Goal: Task Accomplishment & Management: Manage account settings

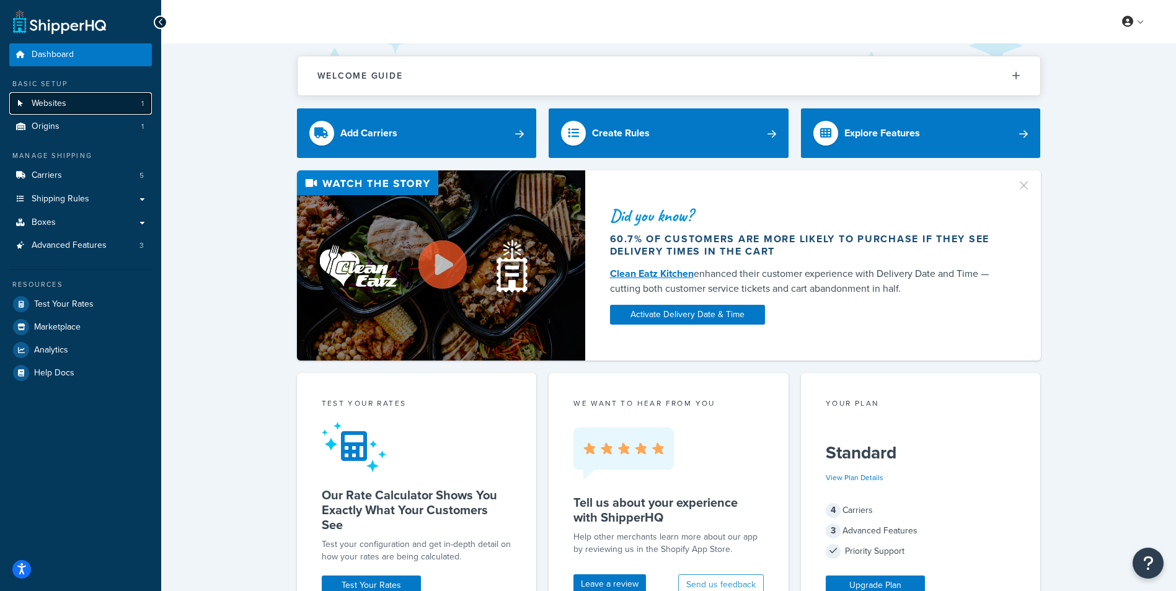
click at [61, 112] on link "Websites 1" at bounding box center [80, 103] width 143 height 23
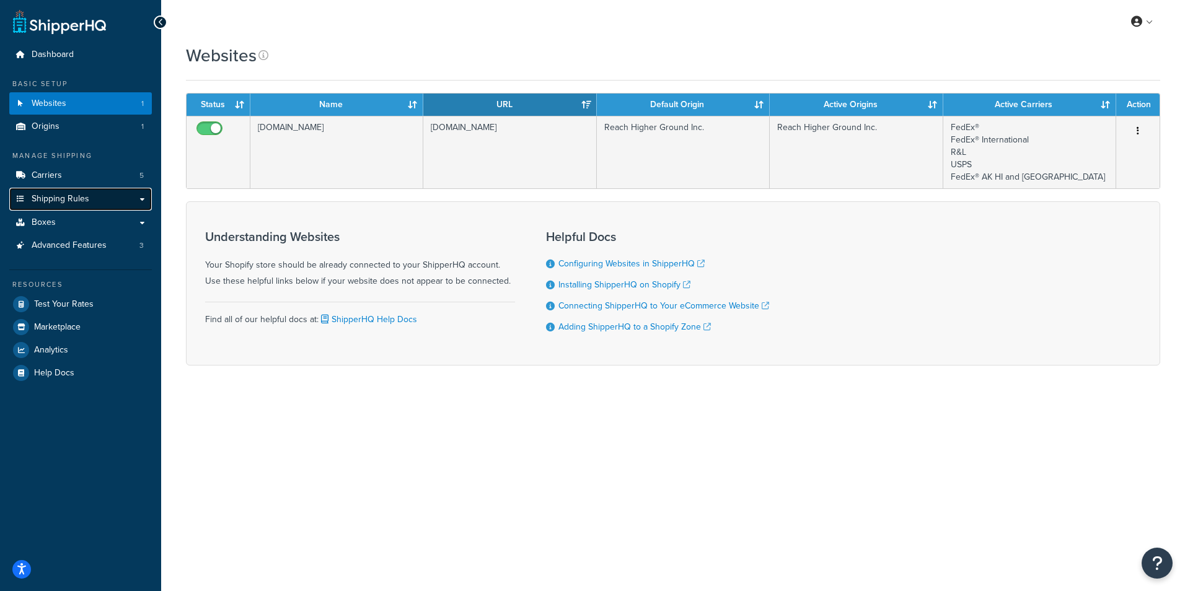
click at [76, 197] on span "Shipping Rules" at bounding box center [61, 199] width 58 height 11
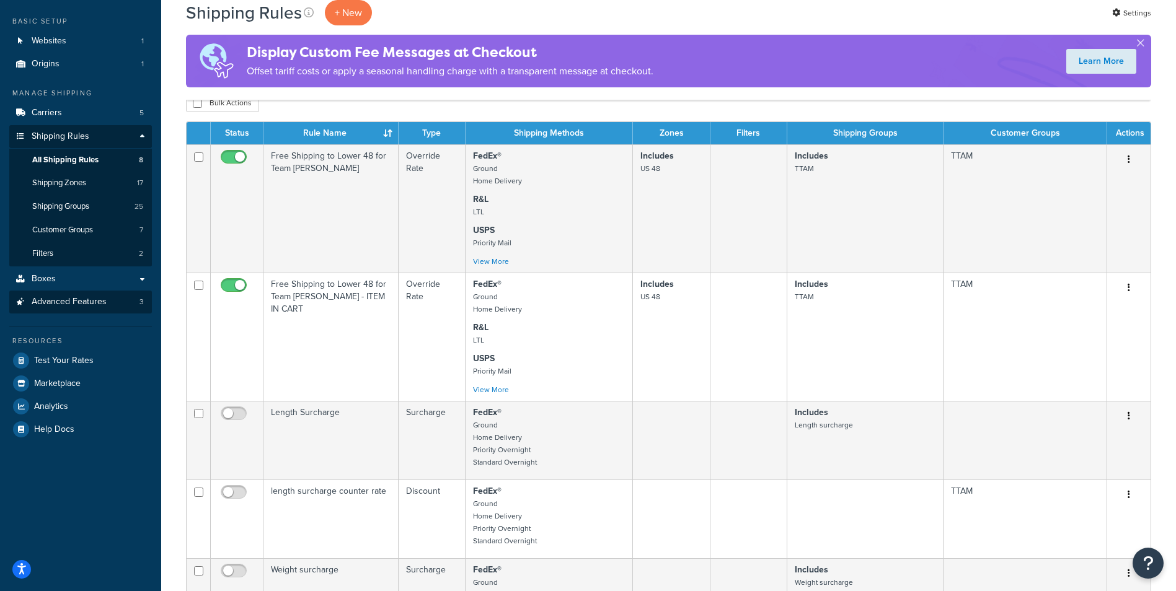
scroll to position [62, 0]
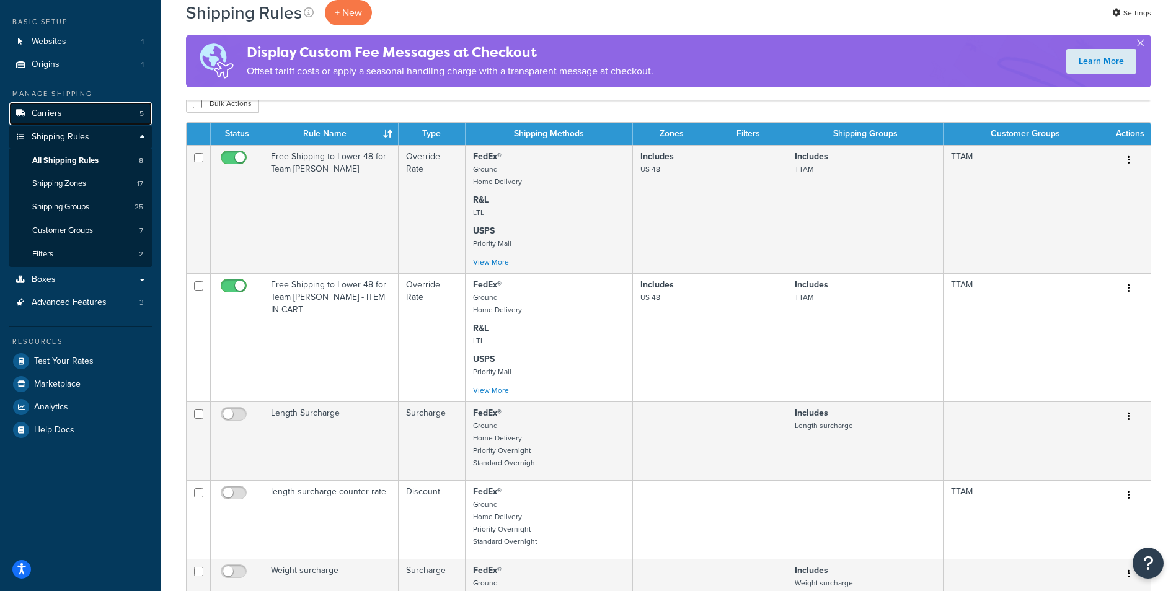
click at [45, 118] on span "Carriers" at bounding box center [47, 113] width 30 height 11
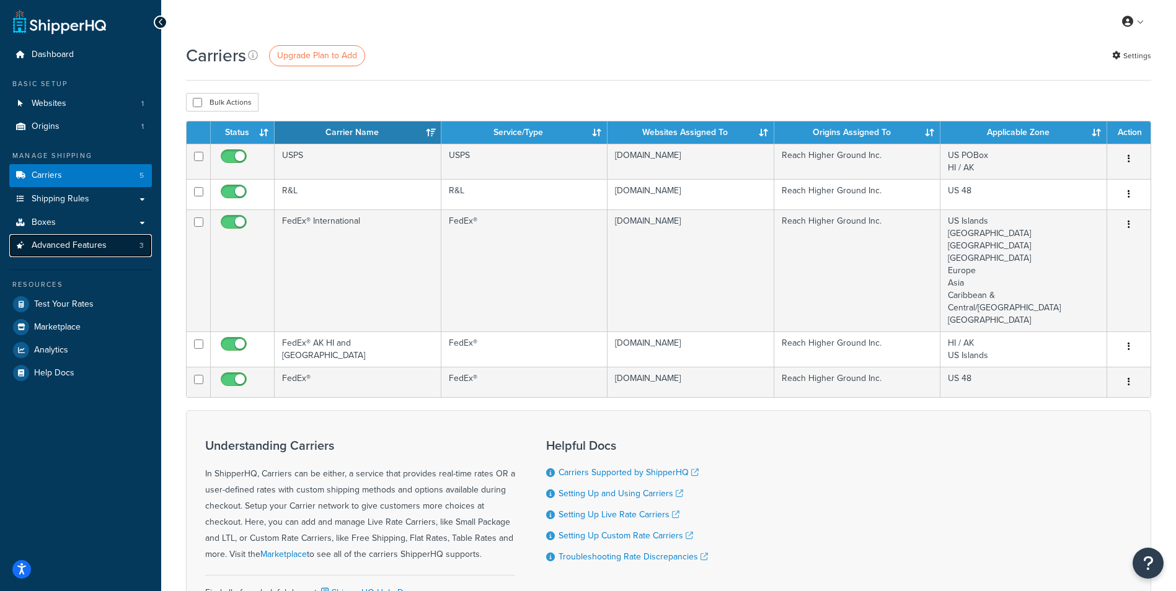
click at [97, 244] on span "Advanced Features" at bounding box center [69, 246] width 75 height 11
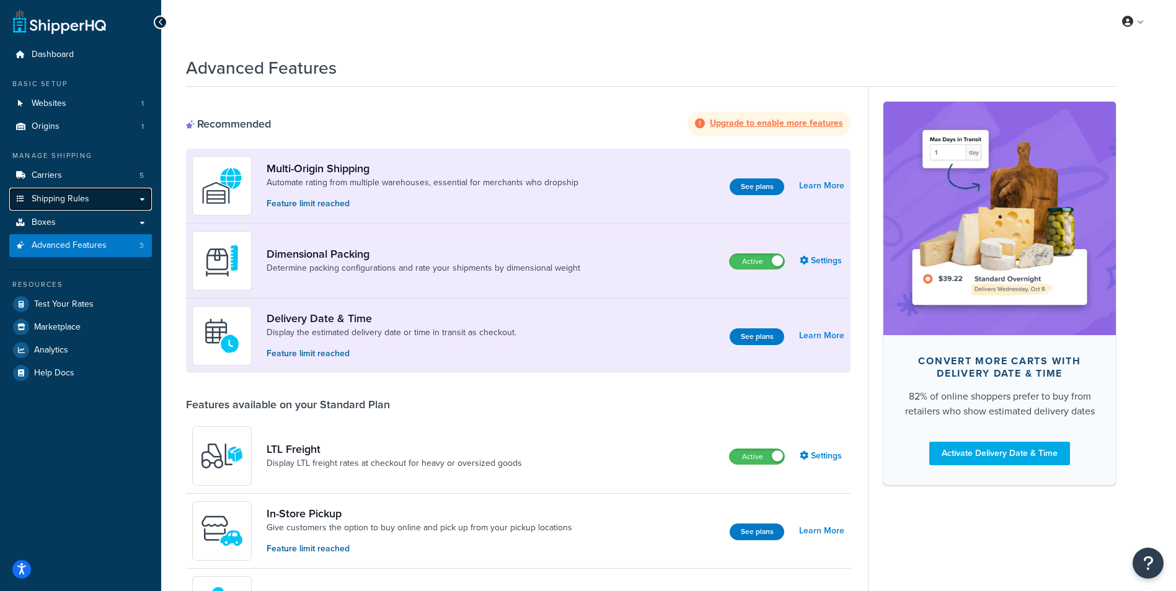
click at [71, 200] on span "Shipping Rules" at bounding box center [61, 199] width 58 height 11
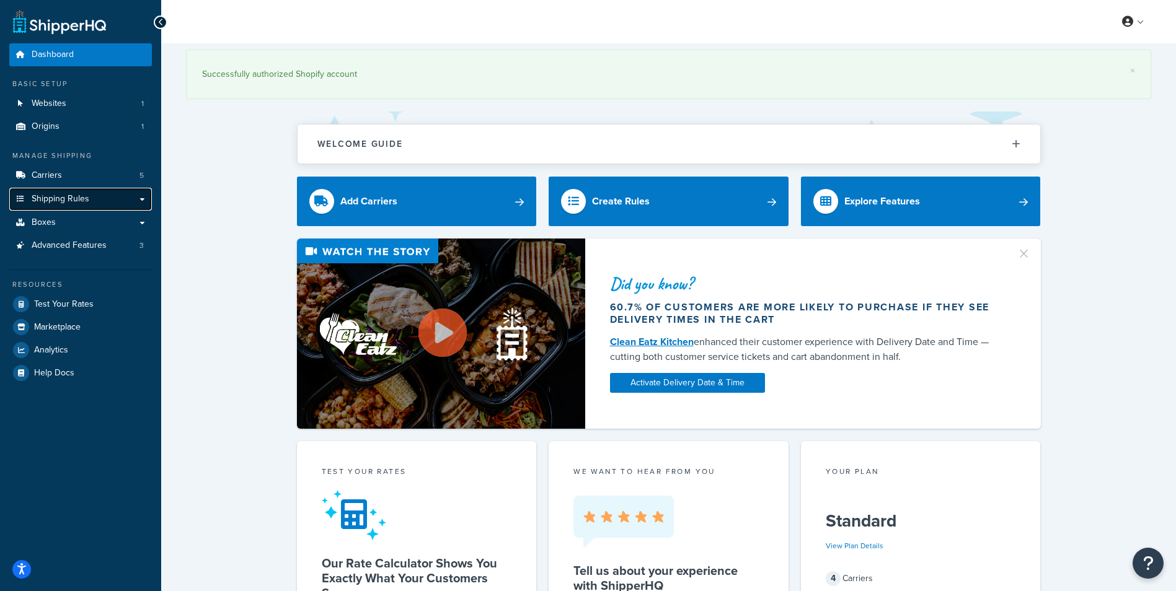
click at [66, 198] on span "Shipping Rules" at bounding box center [61, 199] width 58 height 11
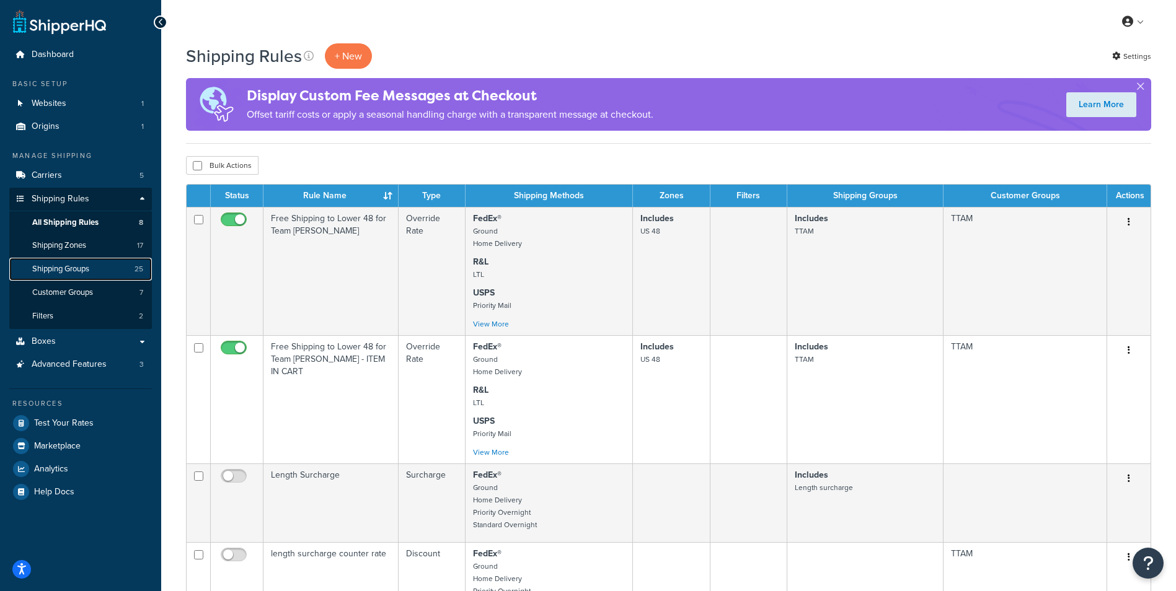
click at [86, 267] on span "Shipping Groups" at bounding box center [60, 269] width 57 height 11
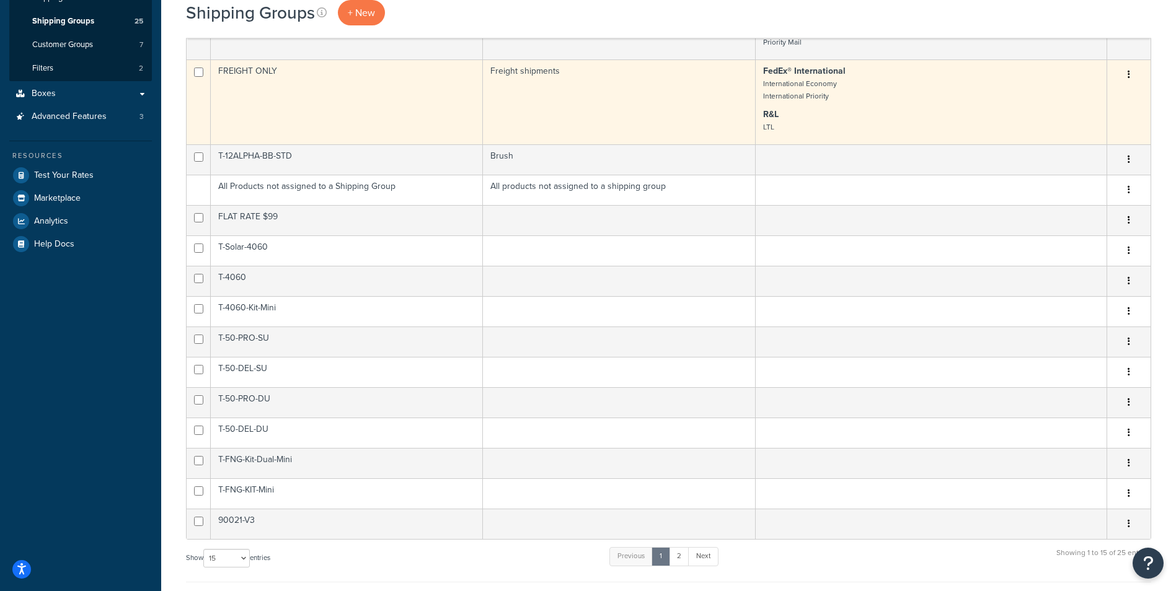
scroll to position [310, 0]
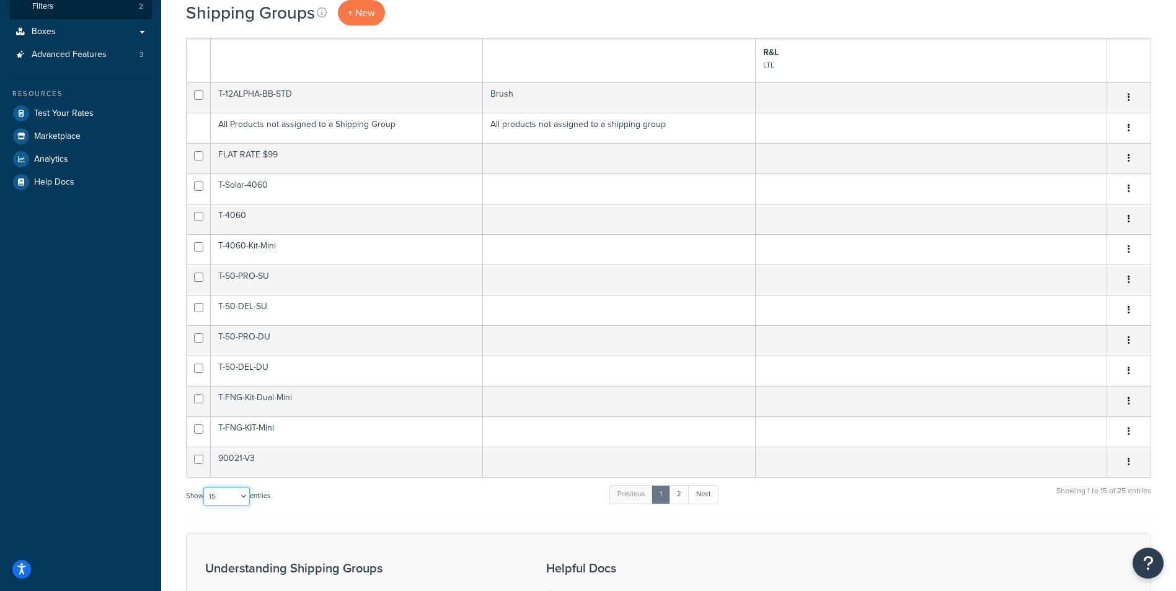
click at [246, 500] on select "10 15 25 50 100" at bounding box center [226, 496] width 46 height 19
select select "100"
click at [205, 506] on select "10 15 25 50 100" at bounding box center [226, 496] width 46 height 19
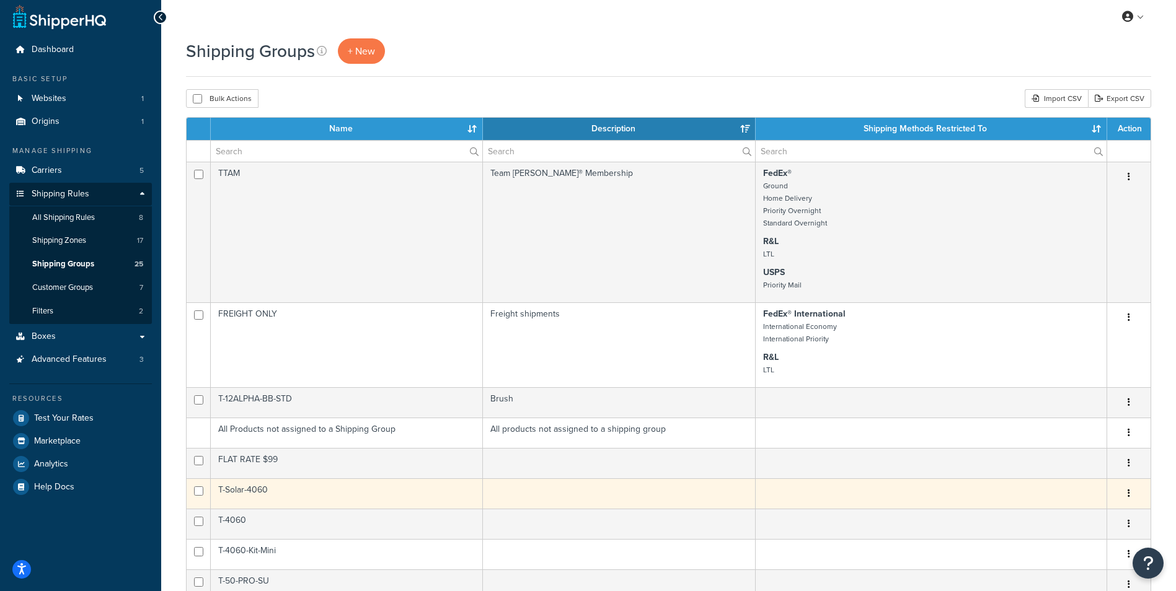
scroll to position [0, 0]
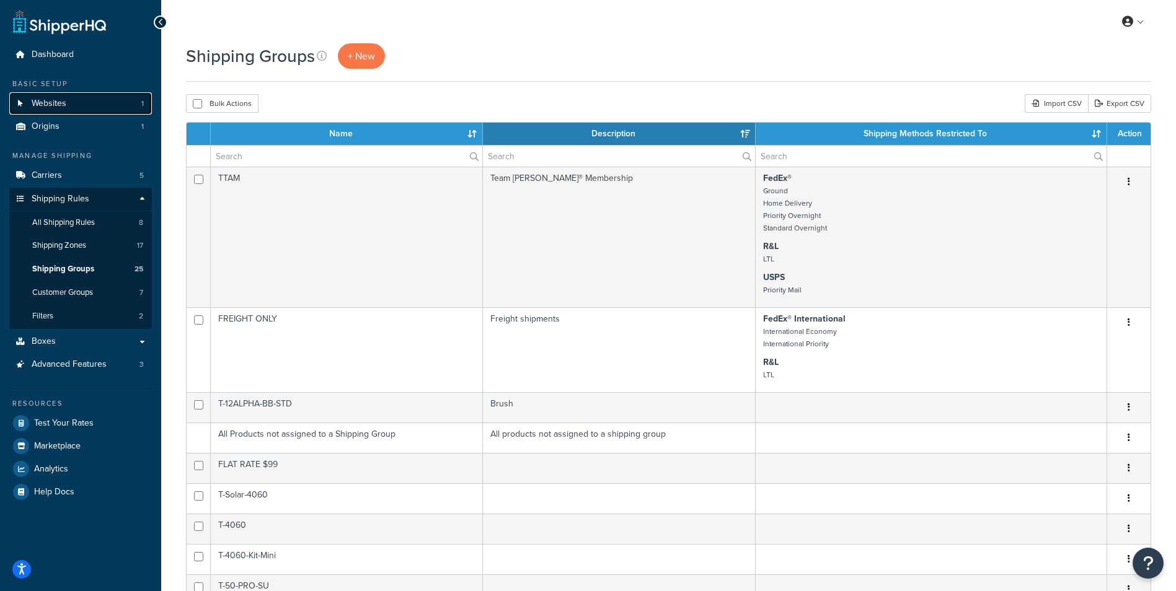
click at [58, 104] on span "Websites" at bounding box center [49, 104] width 35 height 11
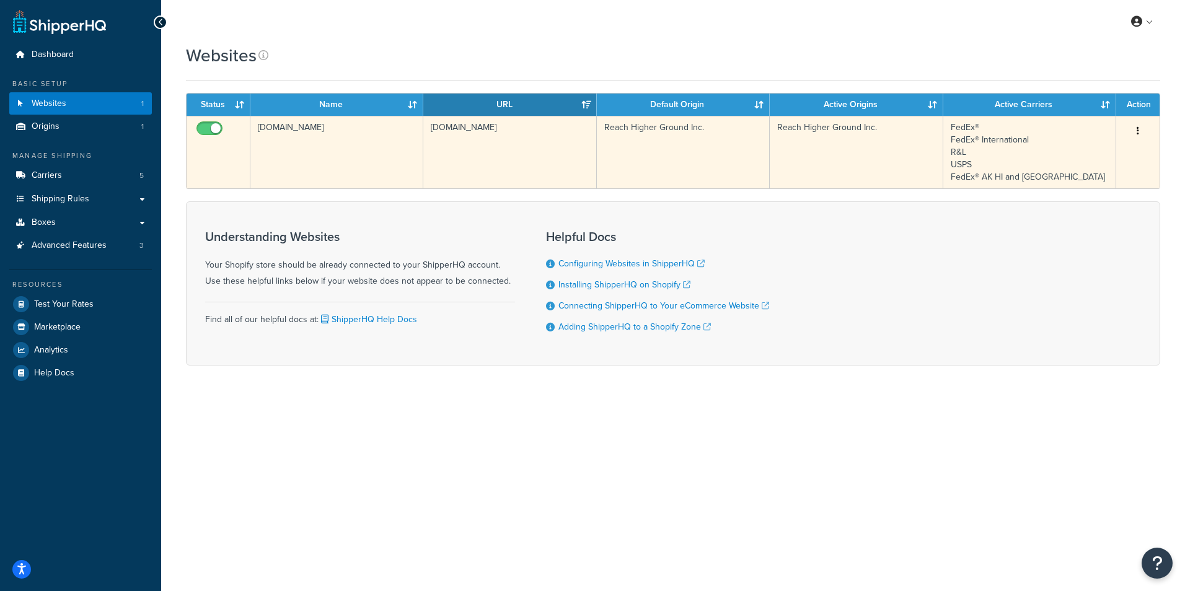
click at [335, 125] on td "[DOMAIN_NAME]" at bounding box center [336, 152] width 173 height 73
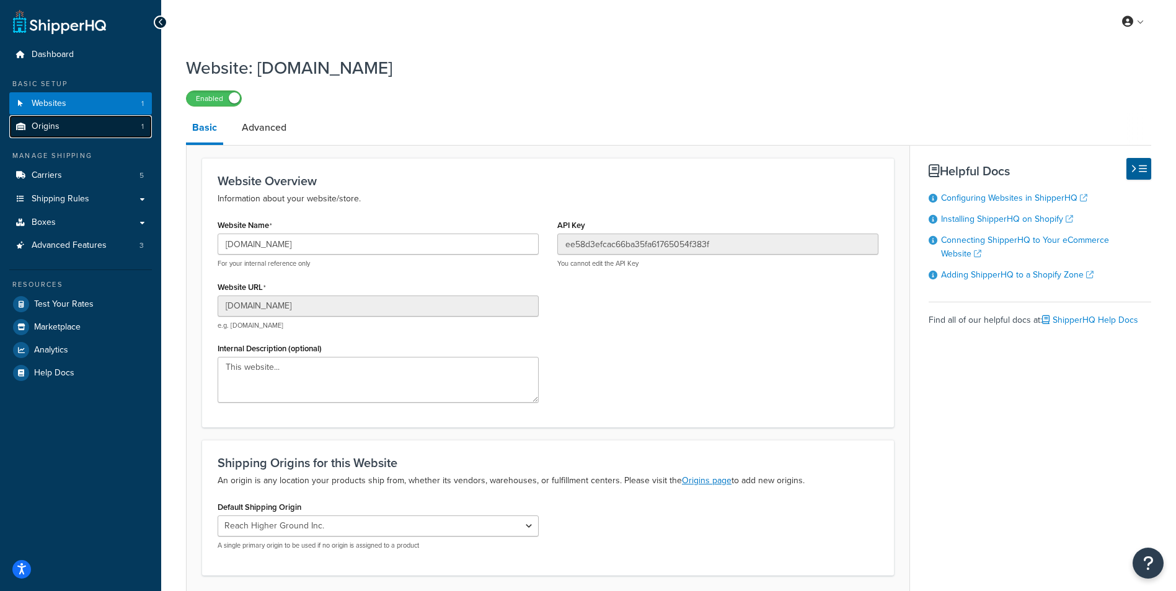
click at [53, 131] on span "Origins" at bounding box center [46, 127] width 28 height 11
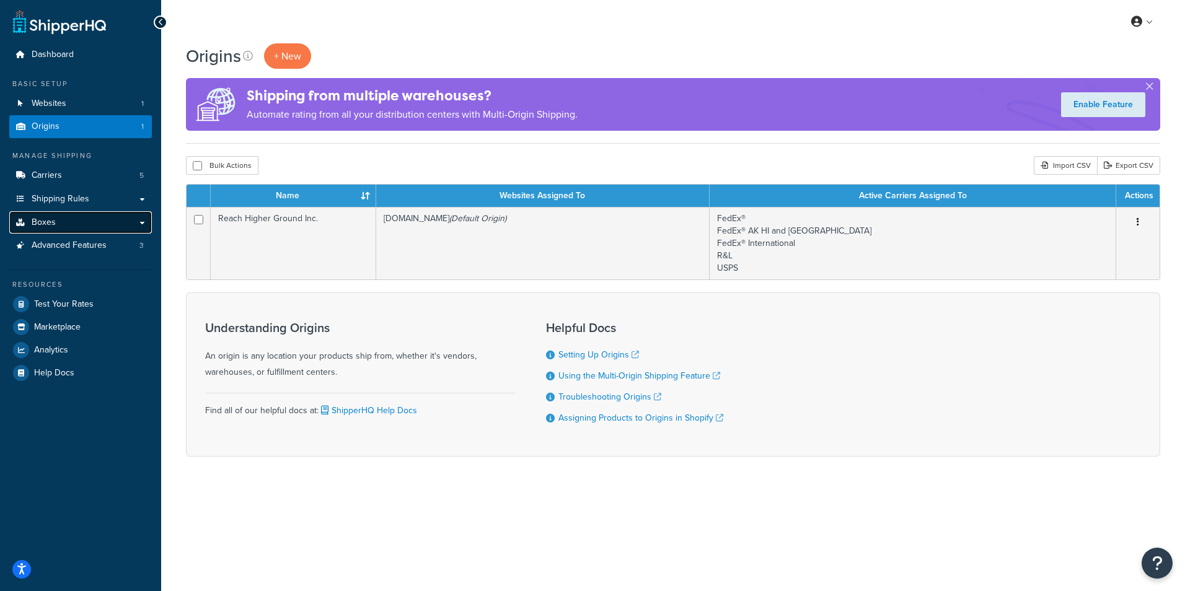
click at [76, 222] on link "Boxes" at bounding box center [80, 222] width 143 height 23
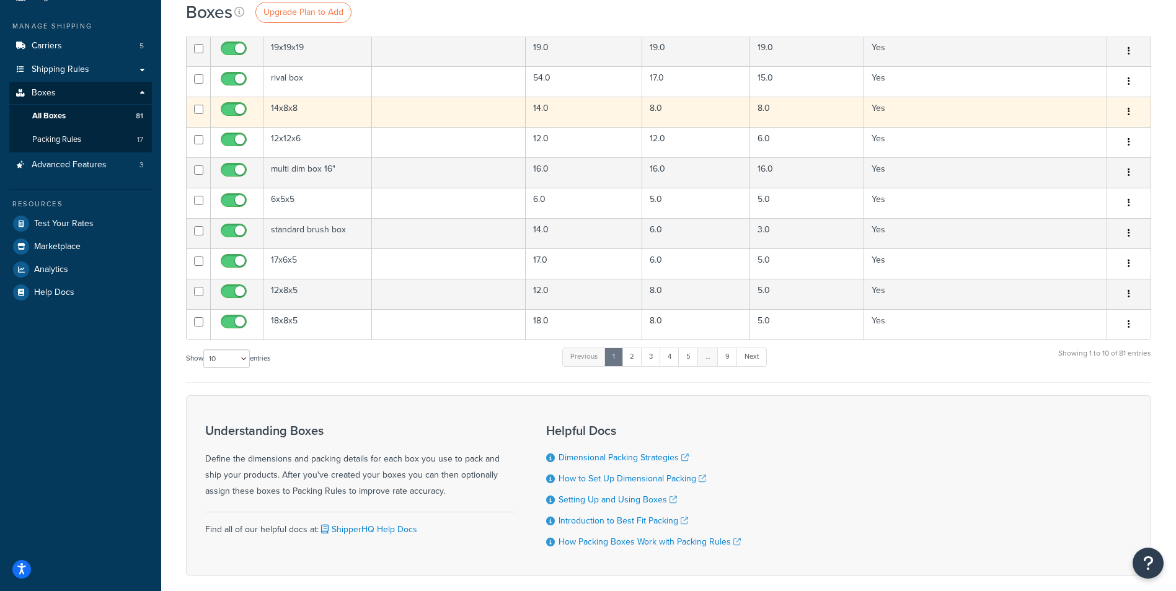
scroll to position [6, 0]
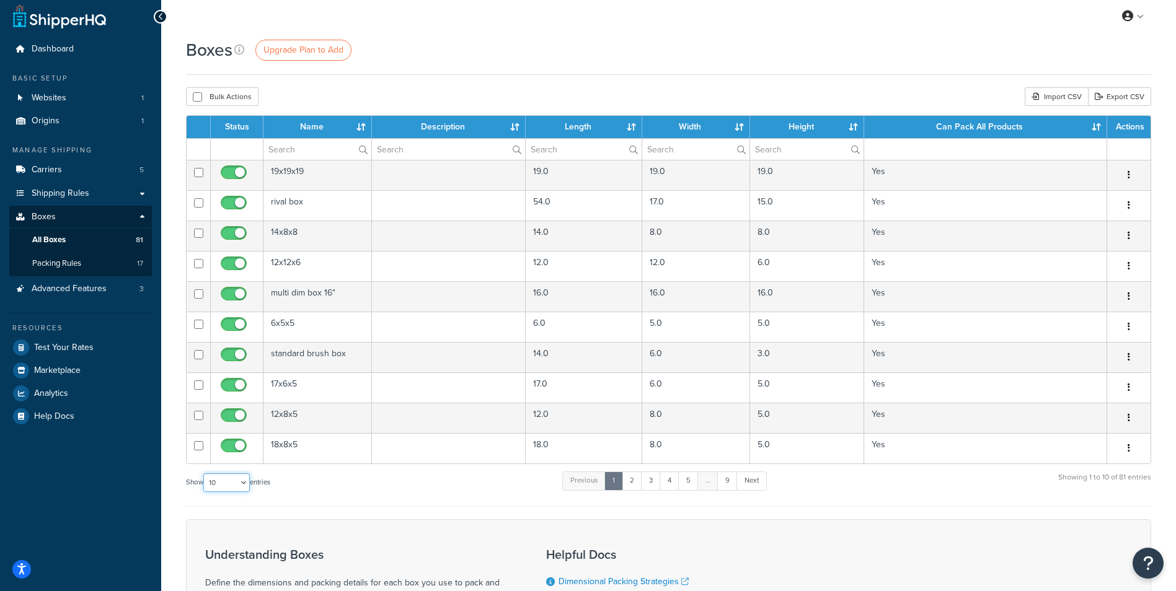
click at [245, 485] on select "10 15 25 50 100 1000" at bounding box center [226, 483] width 46 height 19
select select "100"
click at [205, 474] on select "10 15 25 50 100 1000" at bounding box center [226, 483] width 46 height 19
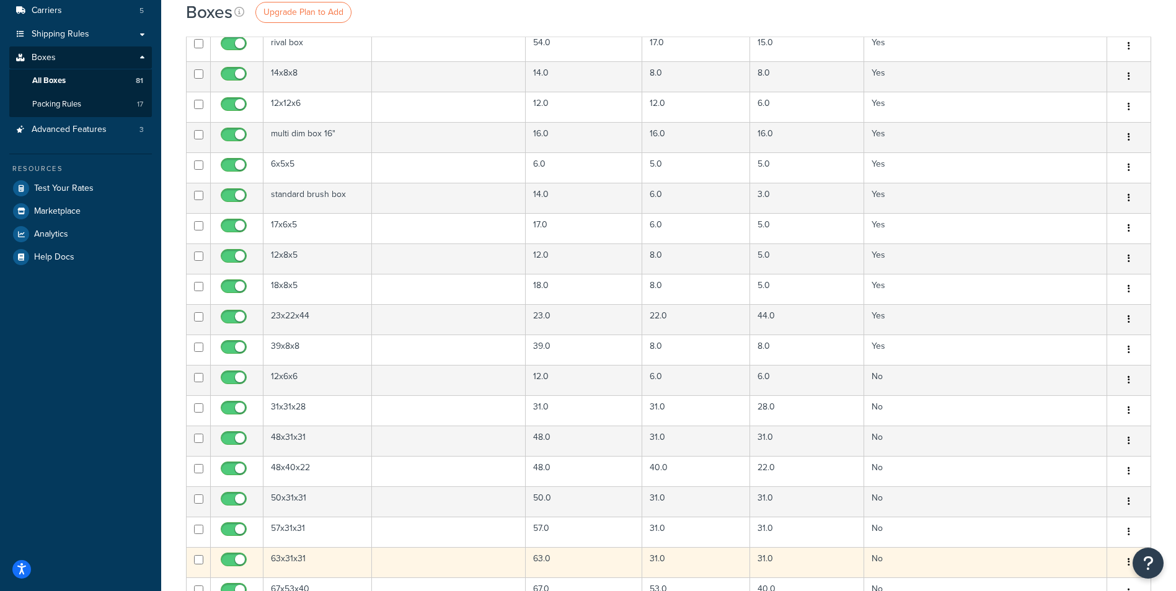
scroll to position [0, 0]
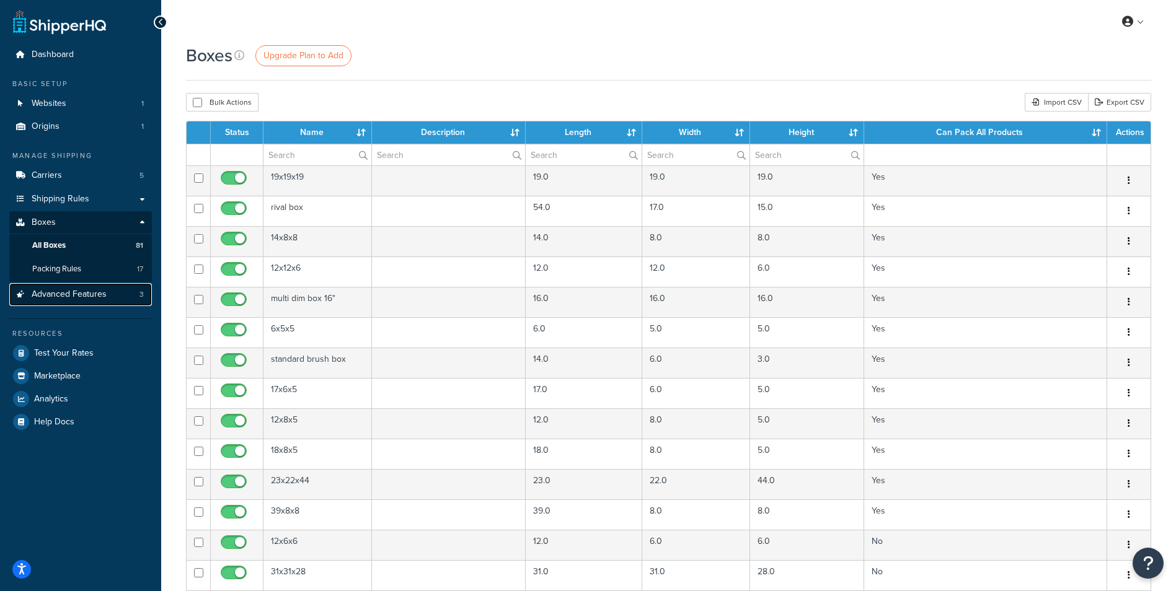
click at [85, 290] on span "Advanced Features" at bounding box center [69, 295] width 75 height 11
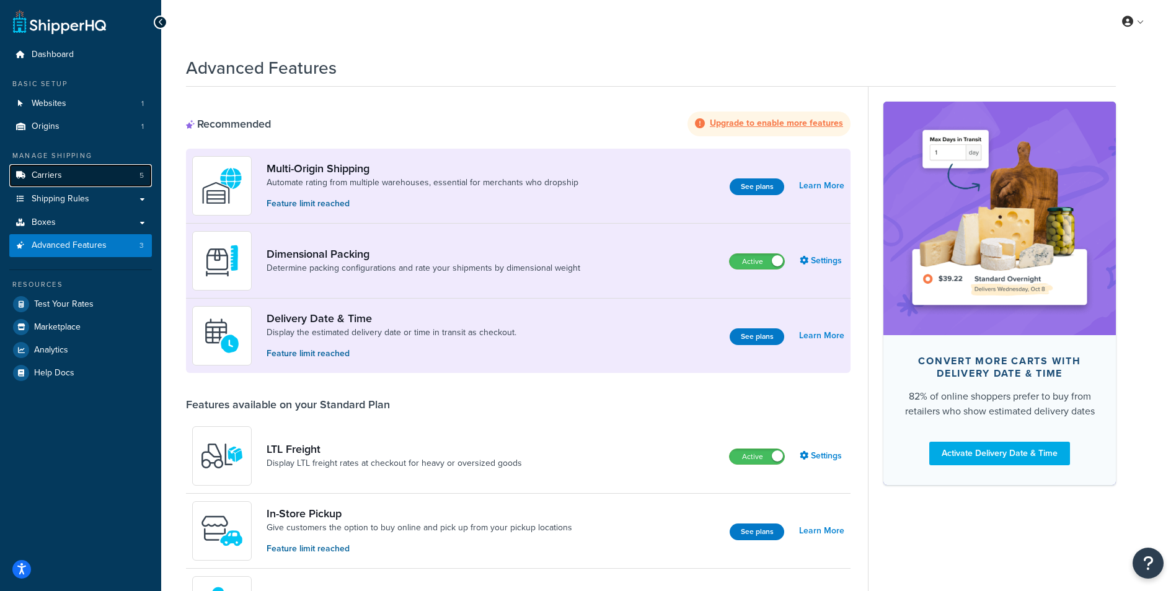
click at [37, 170] on span "Carriers" at bounding box center [47, 175] width 30 height 11
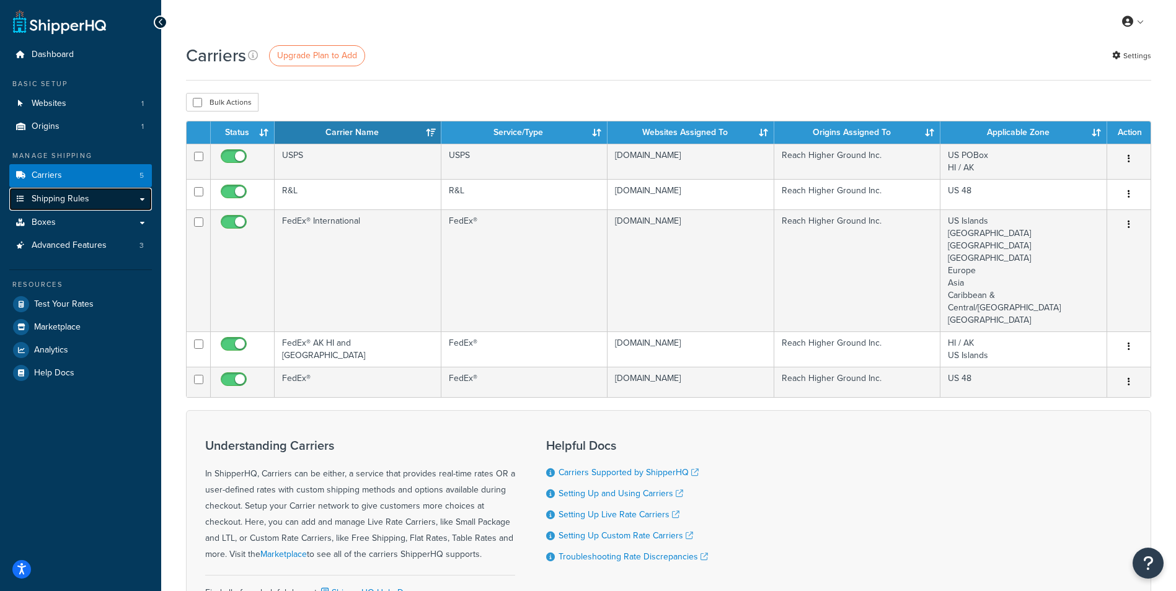
click at [114, 192] on link "Shipping Rules" at bounding box center [80, 199] width 143 height 23
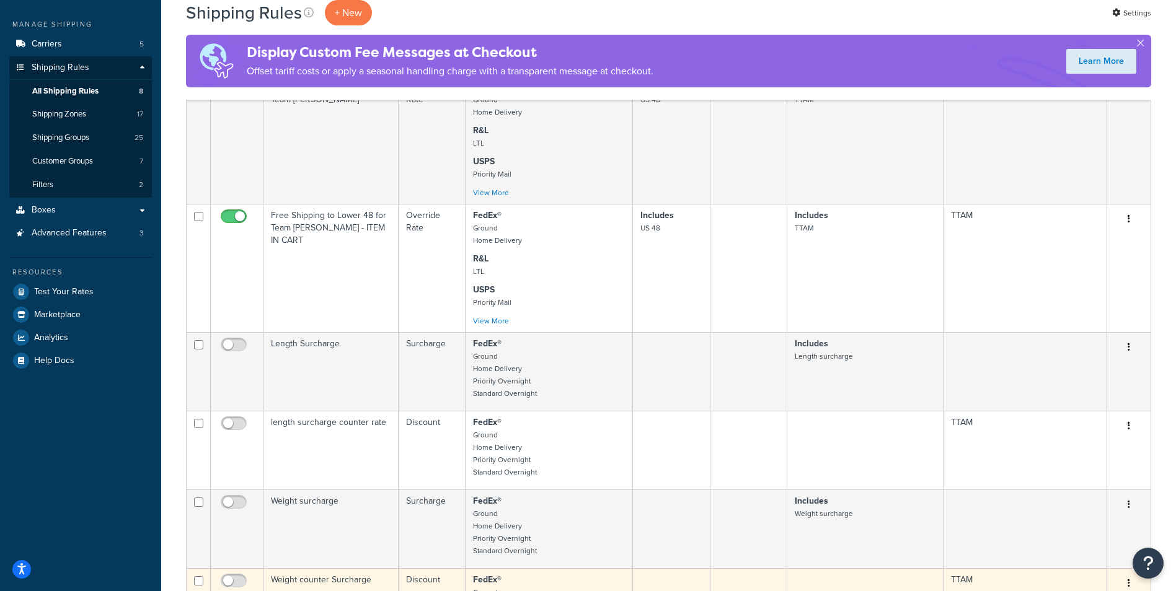
scroll to position [124, 0]
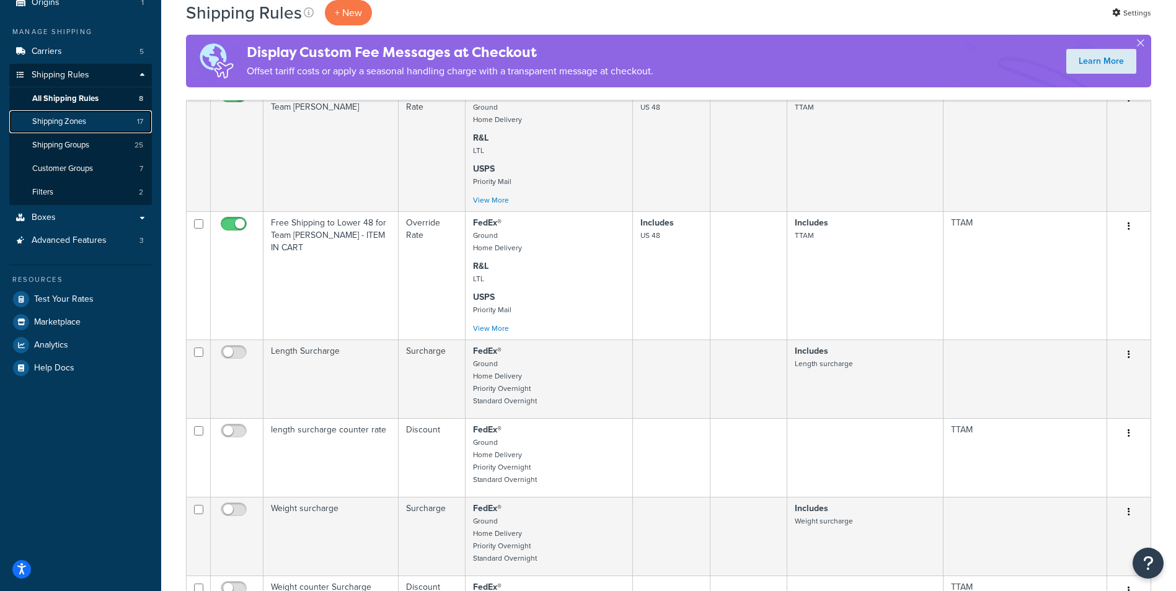
click at [118, 126] on link "Shipping Zones 17" at bounding box center [80, 121] width 143 height 23
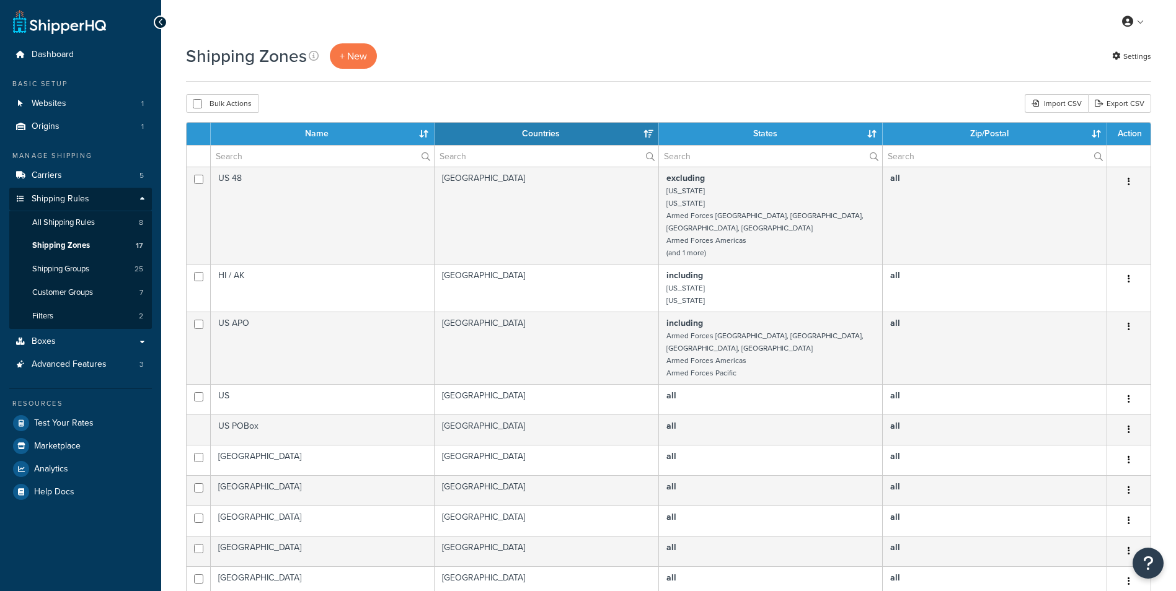
select select "15"
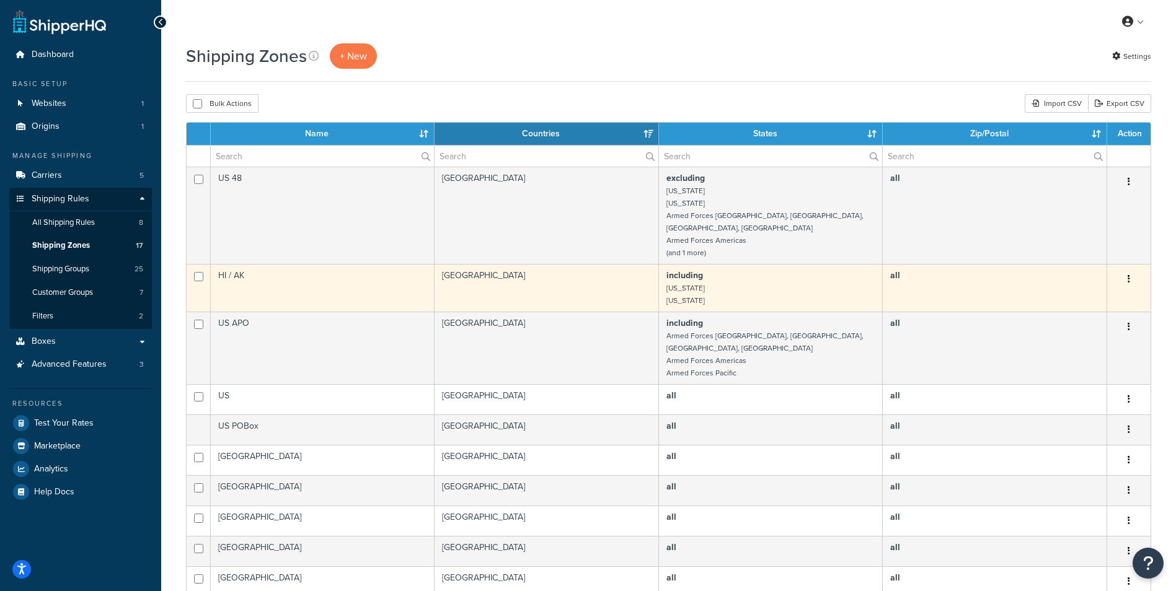
click at [333, 276] on td "HI / AK" at bounding box center [323, 288] width 224 height 48
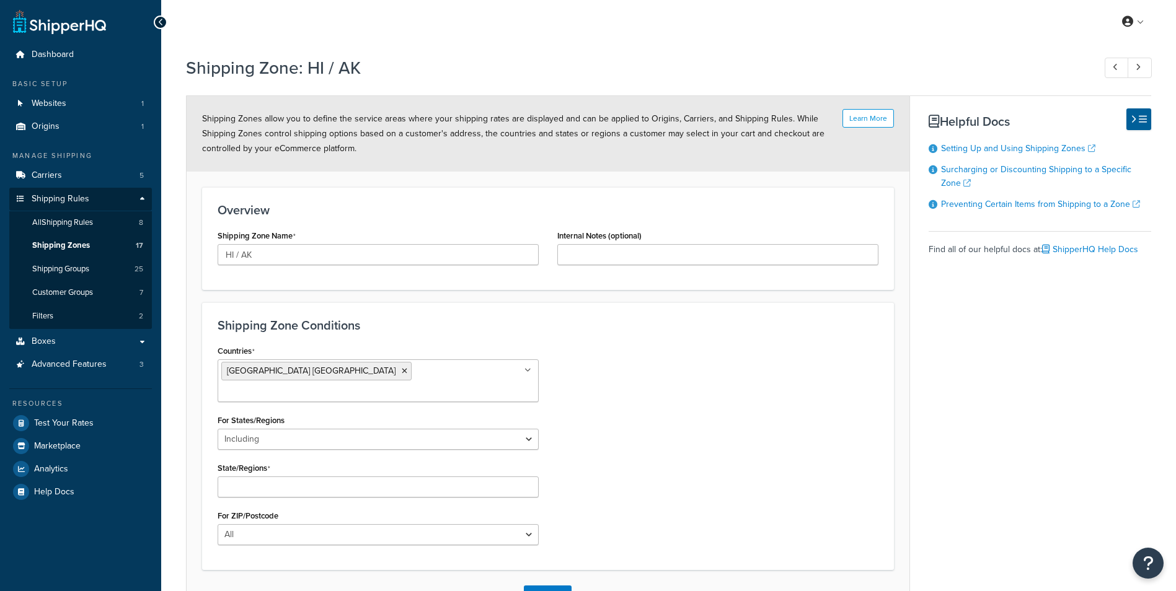
select select "including"
click at [82, 246] on span "Shipping Zones" at bounding box center [61, 246] width 58 height 11
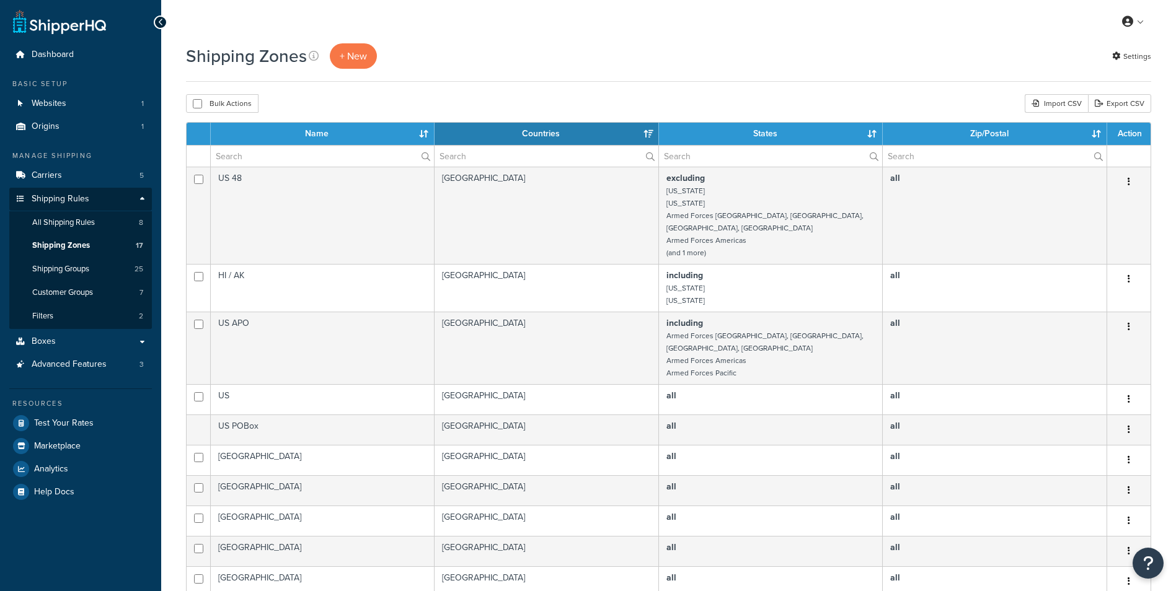
select select "15"
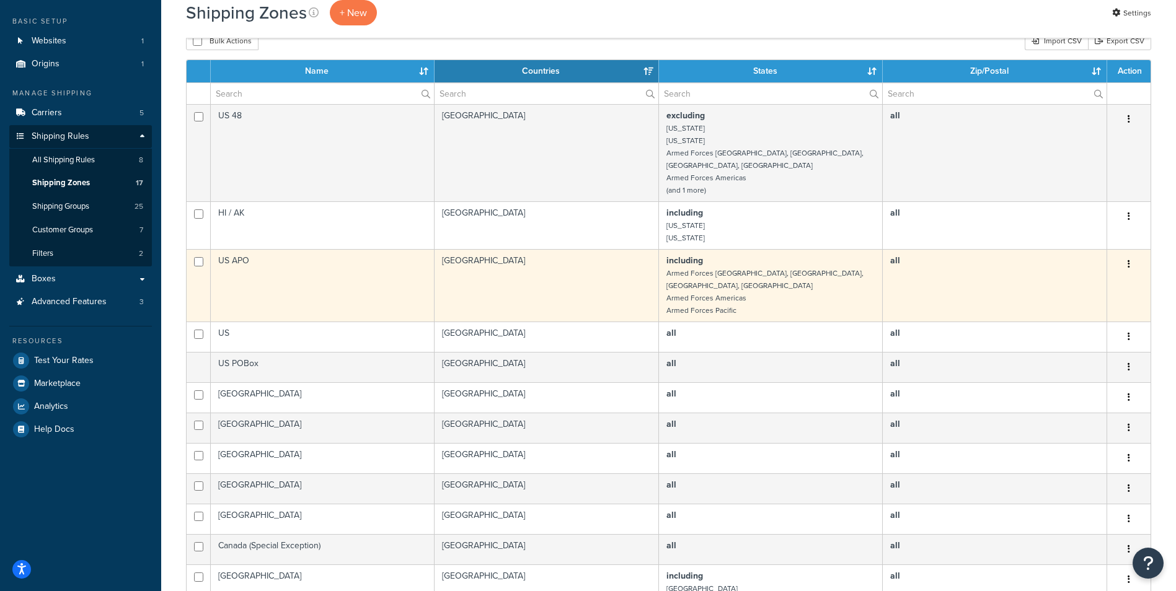
scroll to position [62, 0]
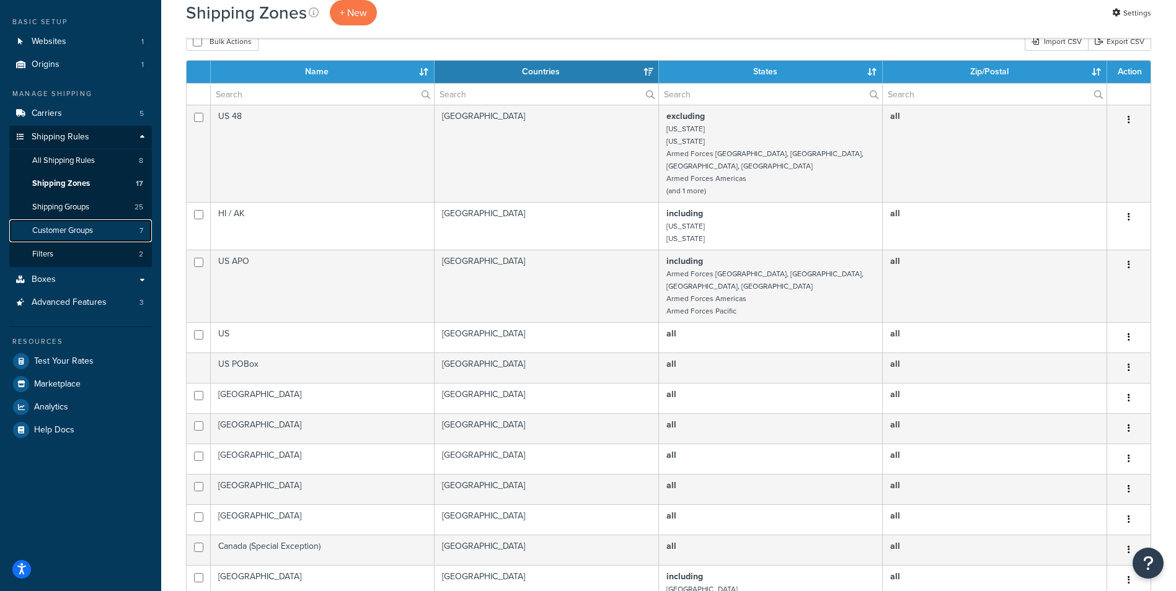
click at [99, 234] on link "Customer Groups 7" at bounding box center [80, 230] width 143 height 23
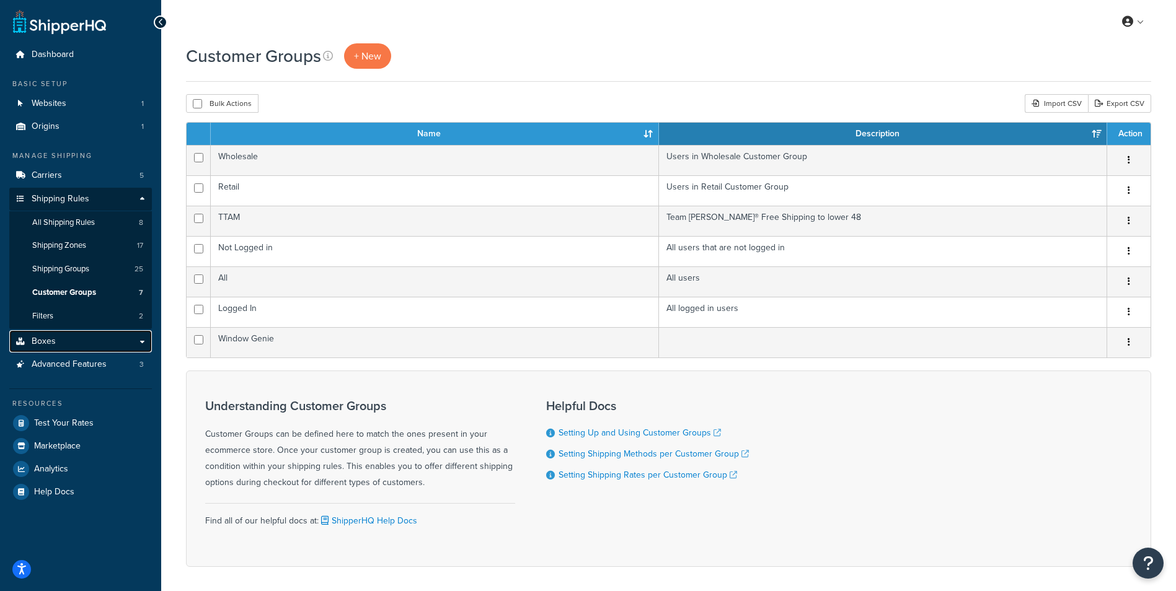
click at [76, 350] on link "Boxes" at bounding box center [80, 341] width 143 height 23
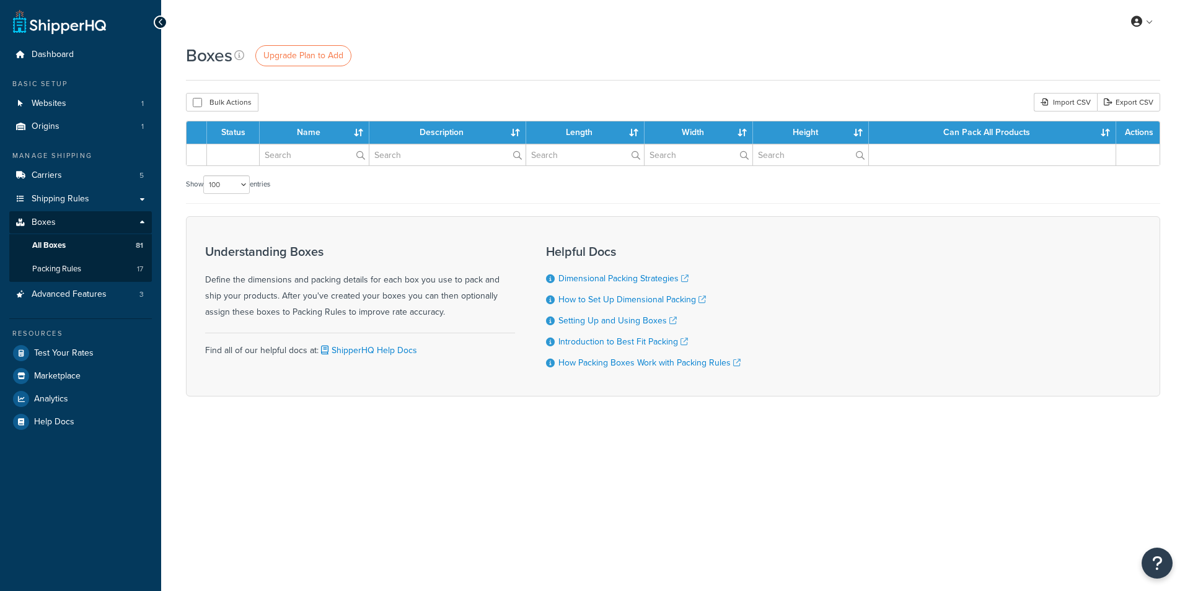
select select "100"
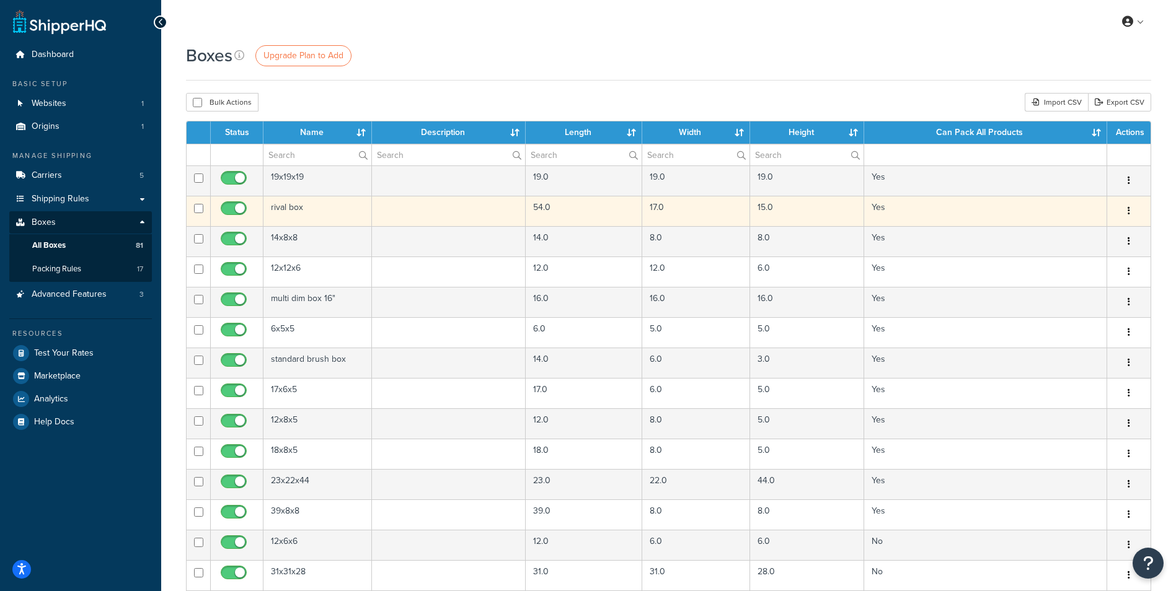
click at [1133, 211] on button "button" at bounding box center [1128, 211] width 17 height 20
click at [1099, 231] on link "Edit" at bounding box center [1088, 234] width 98 height 25
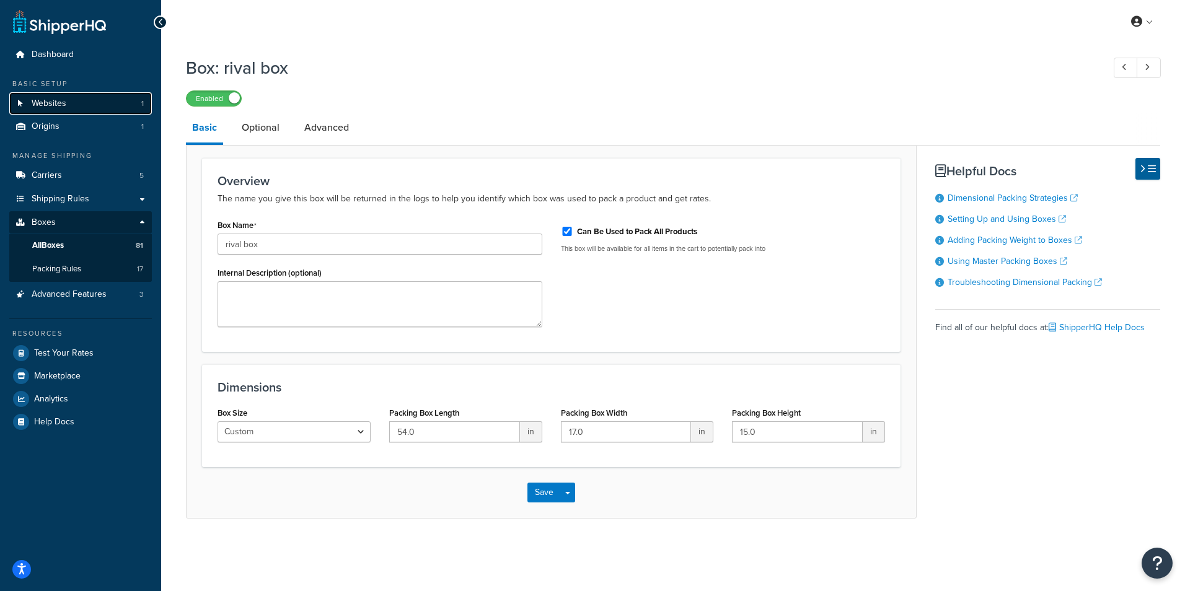
click at [49, 100] on span "Websites" at bounding box center [49, 104] width 35 height 11
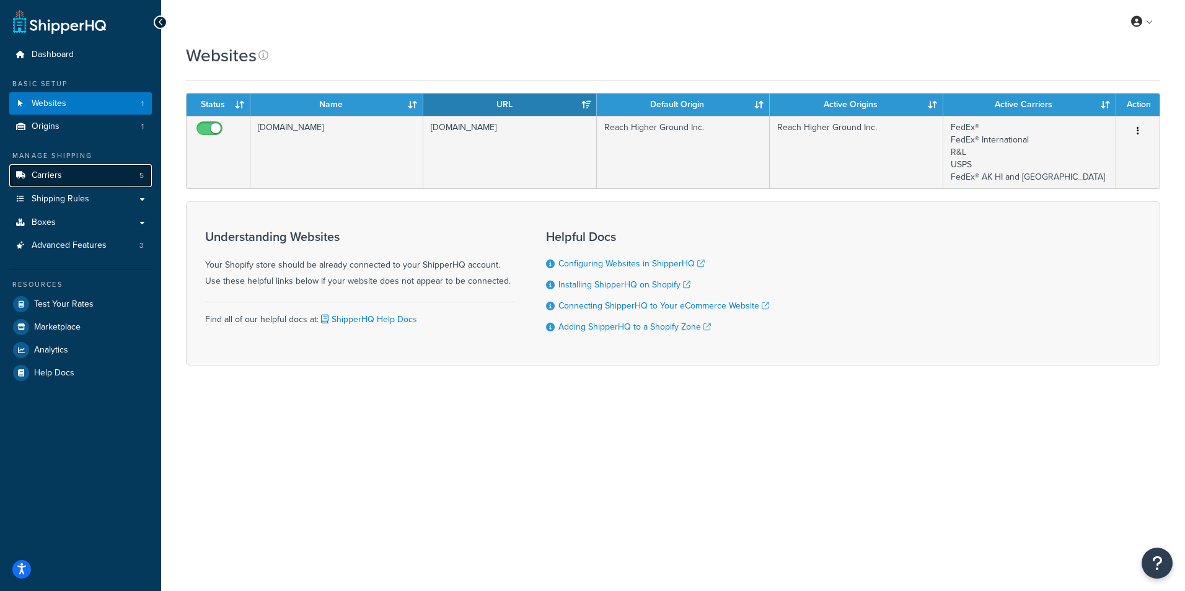
click at [58, 180] on span "Carriers" at bounding box center [47, 175] width 30 height 11
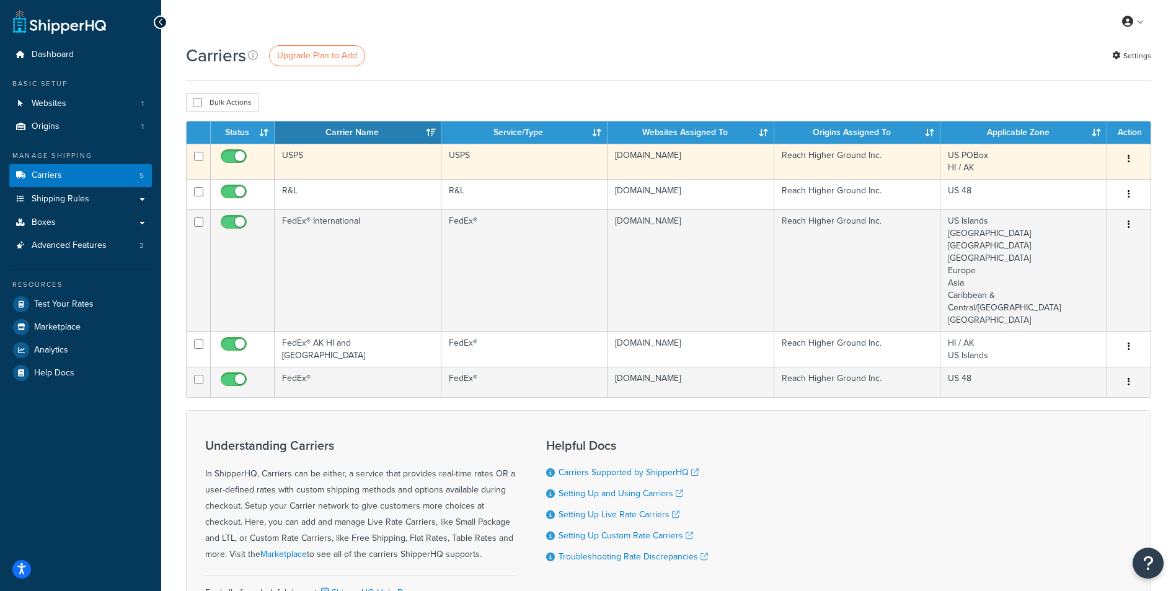
click at [1130, 159] on button "button" at bounding box center [1128, 159] width 17 height 20
click at [1097, 180] on link "Edit" at bounding box center [1079, 184] width 98 height 25
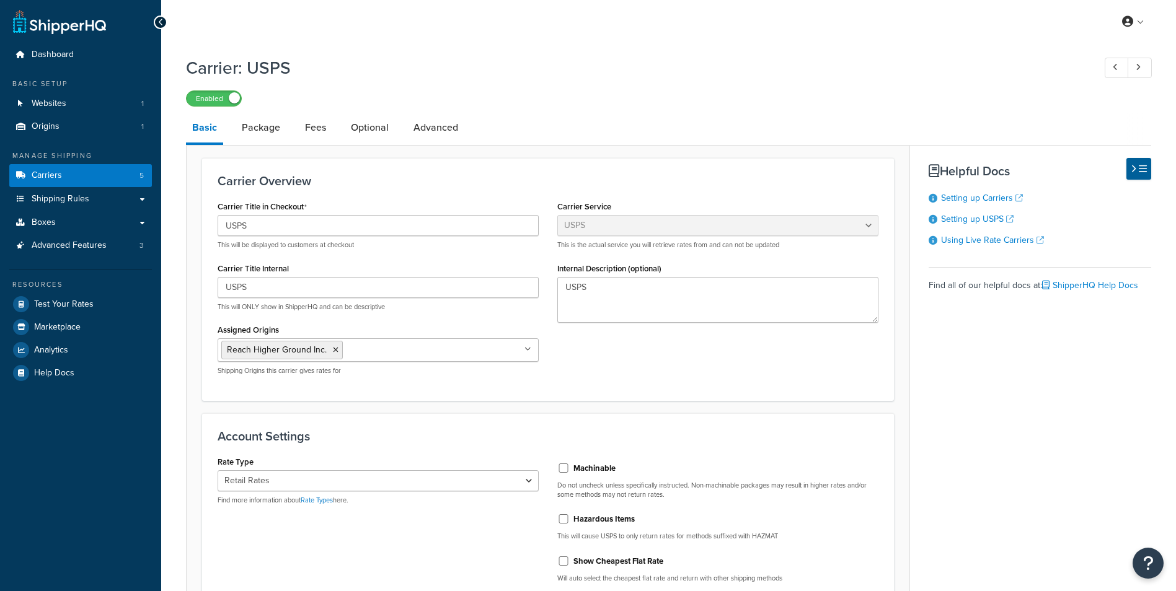
select select "usps"
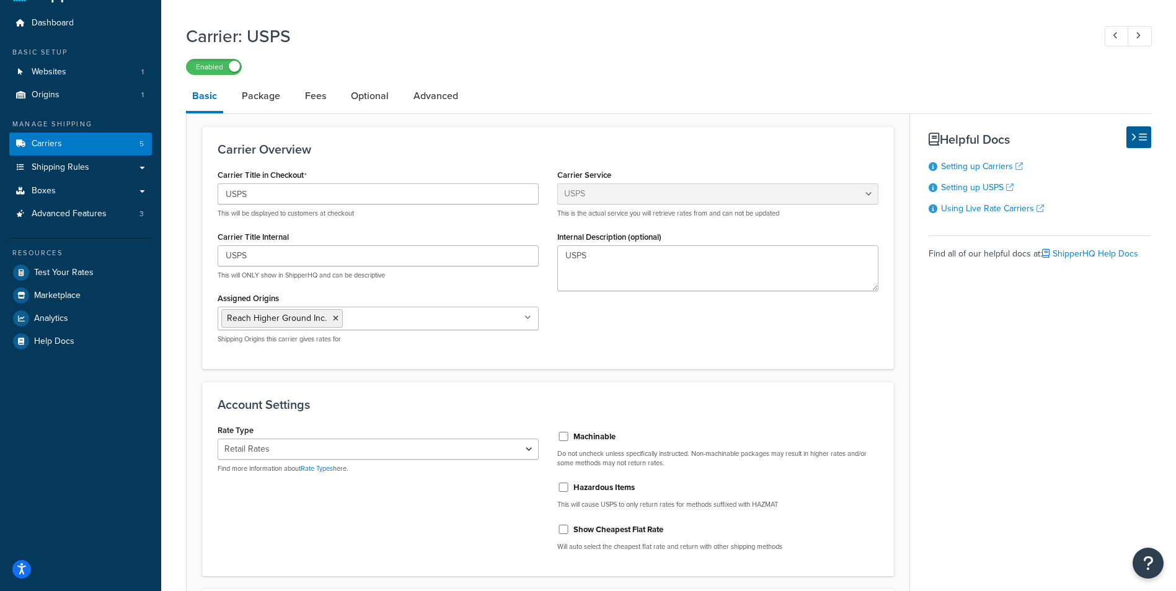
scroll to position [124, 0]
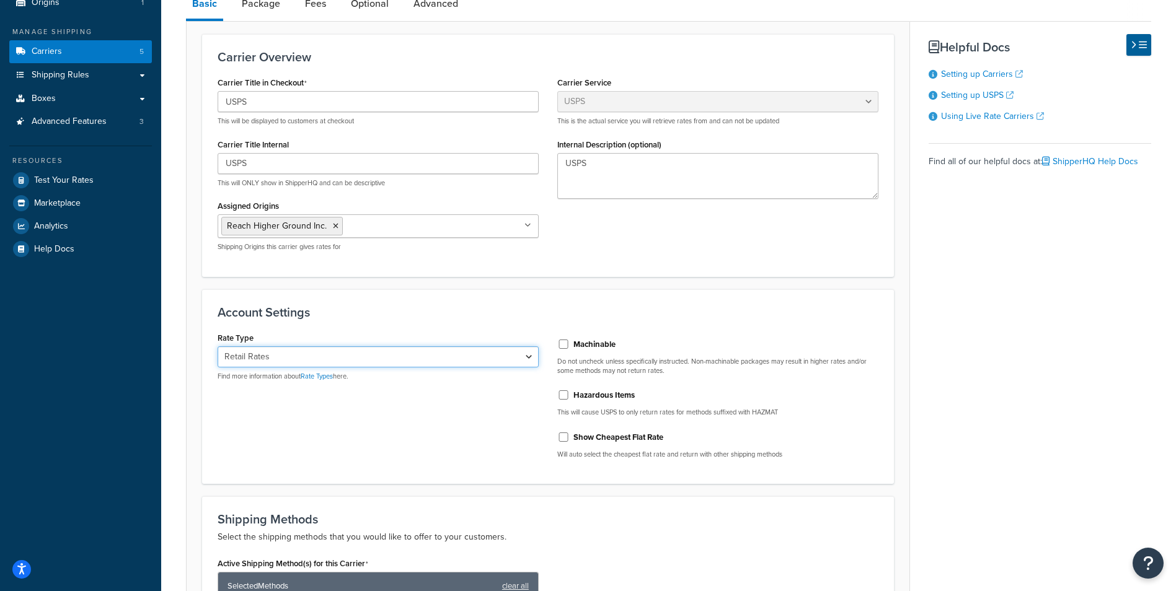
click at [525, 358] on select "Retail Rates Online Rates Commercial Plus" at bounding box center [378, 357] width 321 height 21
click at [525, 356] on select "Retail Rates Online Rates Commercial Plus" at bounding box center [378, 357] width 321 height 21
click at [323, 378] on link "Rate Types" at bounding box center [317, 376] width 32 height 10
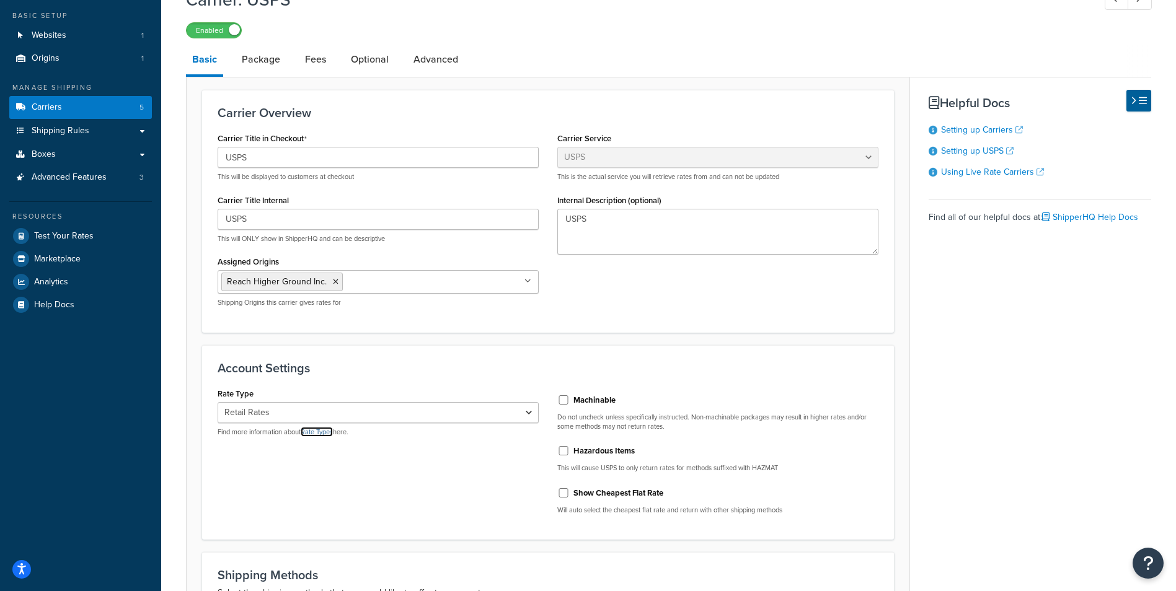
scroll to position [0, 0]
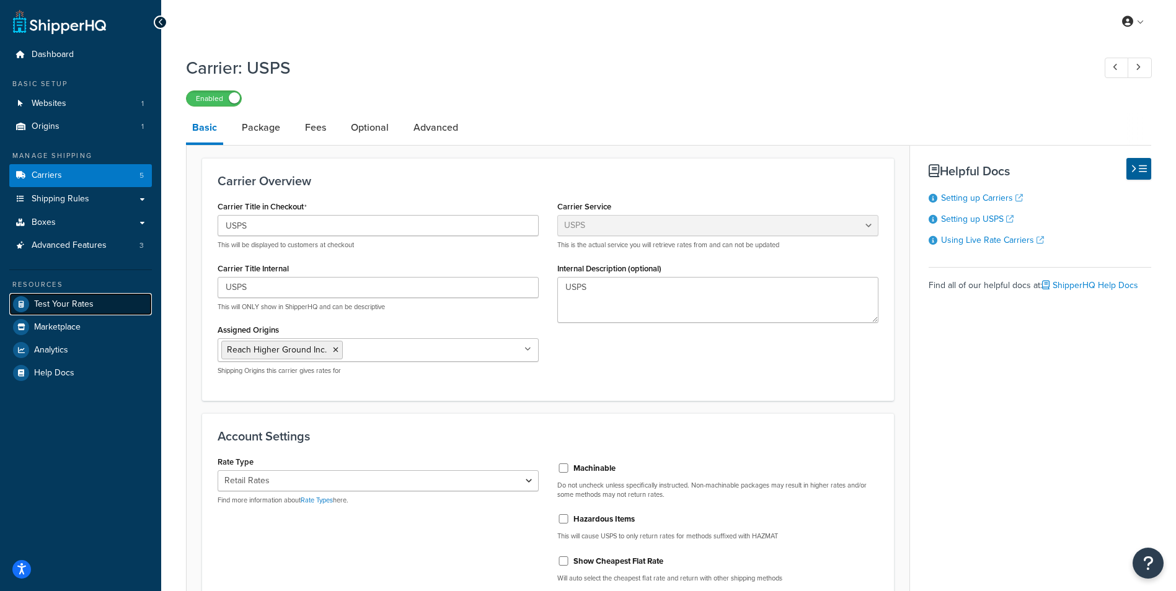
click at [63, 304] on span "Test Your Rates" at bounding box center [64, 304] width 60 height 11
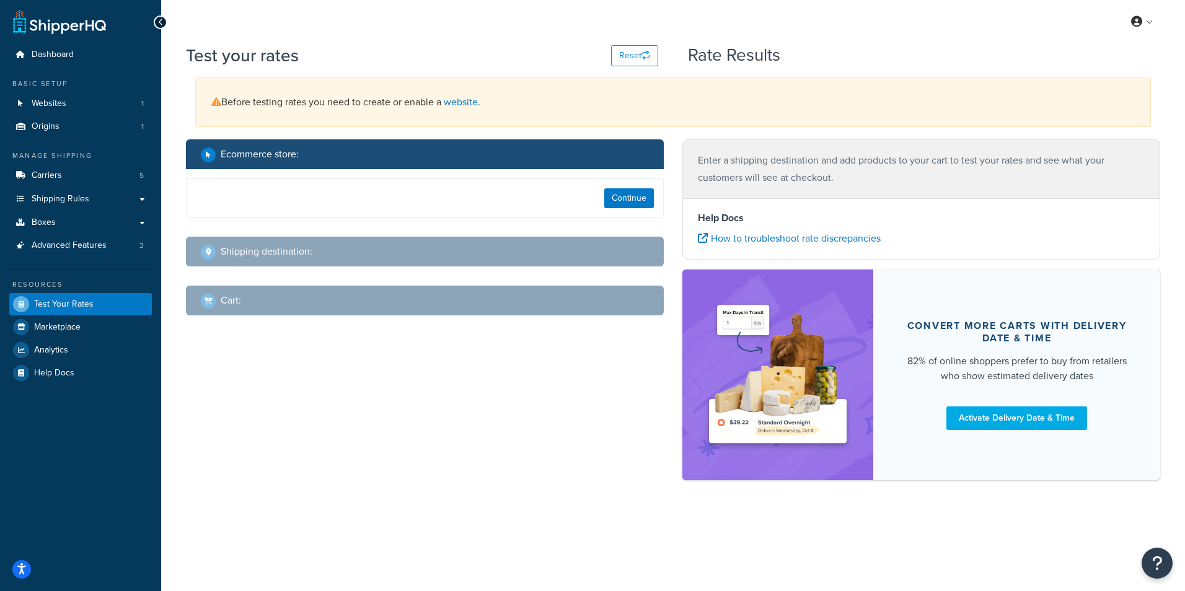
select select "TX"
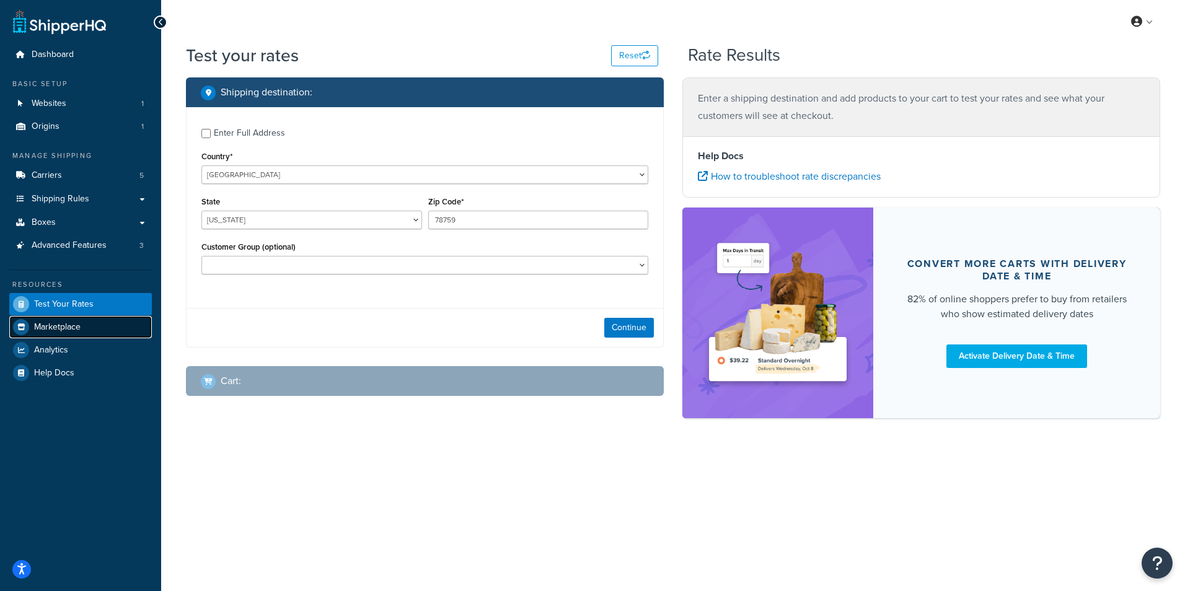
click at [60, 324] on span "Marketplace" at bounding box center [57, 327] width 46 height 11
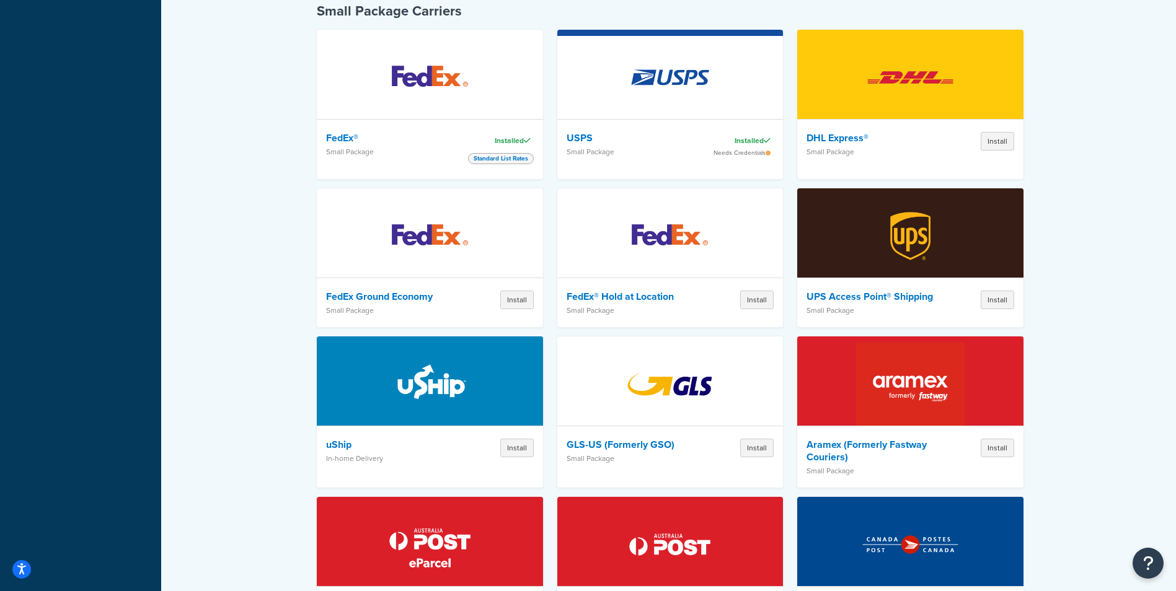
scroll to position [434, 0]
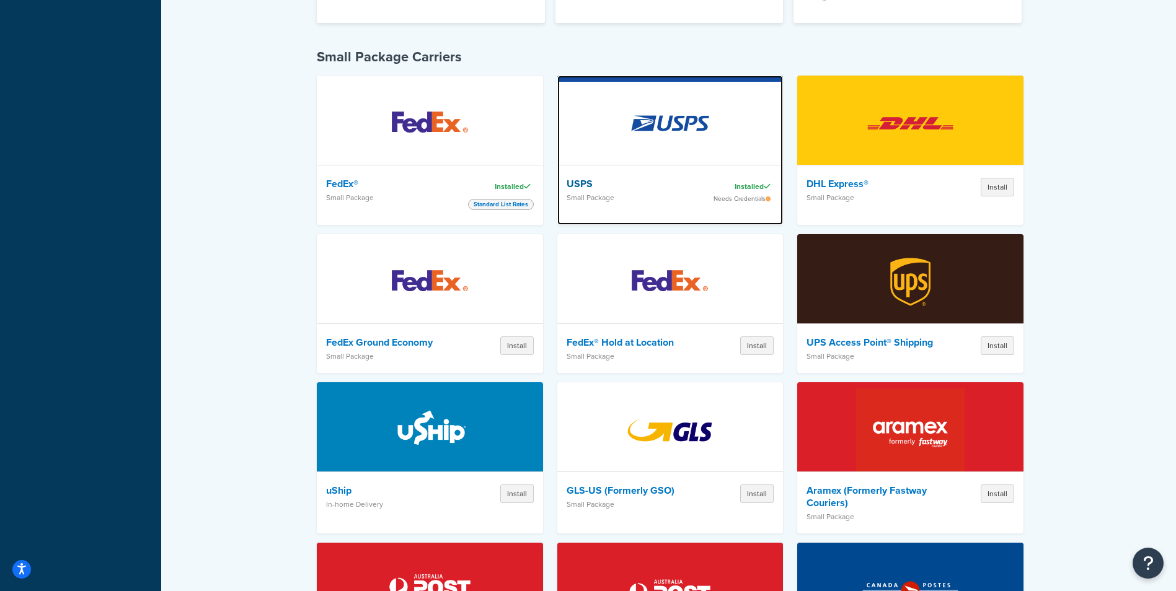
click at [722, 195] on div "Needs Credentials" at bounding box center [739, 198] width 70 height 7
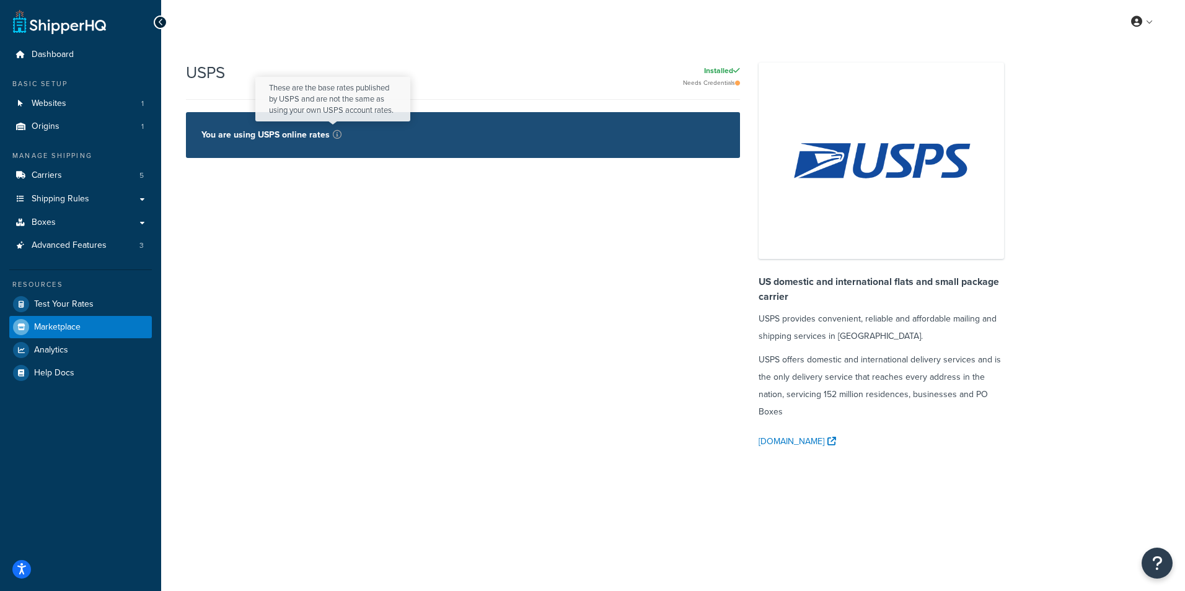
click at [333, 136] on icon at bounding box center [337, 134] width 9 height 9
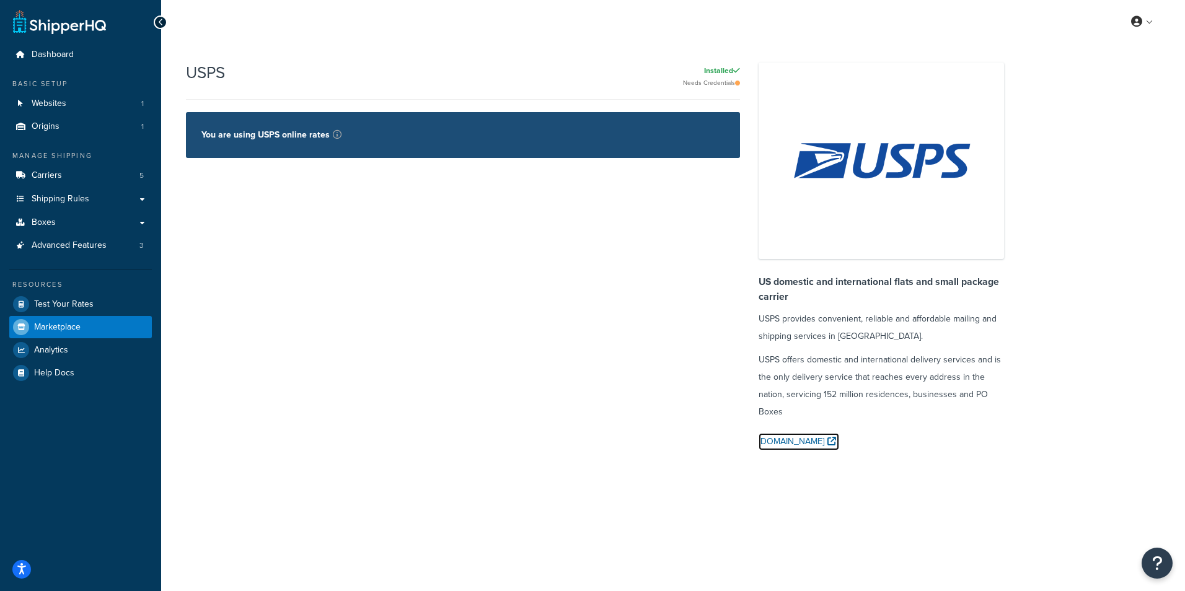
click at [786, 446] on link "USPS.com" at bounding box center [799, 441] width 81 height 17
click at [420, 129] on div "You are using USPS online rates" at bounding box center [463, 135] width 554 height 46
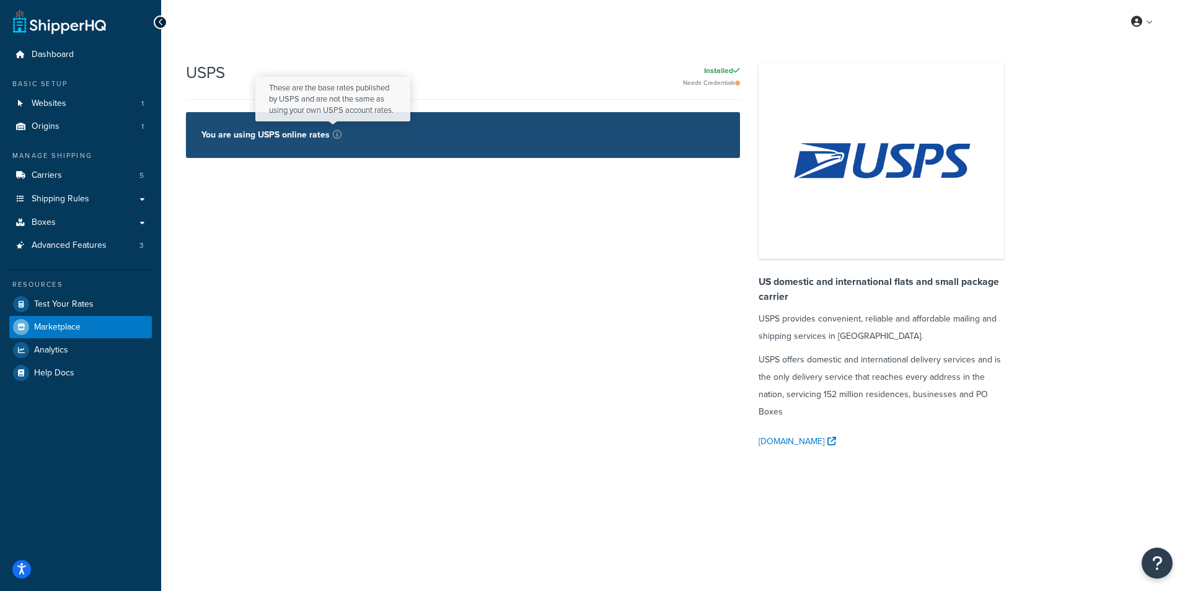
click at [333, 138] on icon at bounding box center [337, 134] width 9 height 9
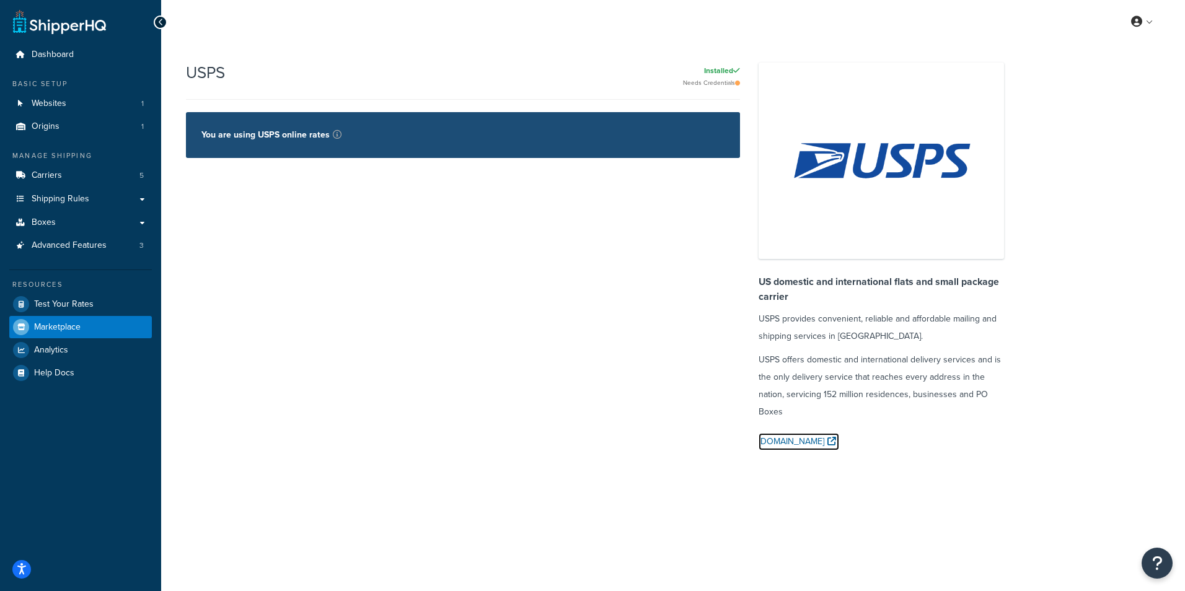
click at [784, 449] on link "USPS.com" at bounding box center [799, 441] width 81 height 17
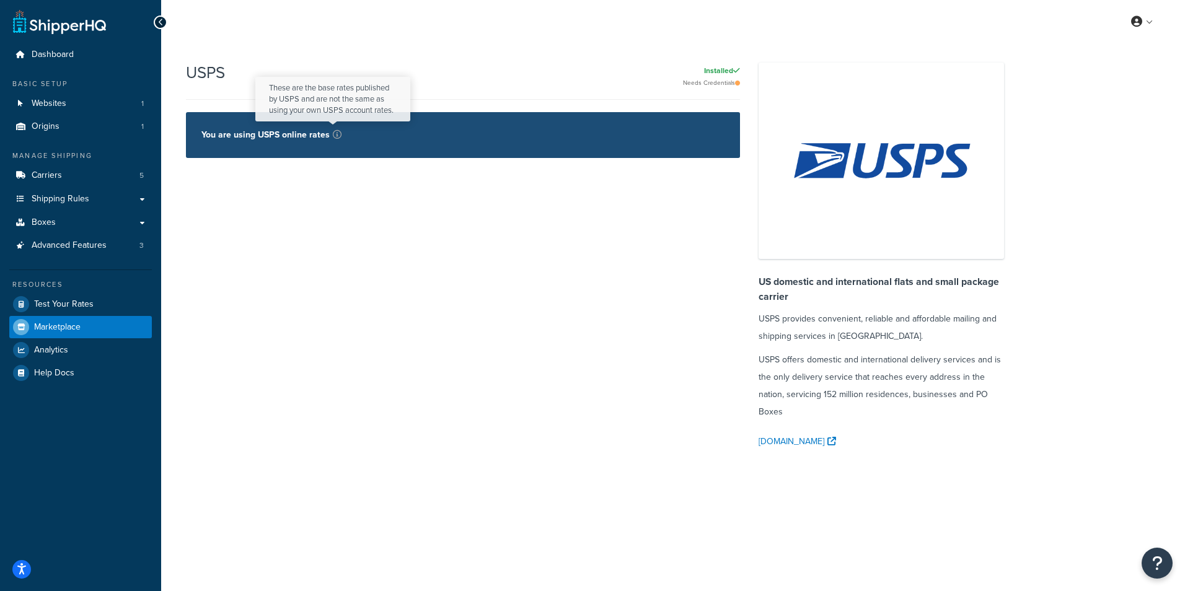
click at [333, 136] on icon at bounding box center [337, 134] width 9 height 9
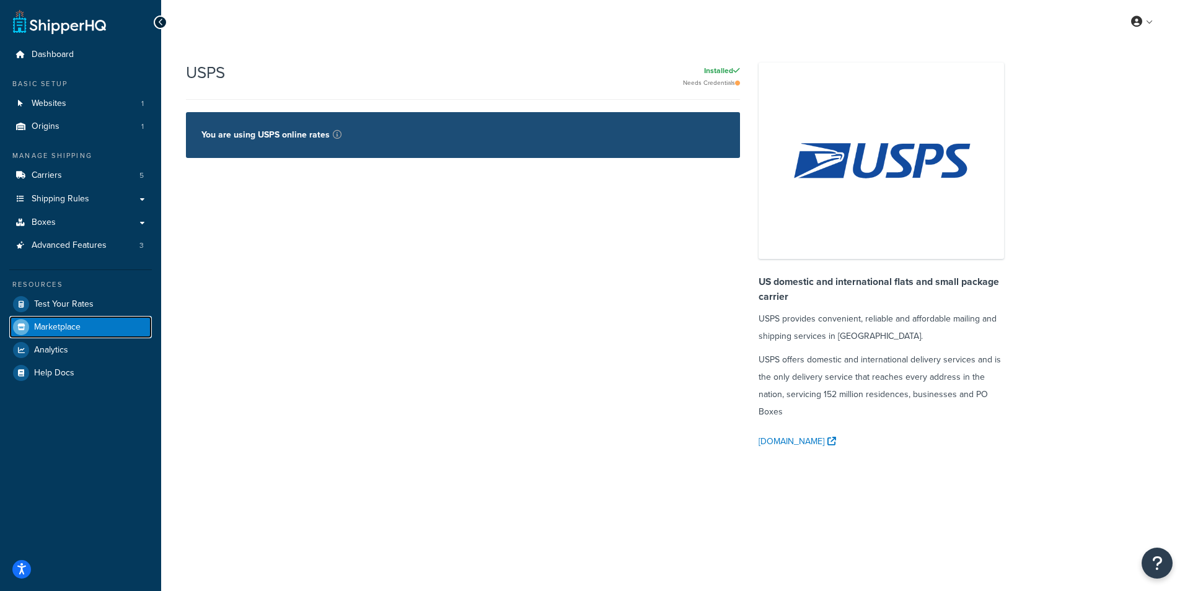
click at [69, 322] on span "Marketplace" at bounding box center [57, 327] width 46 height 11
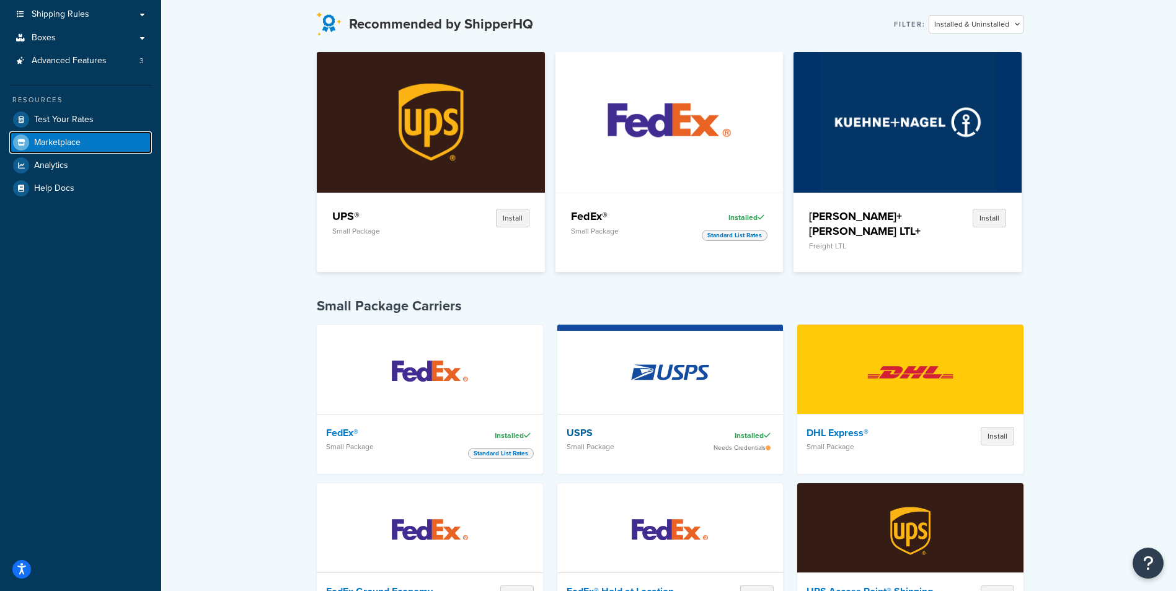
scroll to position [186, 0]
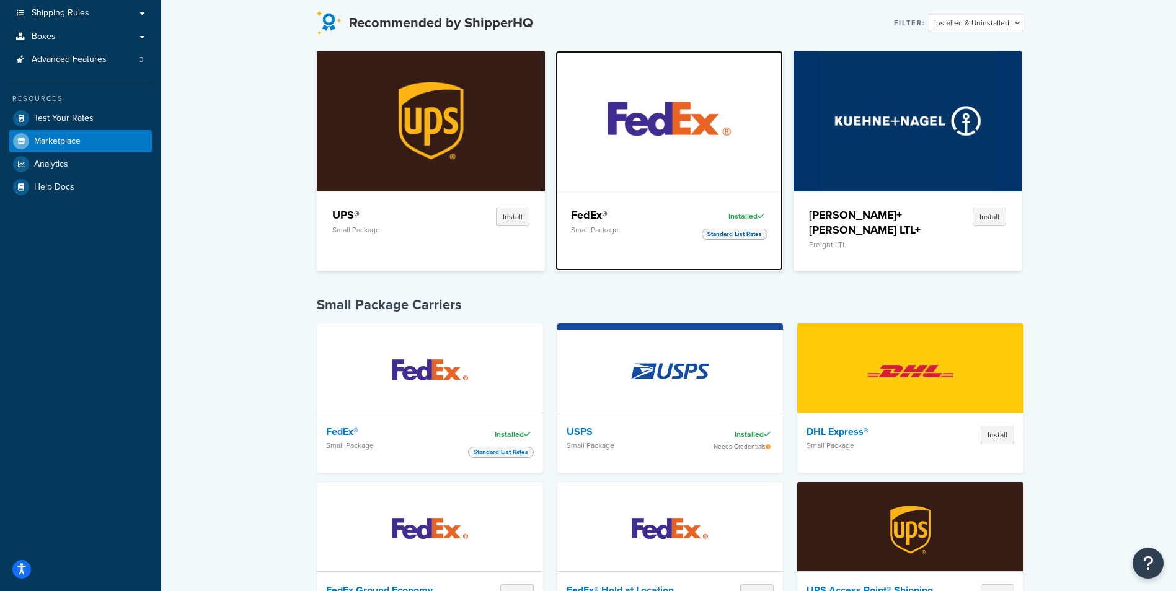
click at [743, 230] on span "Standard List Rates" at bounding box center [735, 234] width 66 height 11
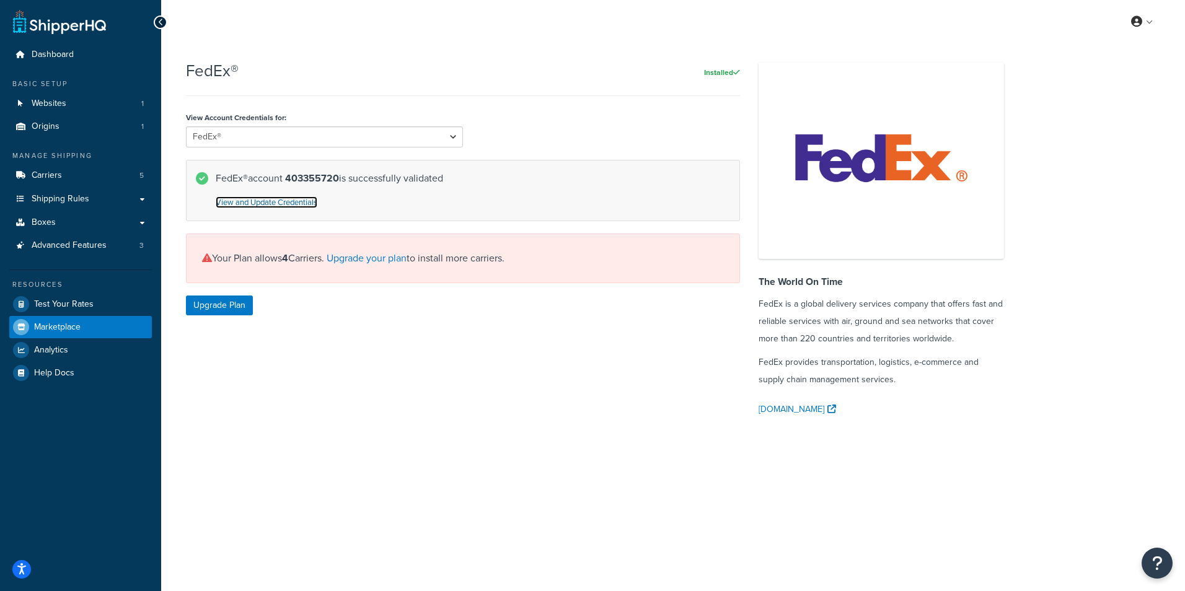
click at [294, 208] on link "View and Update Credentials" at bounding box center [267, 203] width 102 height 12
select select "US"
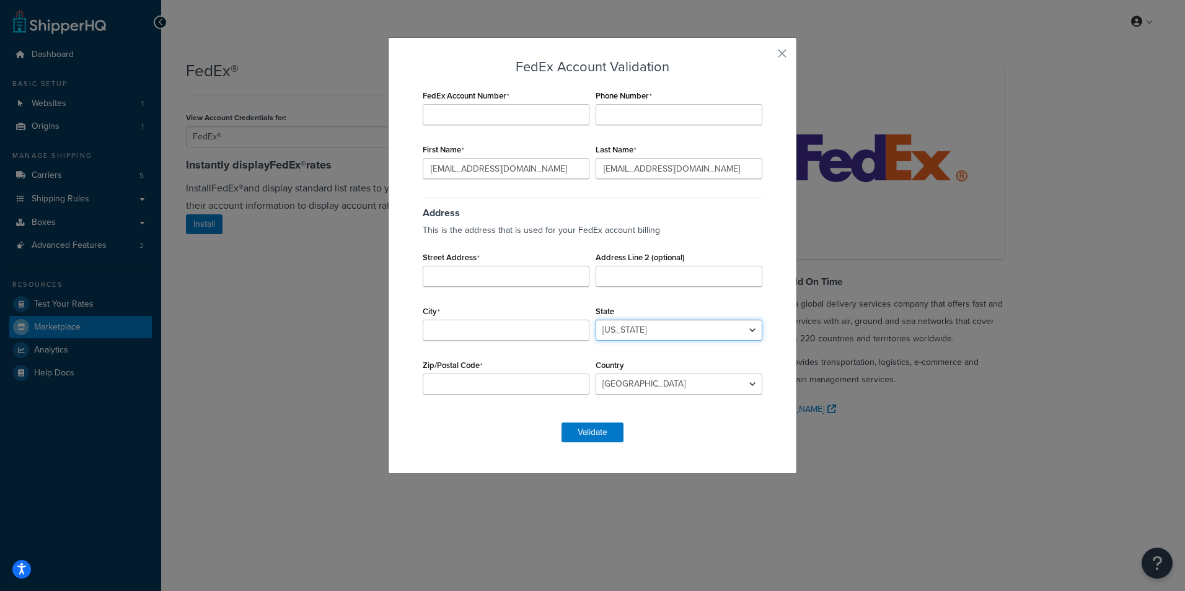
click at [748, 325] on select "Alabama Alaska American Samoa Arizona Arkansas Armed Forces Americas Armed Forc…" at bounding box center [679, 330] width 167 height 21
click at [919, 233] on div "FedEx Account Validation FedEx Account Number Phone Number First Name orders@rh…" at bounding box center [592, 295] width 1185 height 591
click at [766, 56] on button "button" at bounding box center [764, 57] width 3 height 3
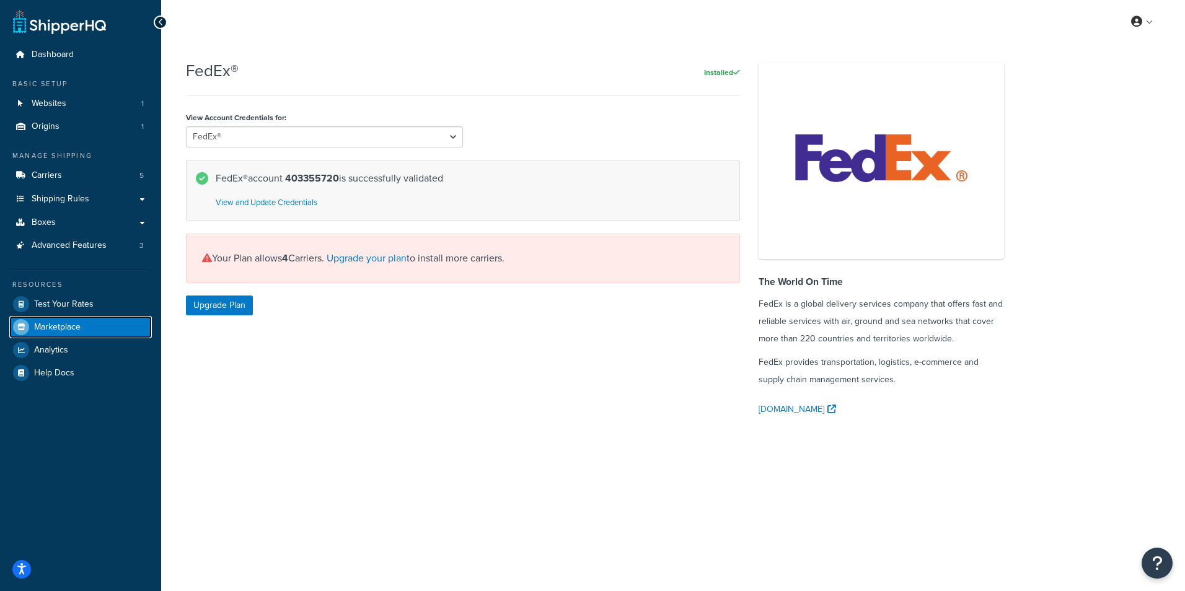
click at [58, 329] on span "Marketplace" at bounding box center [57, 327] width 46 height 11
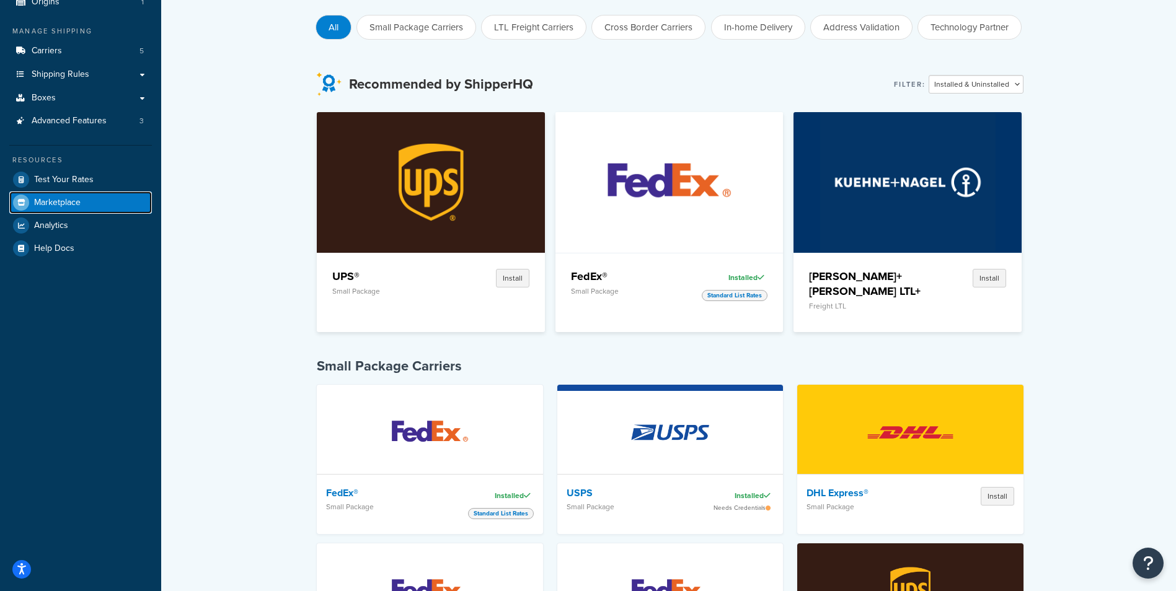
scroll to position [124, 0]
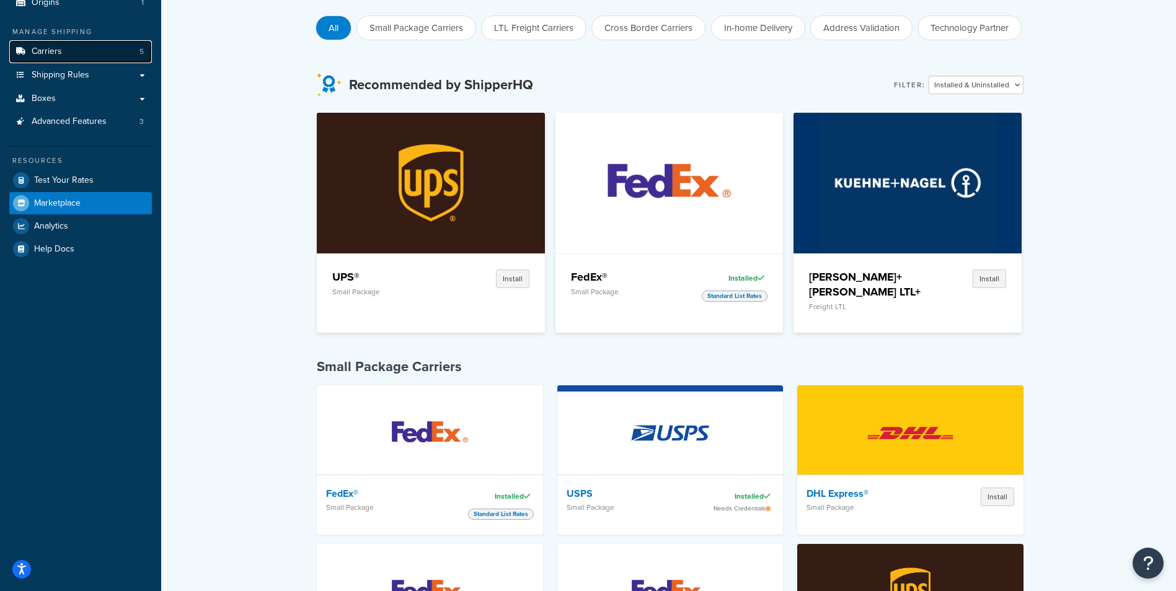
click at [65, 46] on link "Carriers 5" at bounding box center [80, 51] width 143 height 23
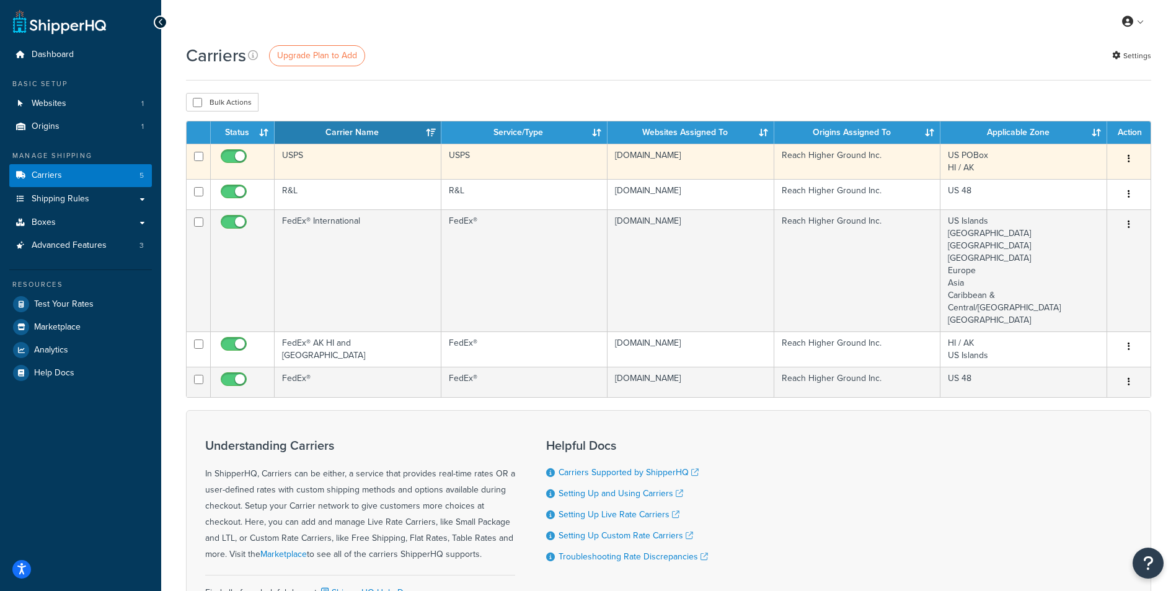
click at [1131, 162] on button "button" at bounding box center [1128, 159] width 17 height 20
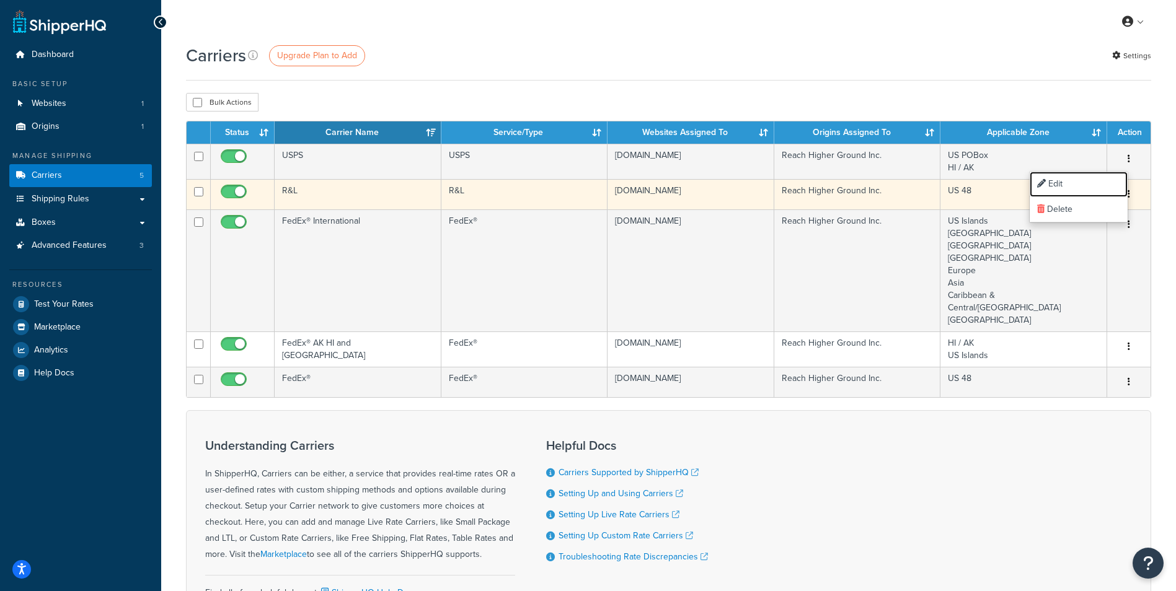
click at [1105, 184] on link "Edit" at bounding box center [1079, 184] width 98 height 25
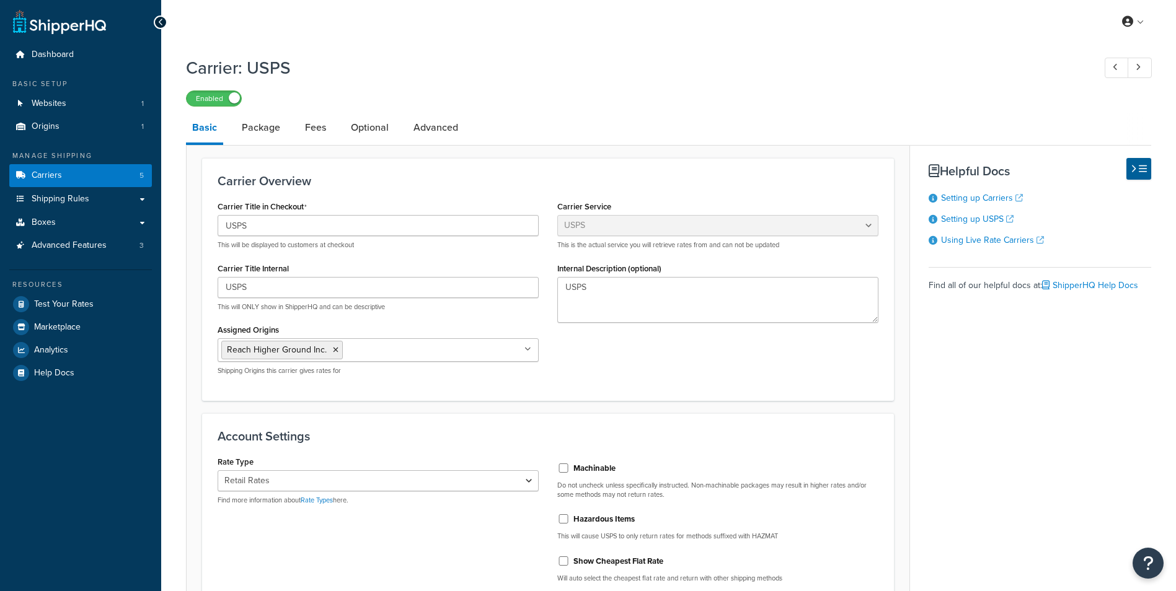
select select "usps"
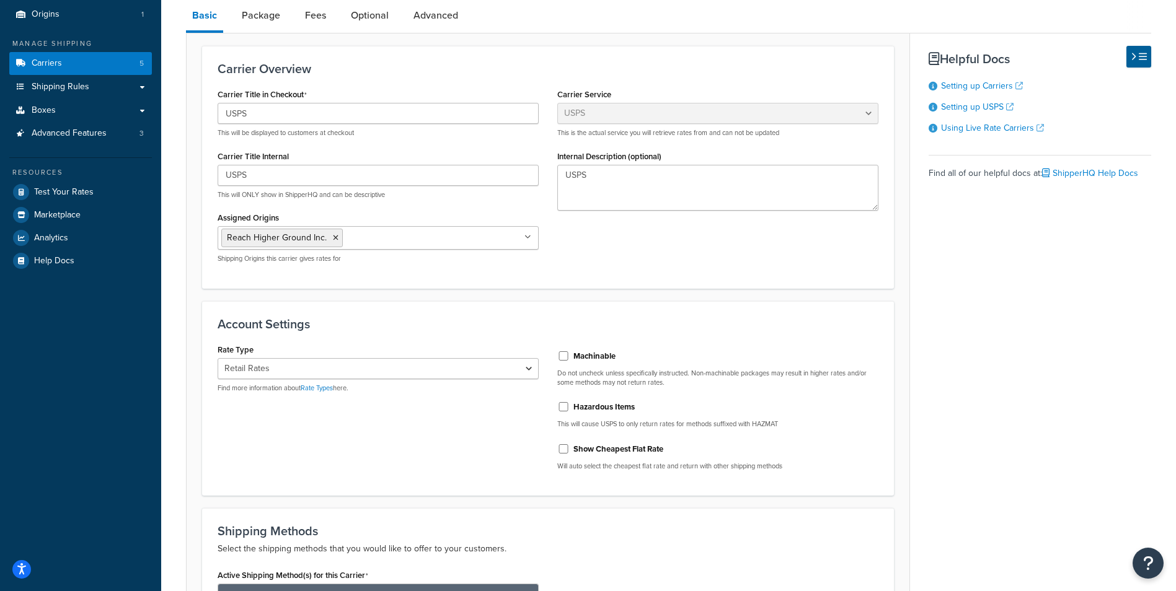
scroll to position [124, 0]
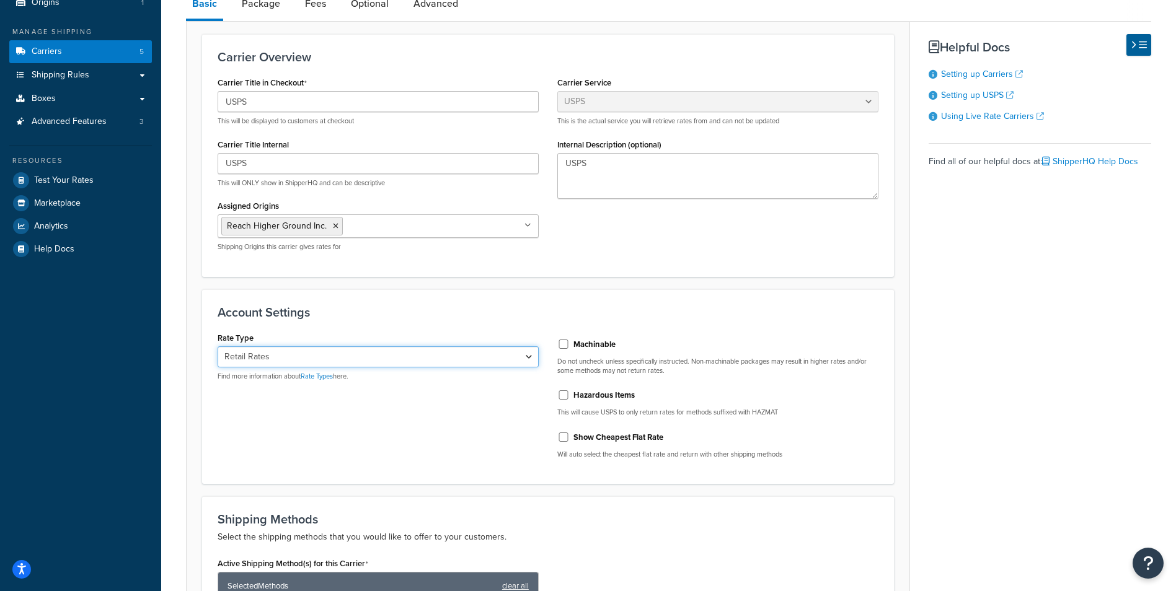
click at [529, 358] on select "Retail Rates Online Rates Commercial Plus" at bounding box center [378, 357] width 321 height 21
click at [422, 310] on h3 "Account Settings" at bounding box center [548, 313] width 661 height 14
click at [325, 379] on link "Rate Types" at bounding box center [317, 376] width 32 height 10
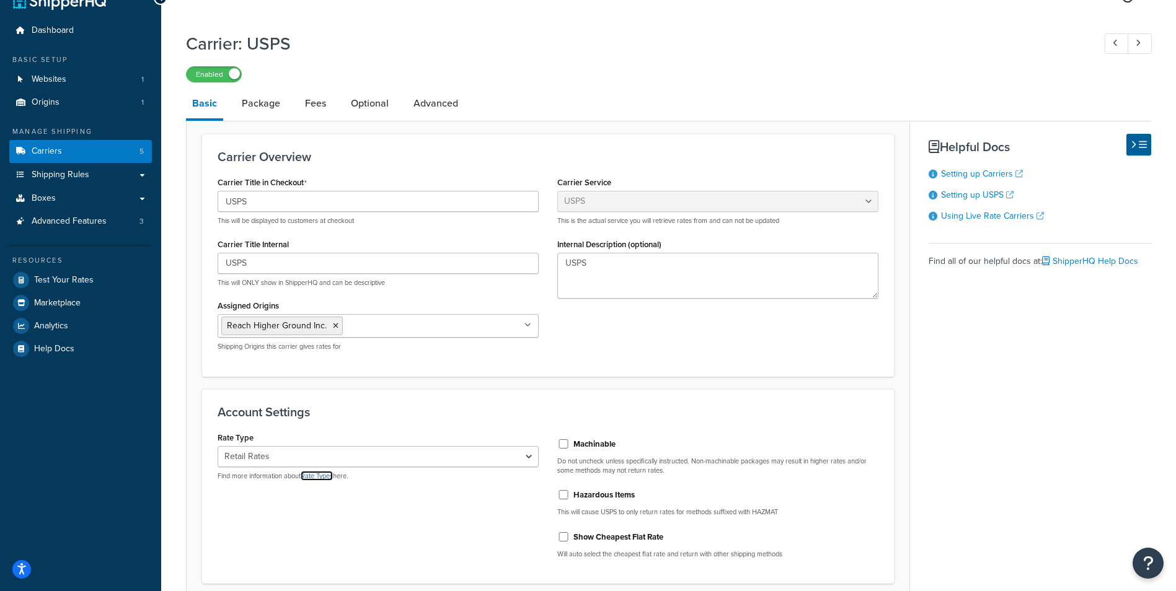
scroll to position [0, 0]
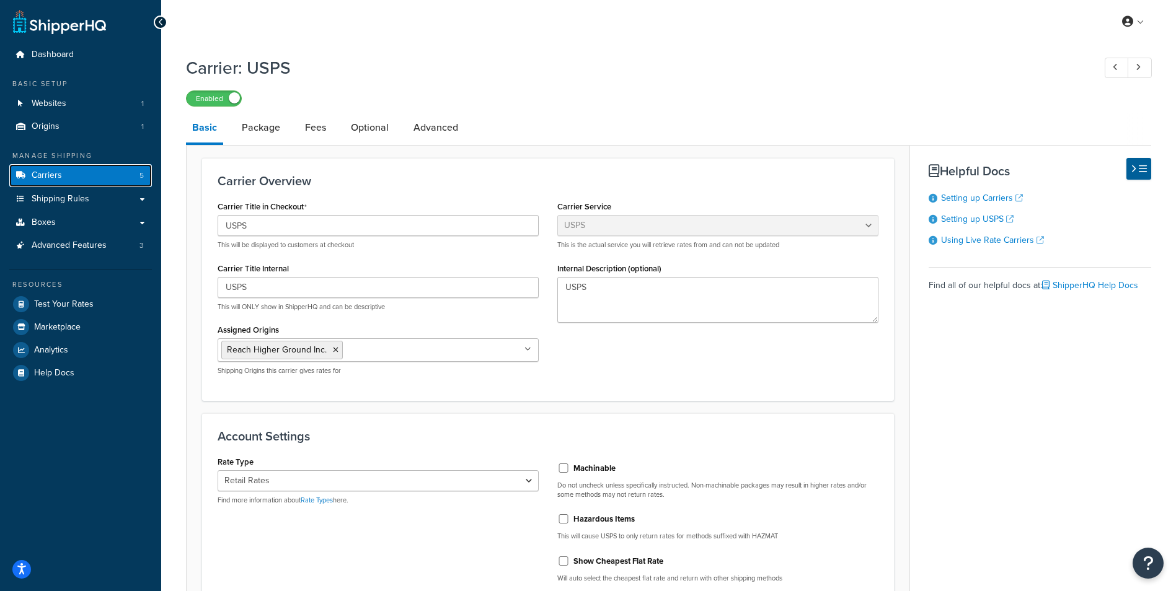
click at [55, 179] on span "Carriers" at bounding box center [47, 175] width 30 height 11
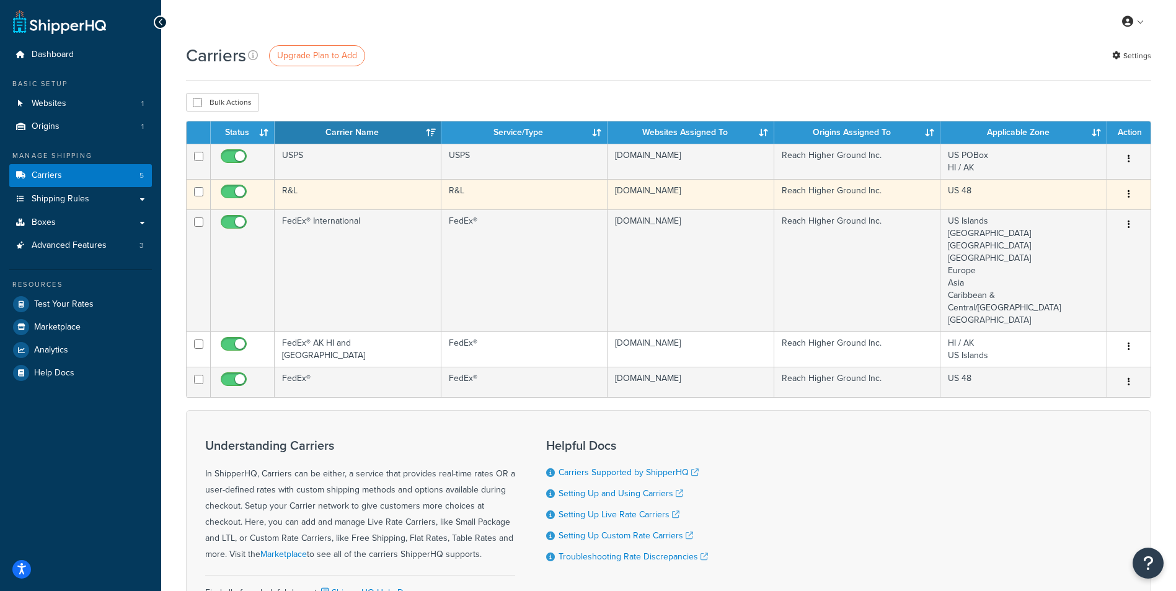
click at [1128, 195] on icon "button" at bounding box center [1129, 194] width 2 height 9
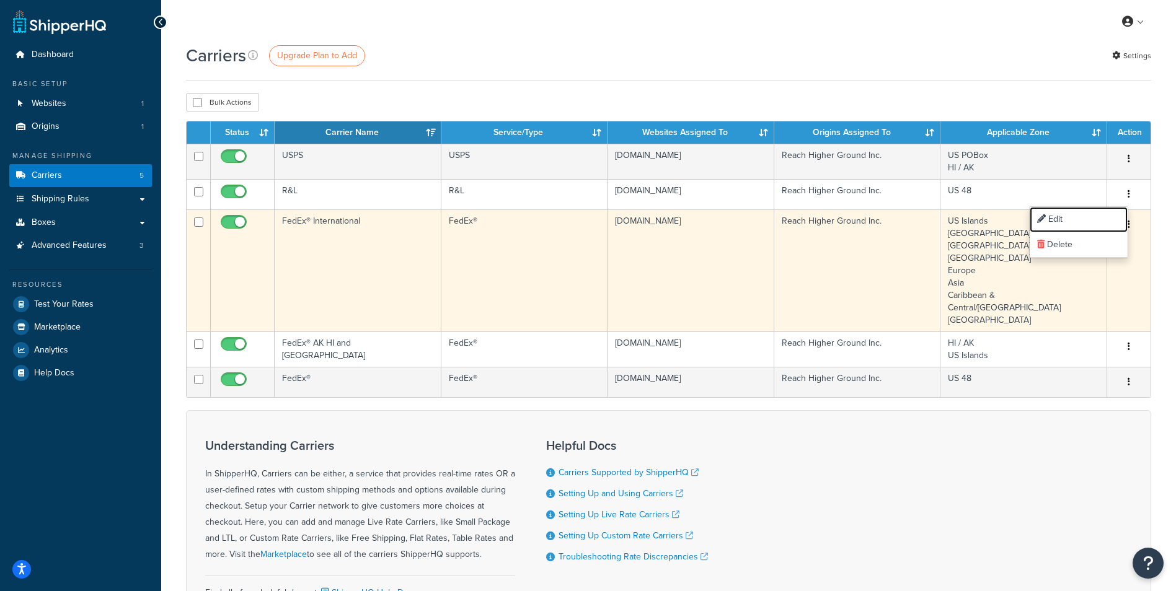
click at [1076, 219] on link "Edit" at bounding box center [1079, 219] width 98 height 25
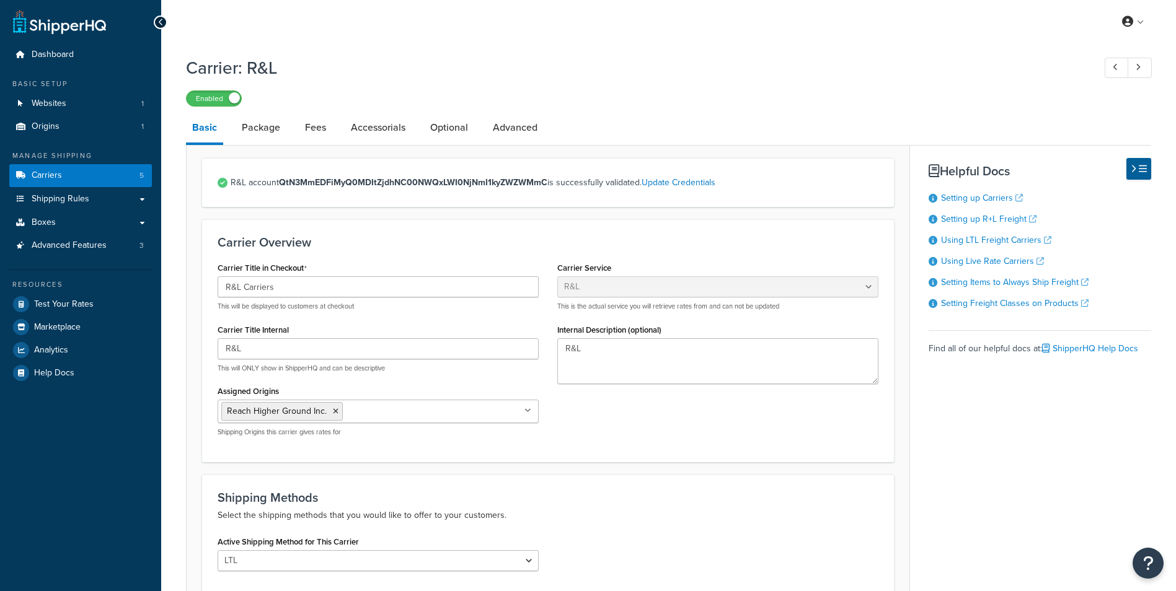
select select "rlFreight"
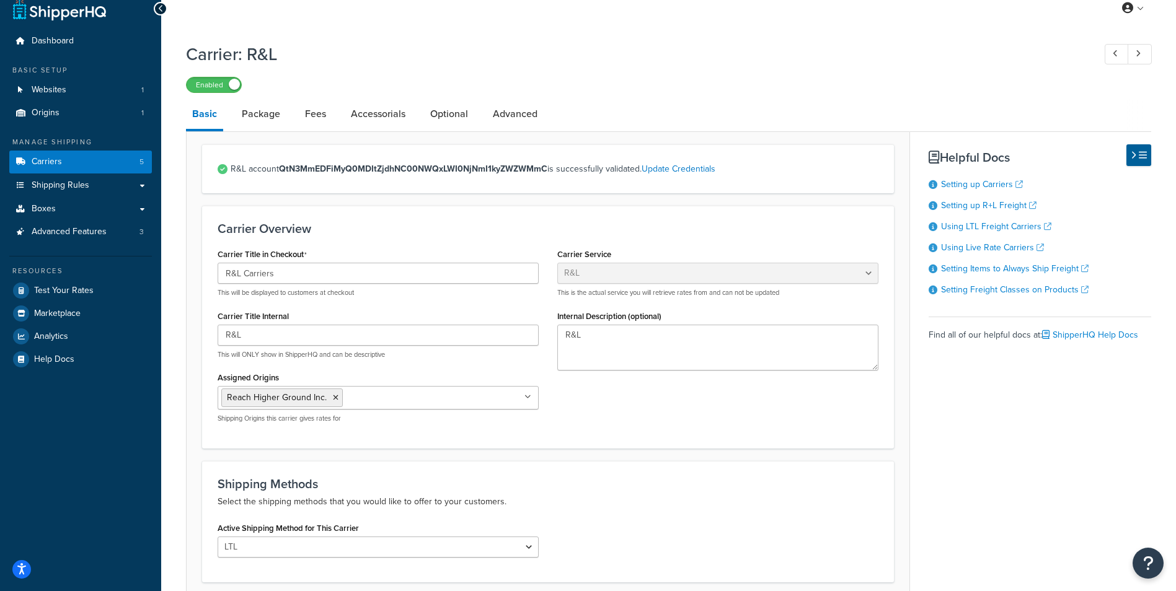
scroll to position [13, 0]
click at [82, 159] on link "Carriers 5" at bounding box center [80, 162] width 143 height 23
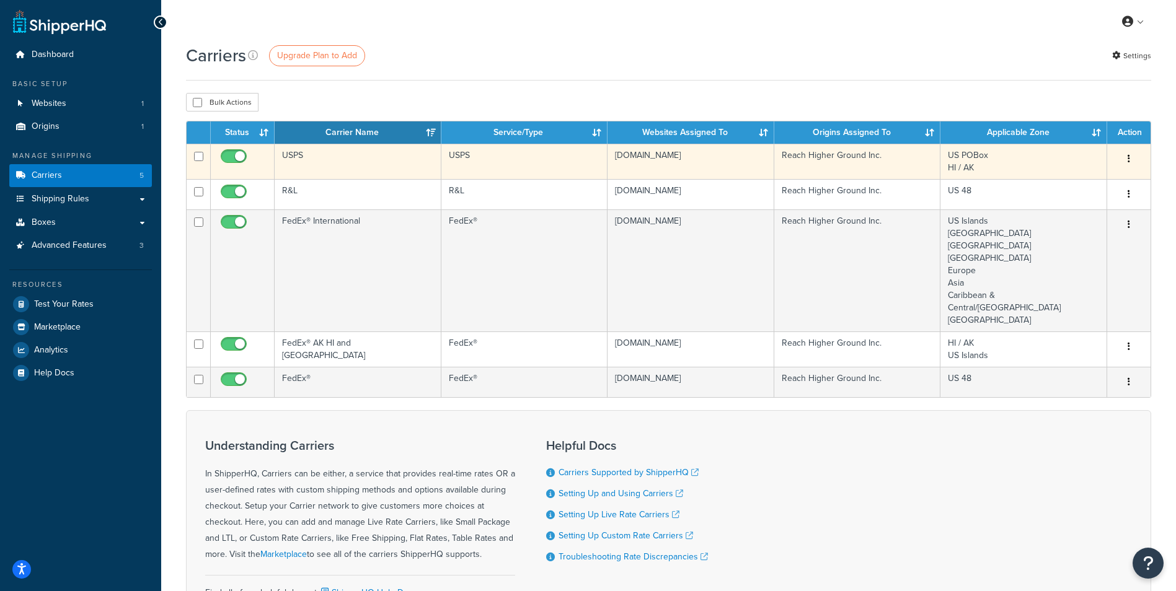
click at [1131, 157] on button "button" at bounding box center [1128, 159] width 17 height 20
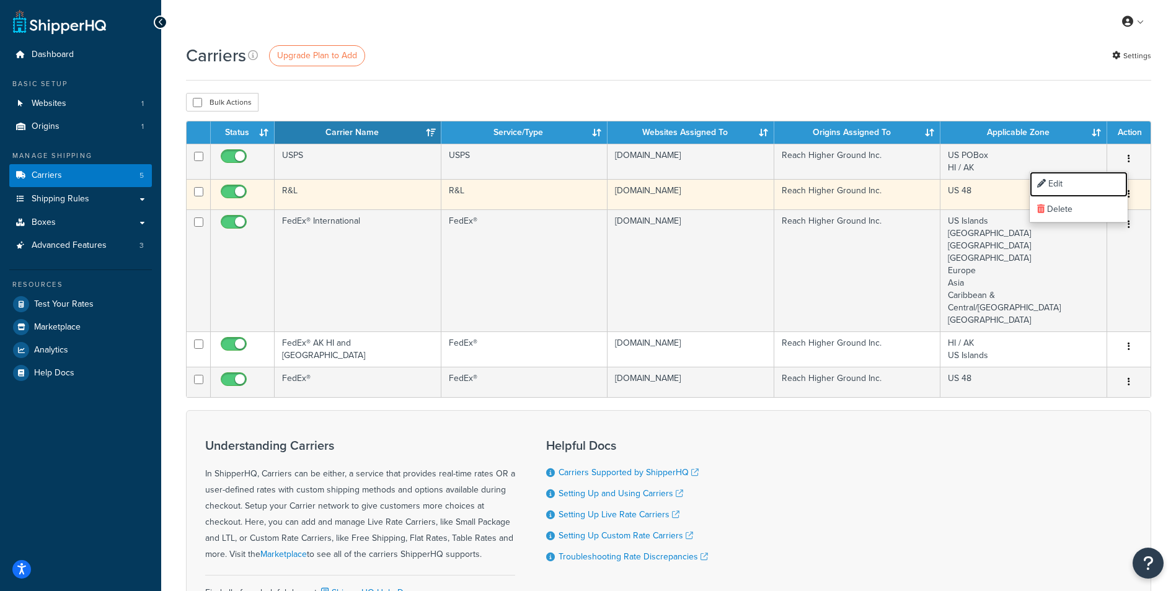
click at [1085, 182] on link "Edit" at bounding box center [1079, 184] width 98 height 25
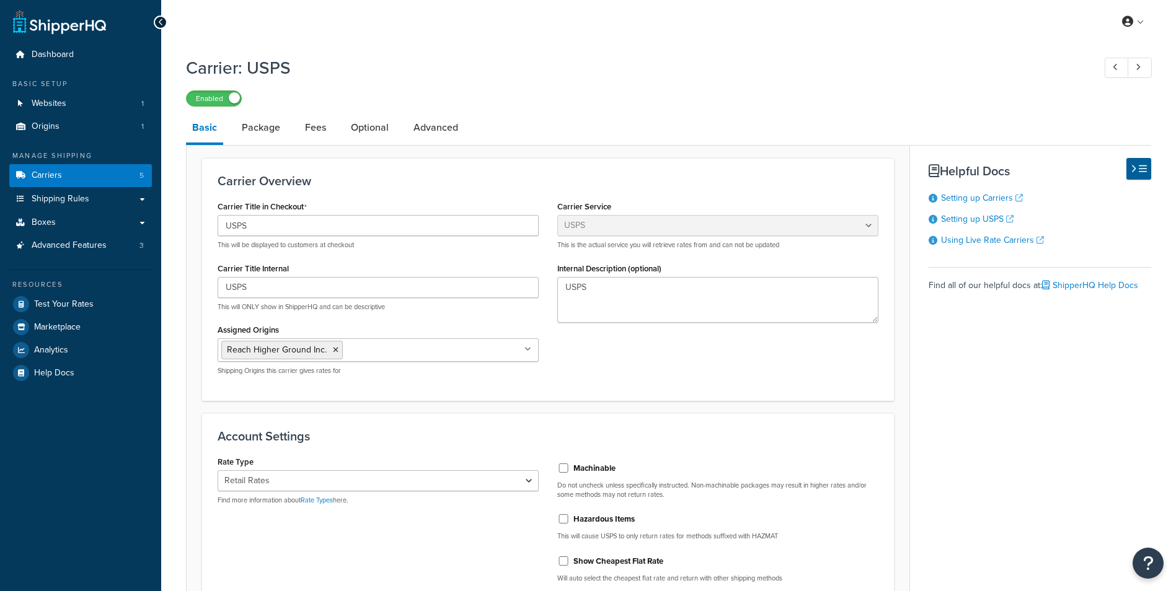
select select "usps"
click at [254, 131] on link "Package" at bounding box center [261, 128] width 51 height 30
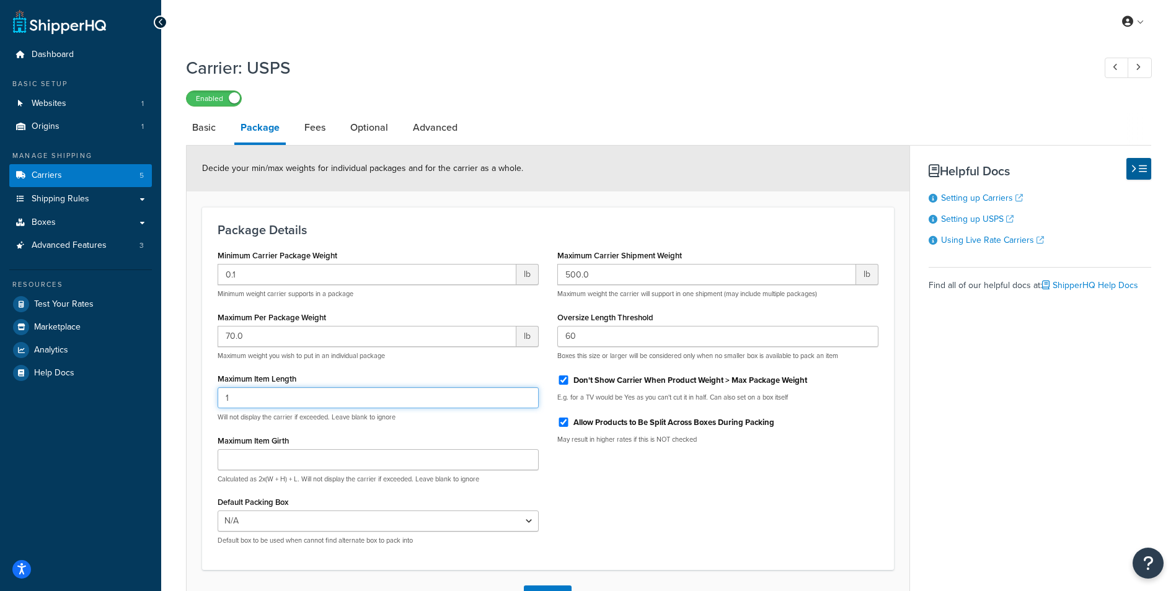
type input "1"
click at [525, 397] on input "1" at bounding box center [378, 397] width 321 height 21
type input "70"
click at [580, 464] on div "Minimum Carrier Package Weight 0.1 lb Minimum weight carrier supports in a pack…" at bounding box center [547, 401] width 679 height 308
click at [319, 125] on link "Fees" at bounding box center [314, 128] width 33 height 30
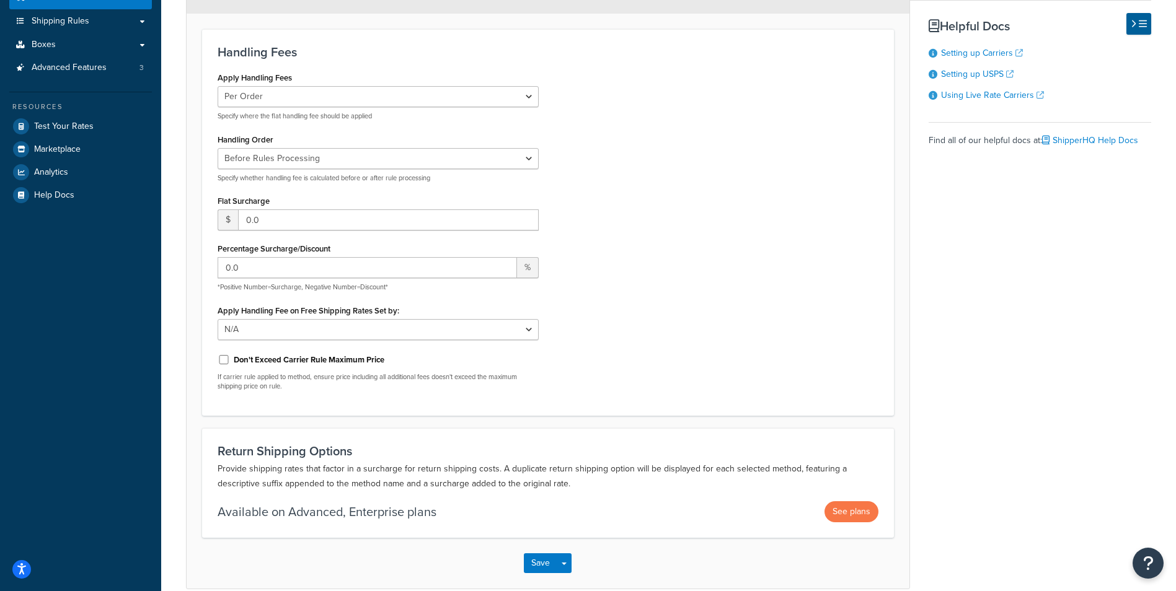
scroll to position [116, 0]
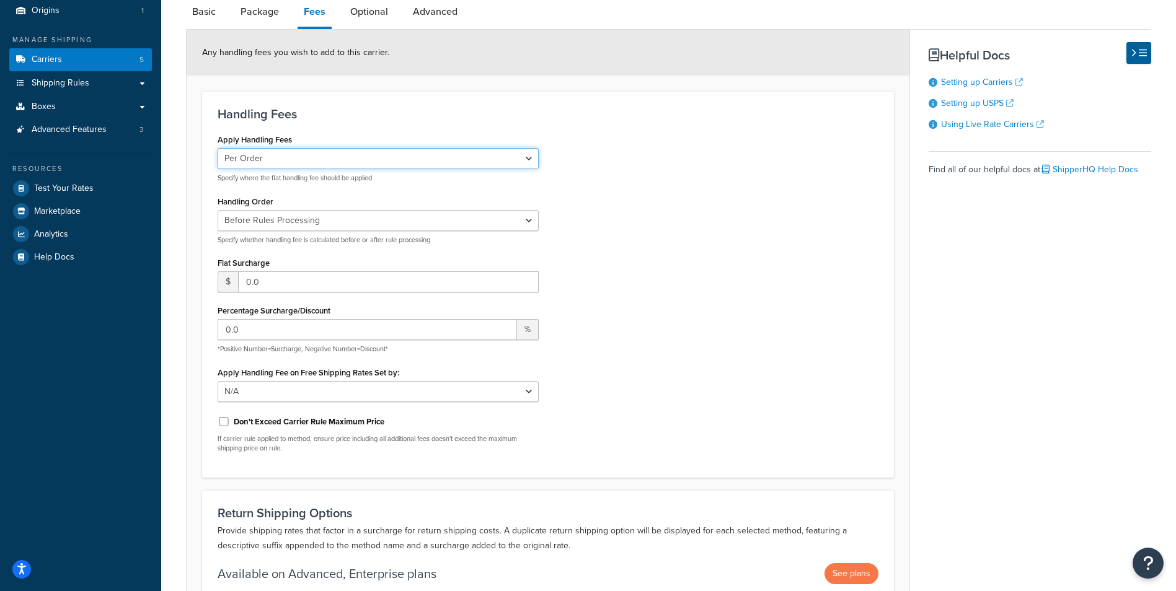
click at [524, 159] on select "Per Order Per Item Per Package" at bounding box center [378, 158] width 321 height 21
click at [521, 159] on select "Per Order Per Item Per Package" at bounding box center [378, 158] width 321 height 21
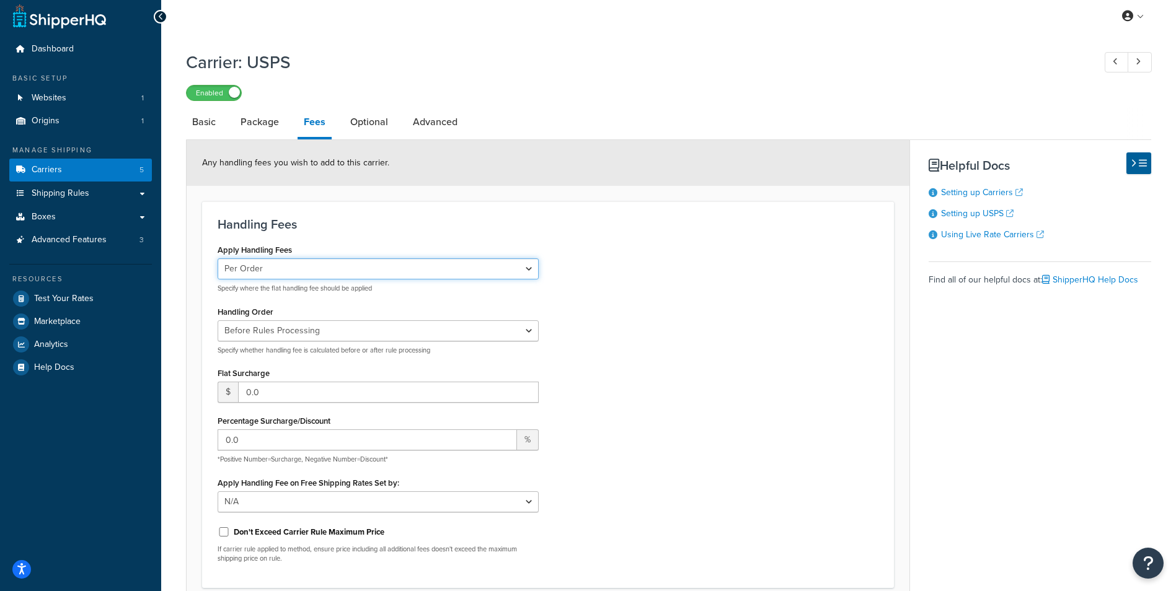
scroll to position [0, 0]
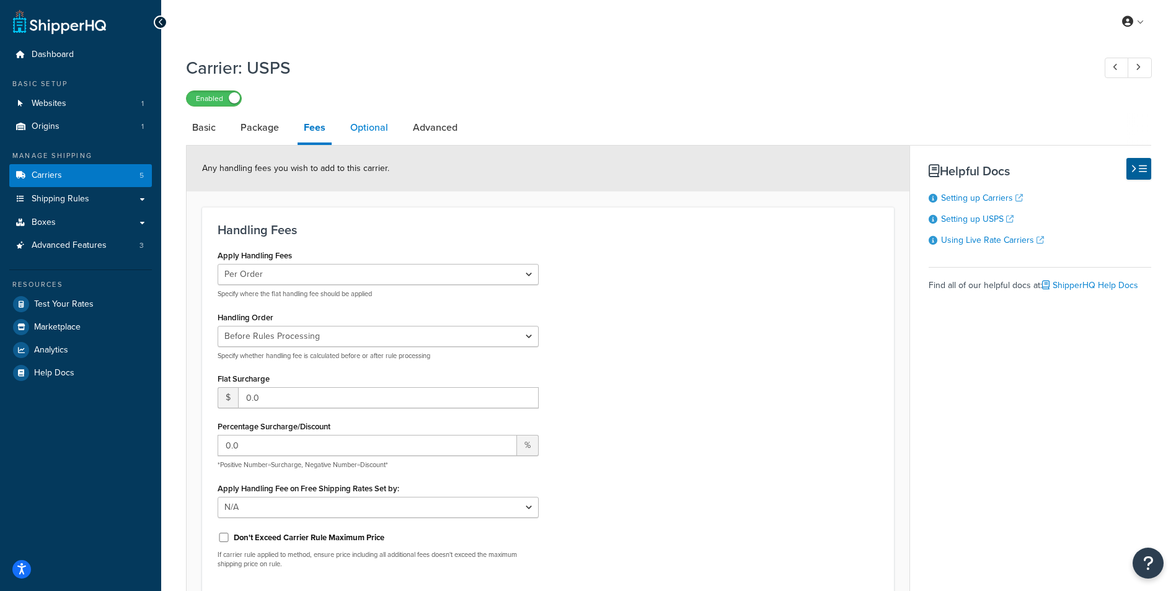
click at [357, 127] on link "Optional" at bounding box center [369, 128] width 50 height 30
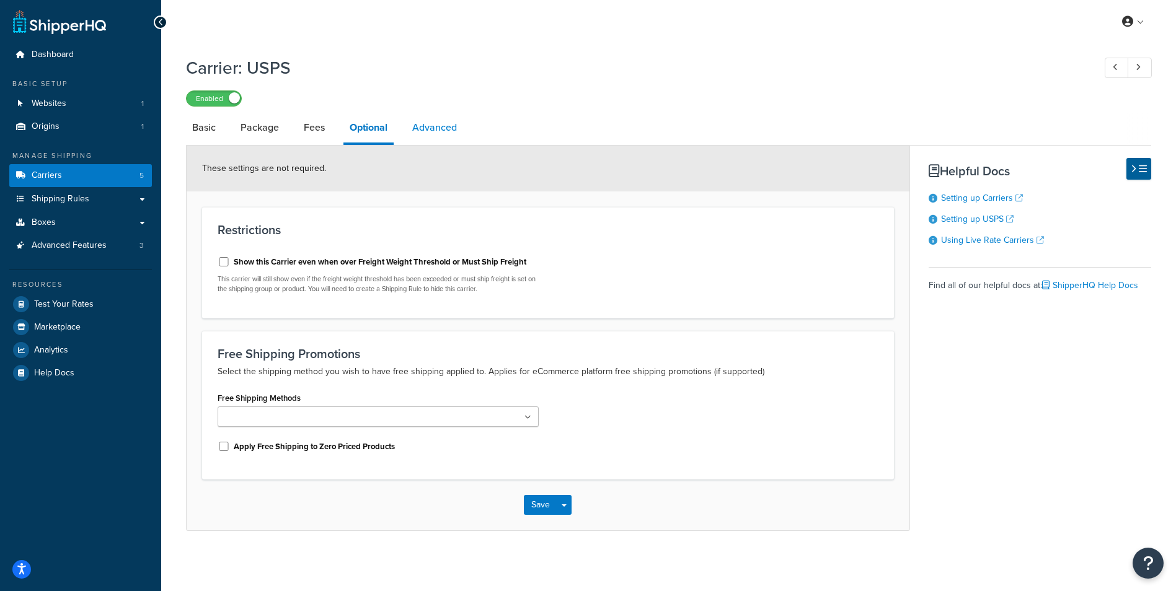
click at [433, 126] on link "Advanced" at bounding box center [434, 128] width 57 height 30
select select "false"
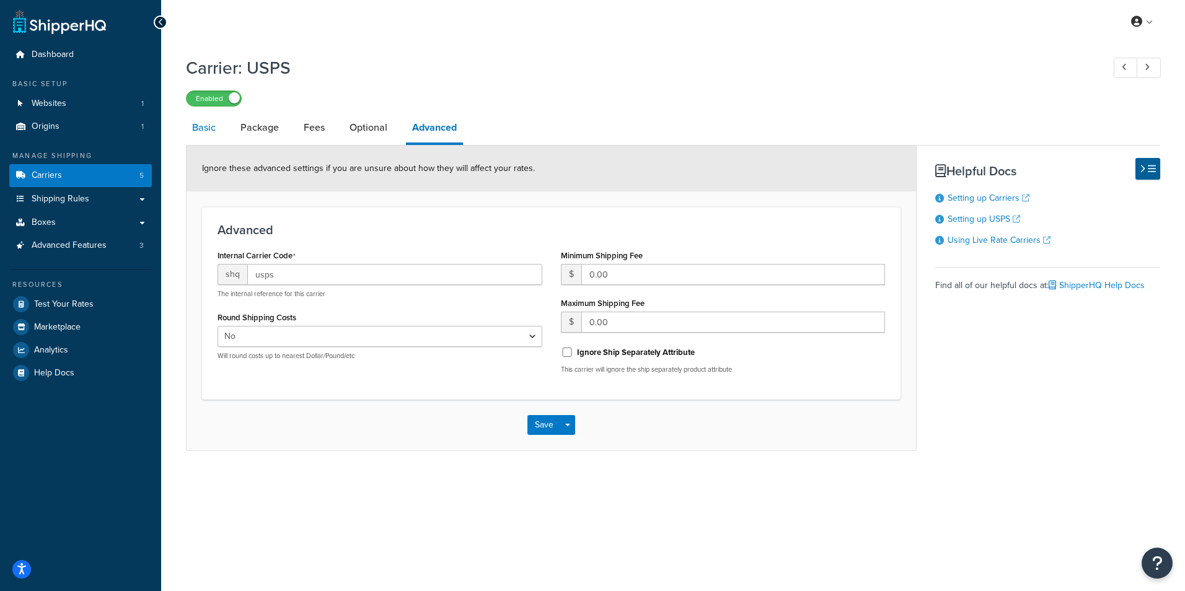
click at [208, 130] on link "Basic" at bounding box center [204, 128] width 36 height 30
select select "usps"
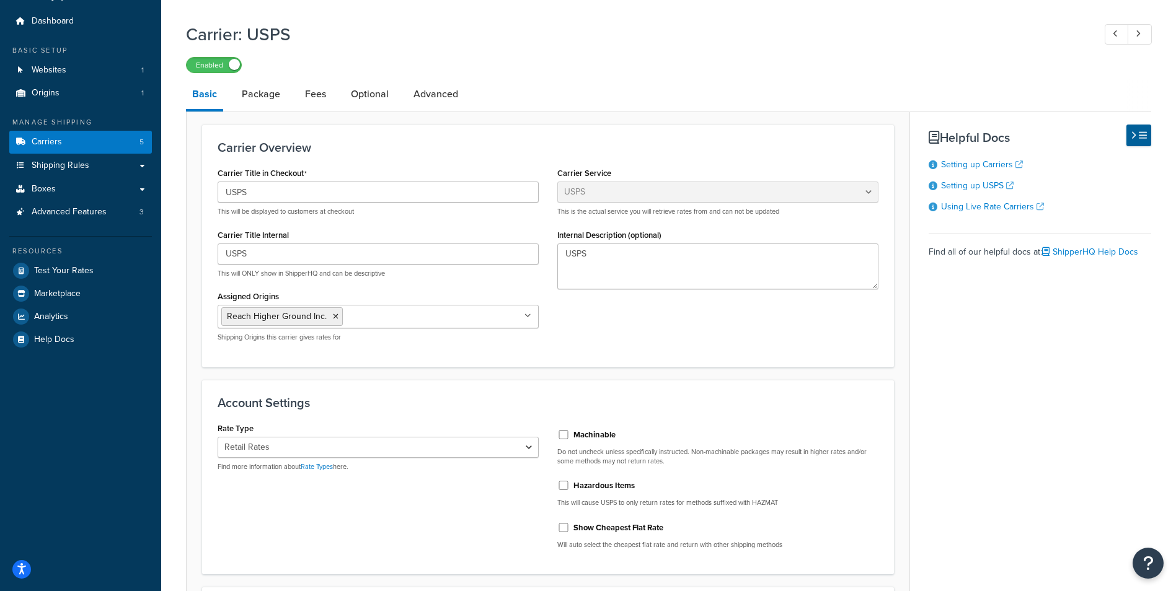
scroll to position [62, 0]
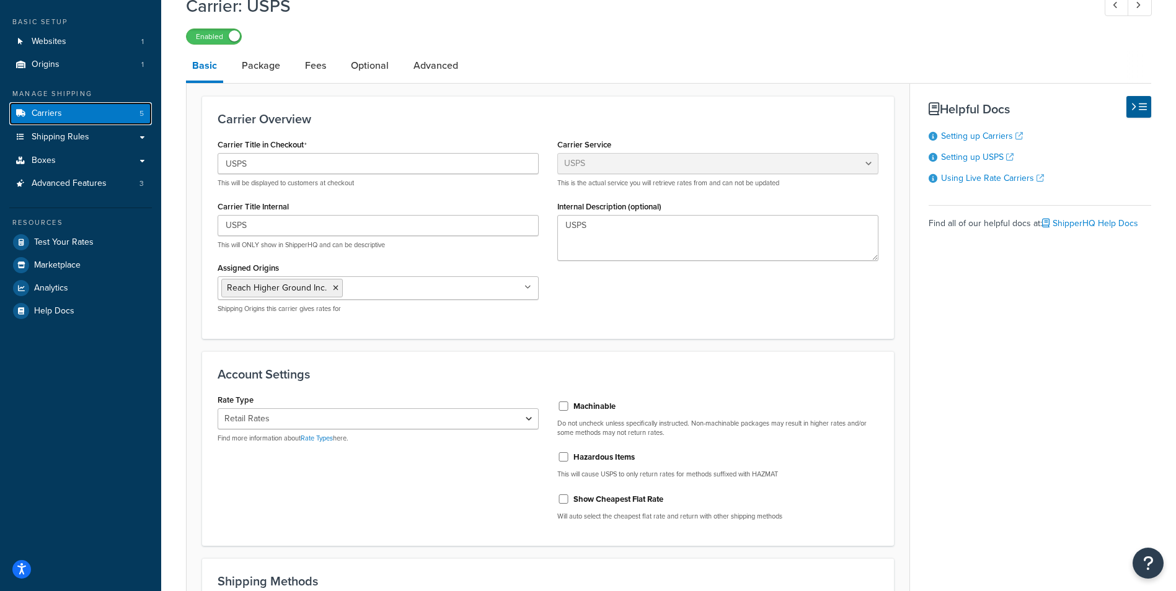
click at [90, 110] on link "Carriers 5" at bounding box center [80, 113] width 143 height 23
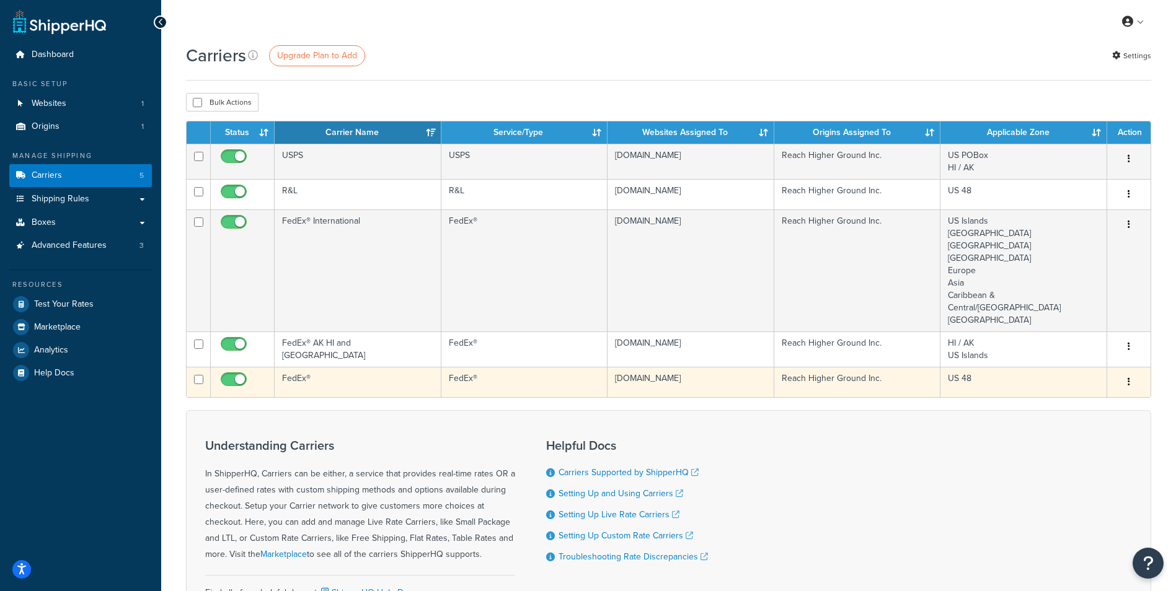
click at [1131, 374] on button "button" at bounding box center [1128, 383] width 17 height 20
click at [1073, 399] on link "Edit" at bounding box center [1079, 395] width 98 height 25
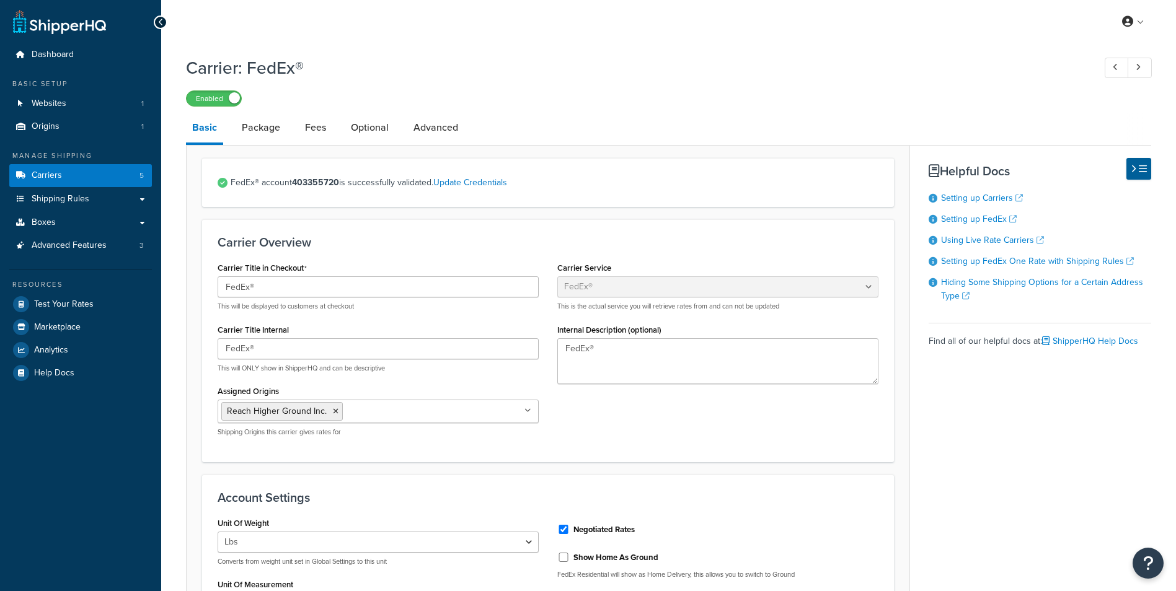
select select "fedEx"
select select "REGULAR_PICKUP"
select select "YOUR_PACKAGING"
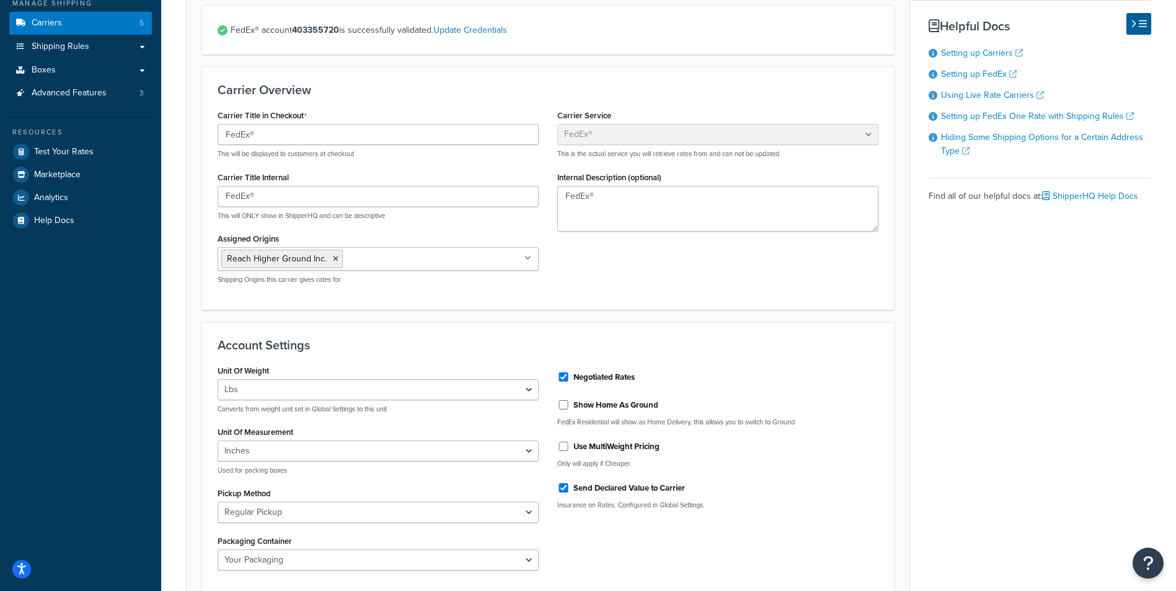
scroll to position [99, 0]
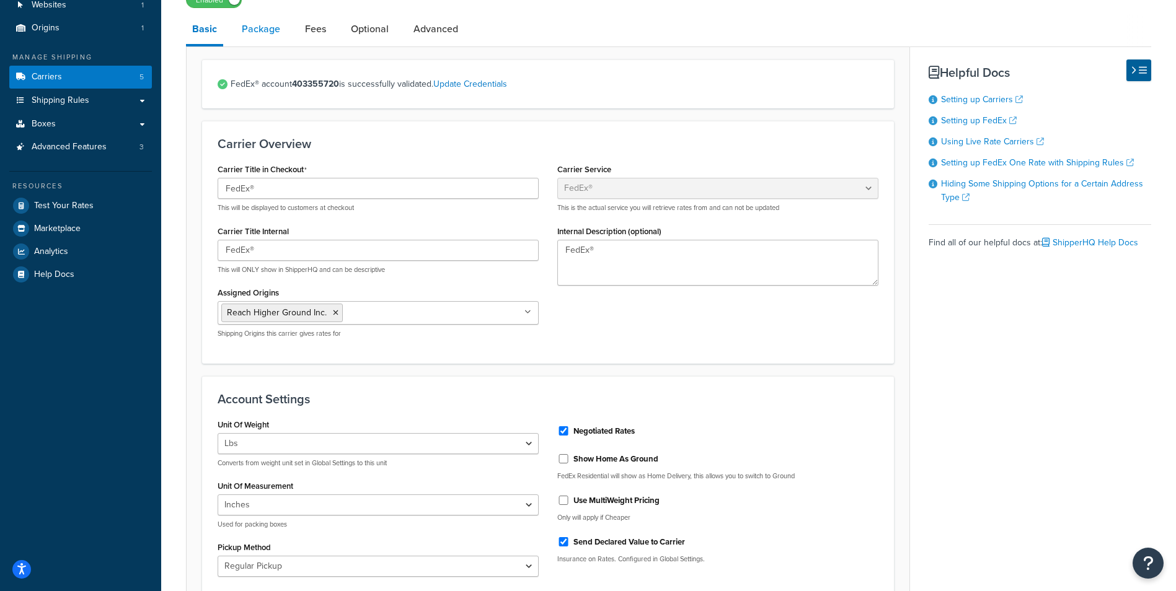
click at [267, 29] on link "Package" at bounding box center [261, 29] width 51 height 30
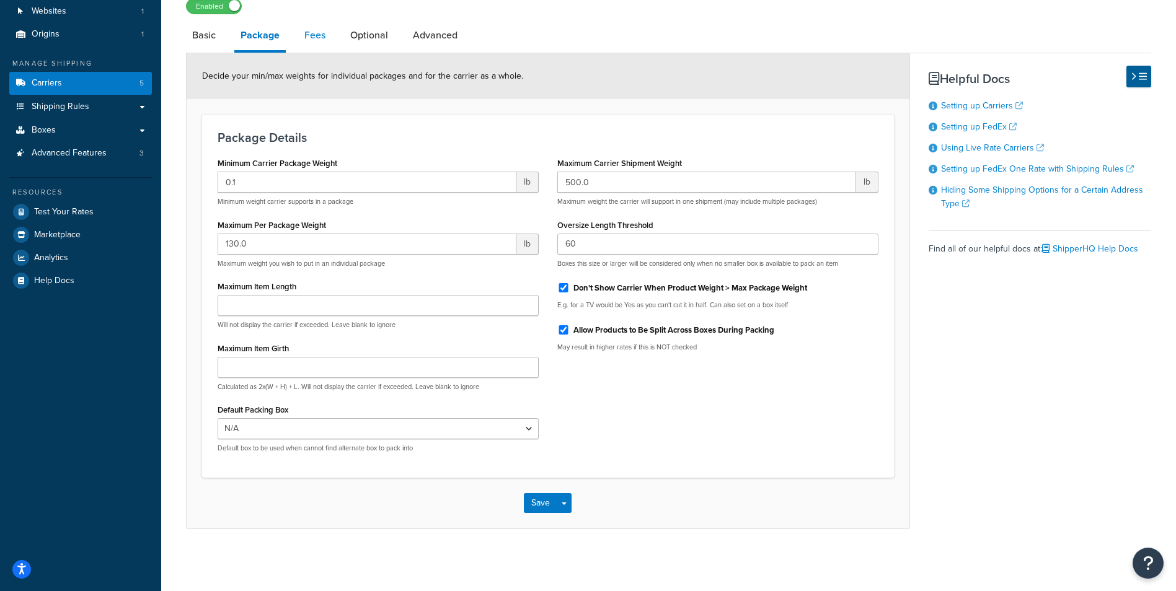
click at [314, 40] on link "Fees" at bounding box center [314, 35] width 33 height 30
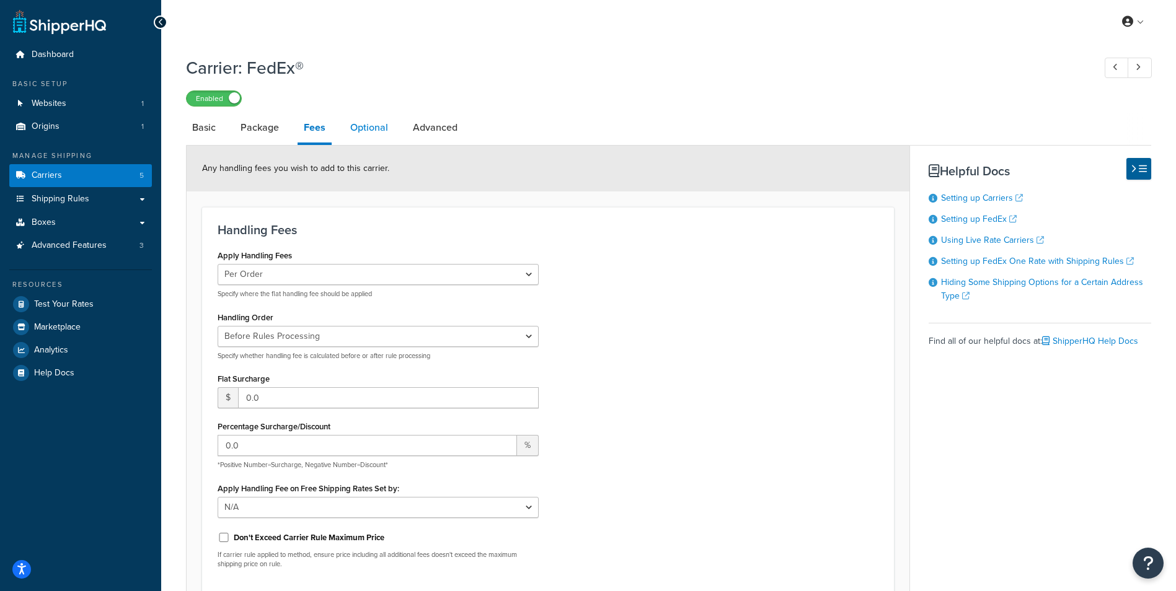
click at [363, 125] on link "Optional" at bounding box center [369, 128] width 50 height 30
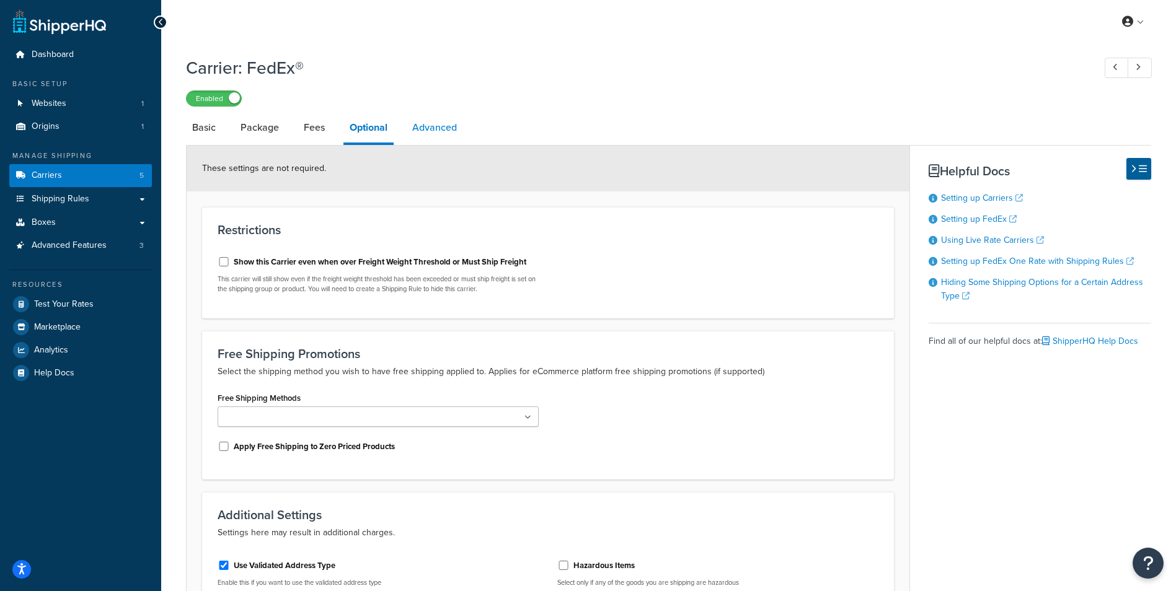
click at [435, 128] on link "Advanced" at bounding box center [434, 128] width 57 height 30
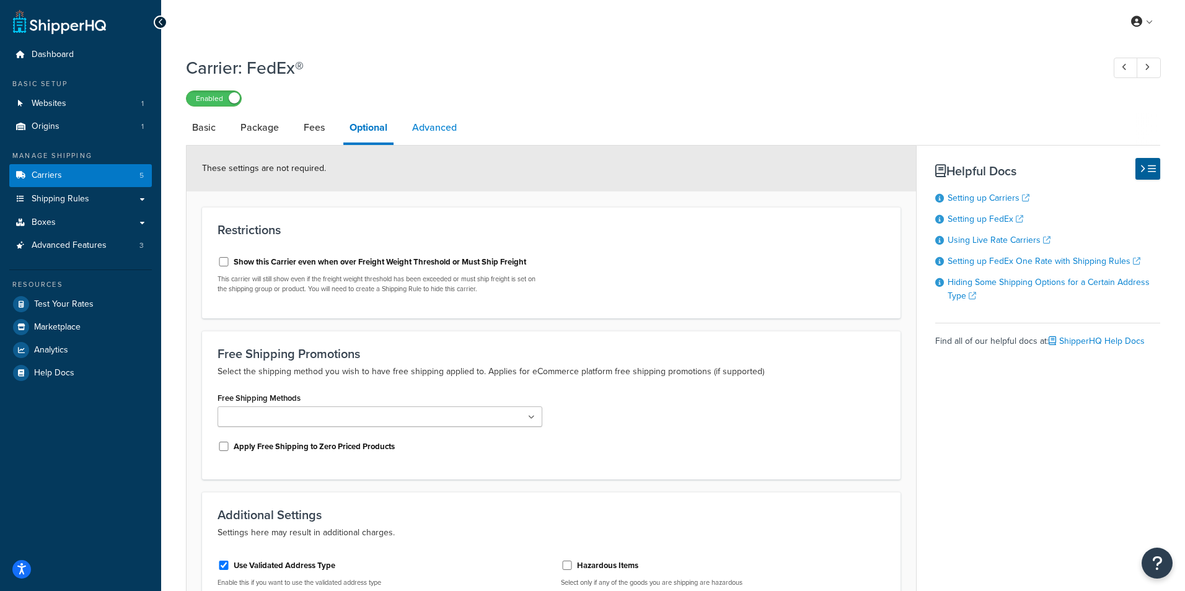
select select "false"
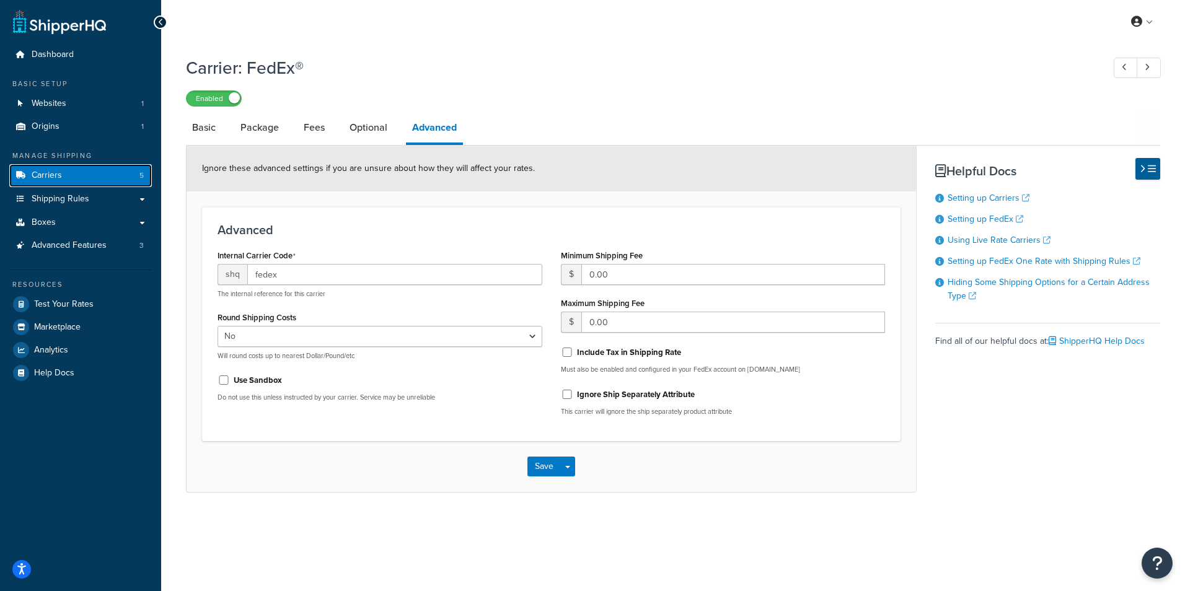
click at [72, 176] on link "Carriers 5" at bounding box center [80, 175] width 143 height 23
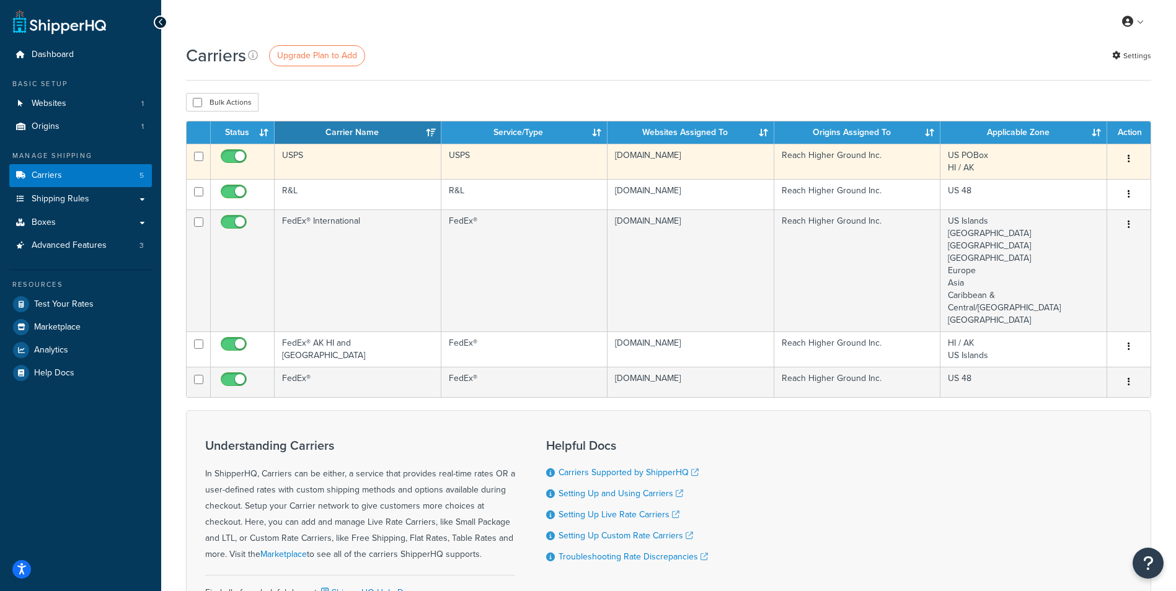
click at [1127, 161] on button "button" at bounding box center [1128, 159] width 17 height 20
click at [1065, 177] on link "Edit" at bounding box center [1079, 184] width 98 height 25
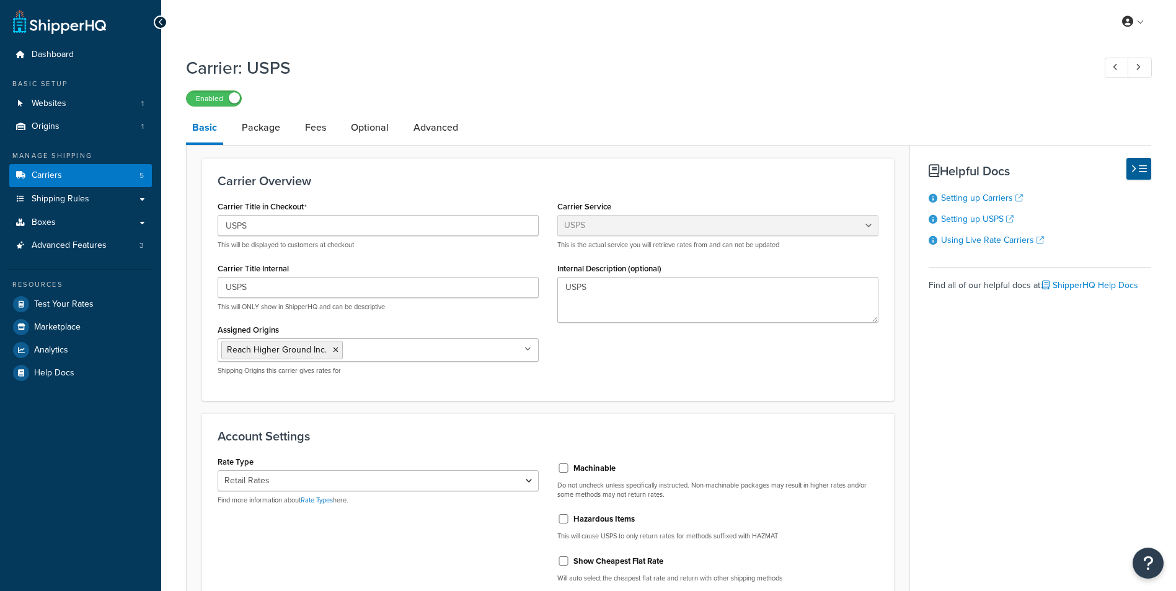
select select "usps"
click at [258, 133] on link "Package" at bounding box center [261, 128] width 51 height 30
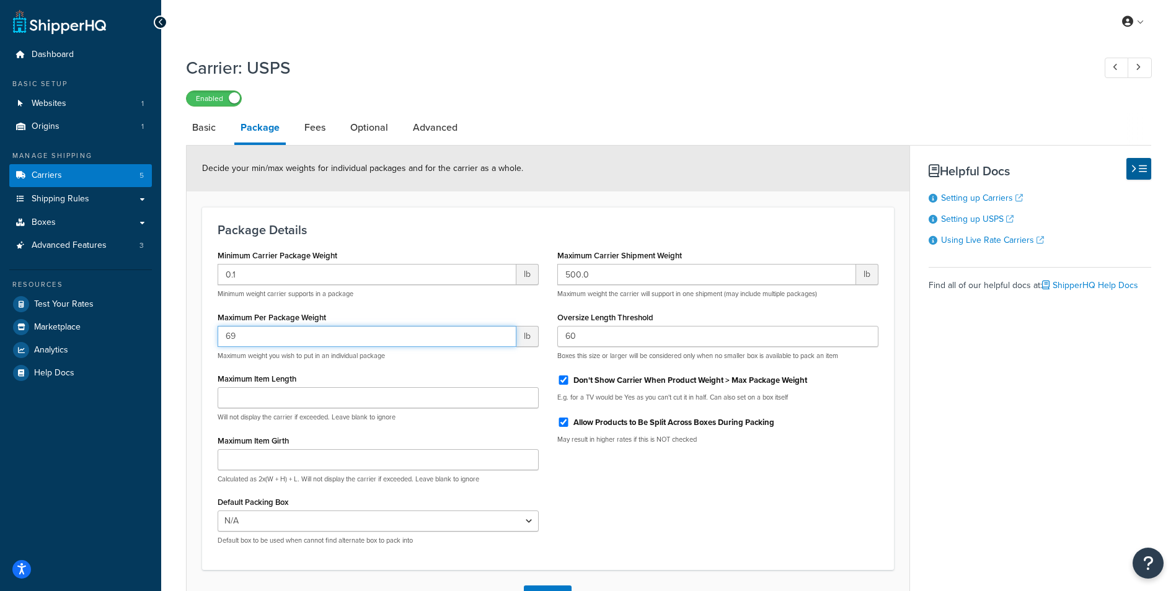
click at [505, 340] on input "69" at bounding box center [367, 336] width 299 height 21
click at [505, 340] on input "68" at bounding box center [367, 336] width 299 height 21
click at [505, 340] on input "67" at bounding box center [367, 336] width 299 height 21
click at [505, 340] on input "66" at bounding box center [367, 336] width 299 height 21
type input "65"
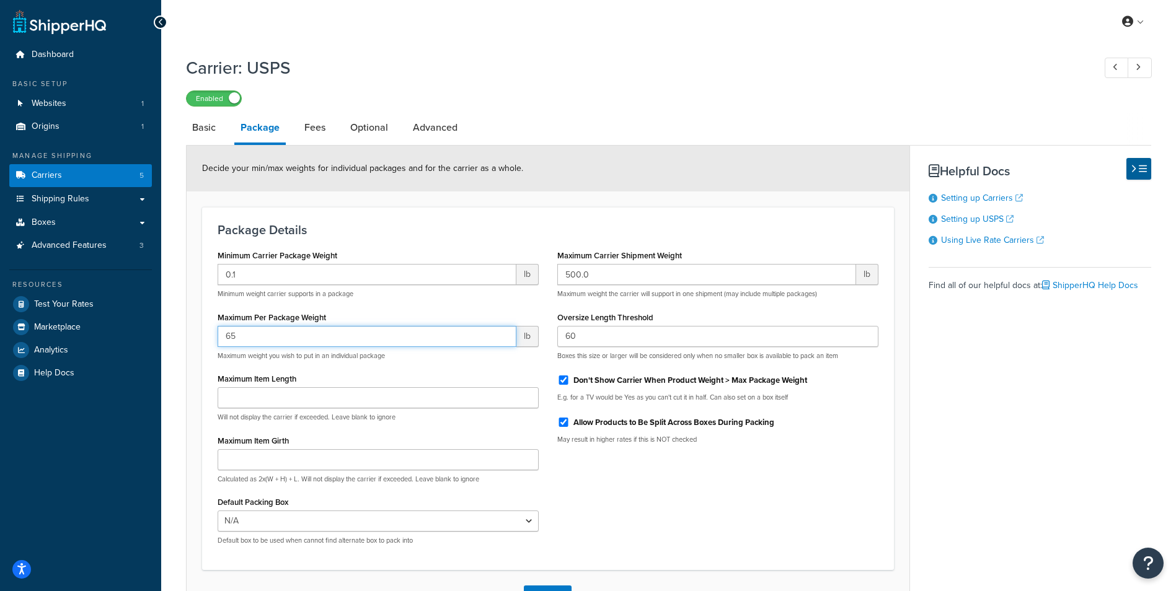
click at [505, 340] on input "65" at bounding box center [367, 336] width 299 height 21
click at [454, 235] on h3 "Package Details" at bounding box center [548, 230] width 661 height 14
click at [308, 135] on link "Fees" at bounding box center [314, 128] width 33 height 30
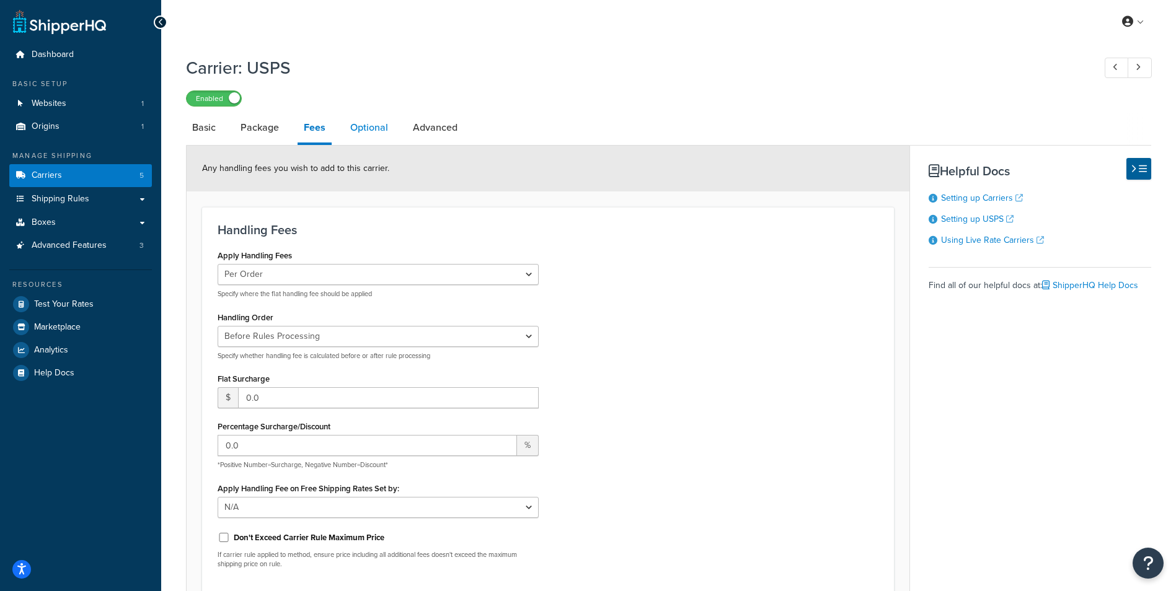
click at [371, 129] on link "Optional" at bounding box center [369, 128] width 50 height 30
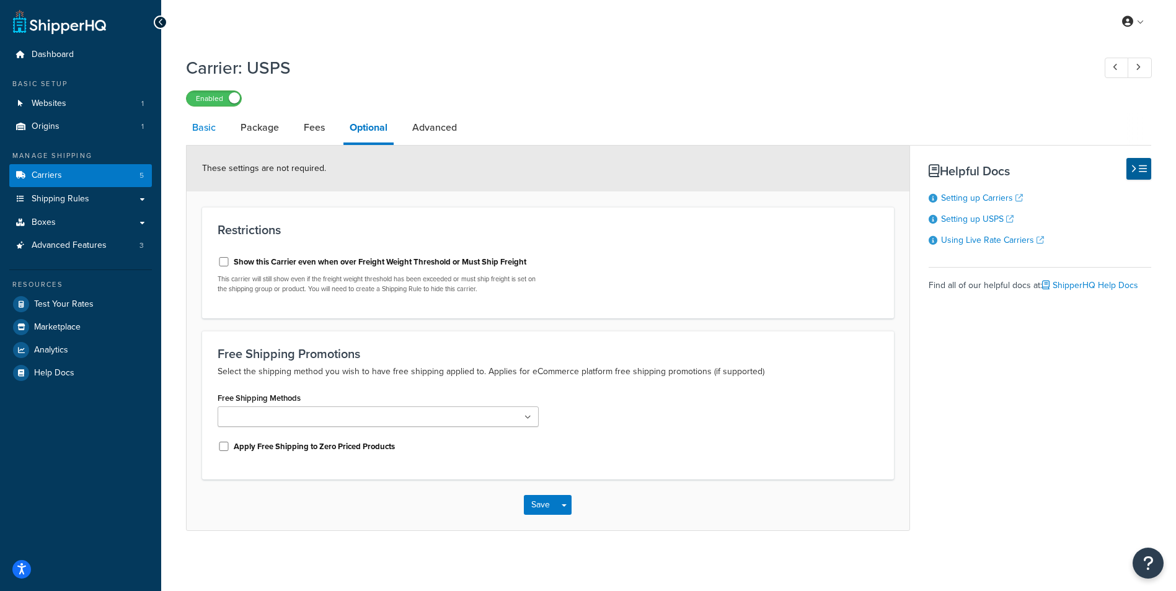
click at [210, 132] on link "Basic" at bounding box center [204, 128] width 36 height 30
select select "usps"
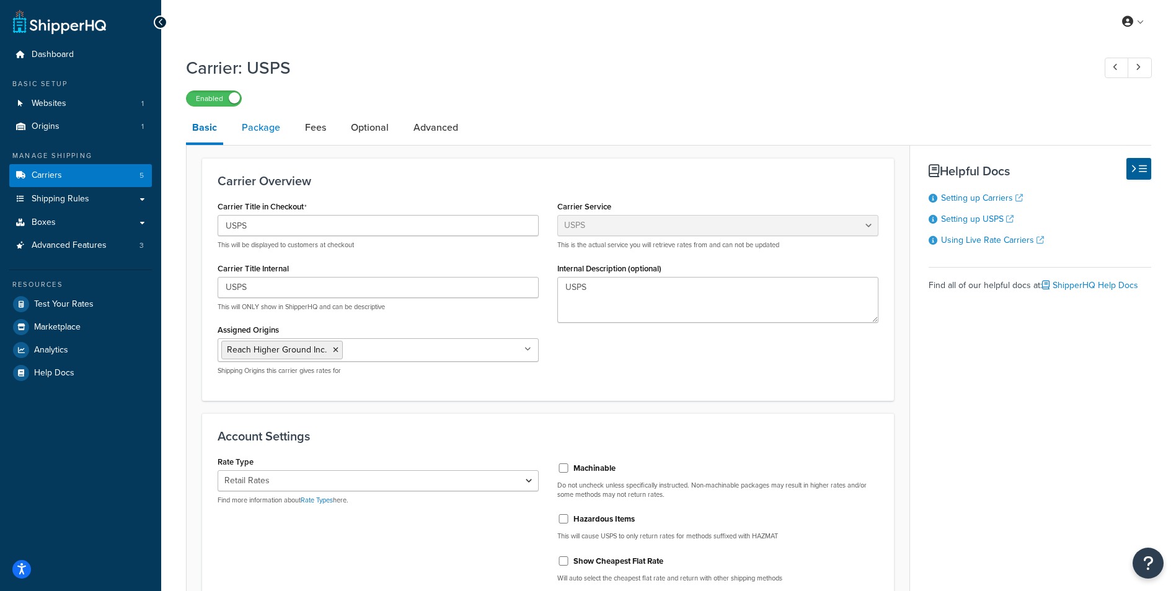
click at [267, 125] on link "Package" at bounding box center [261, 128] width 51 height 30
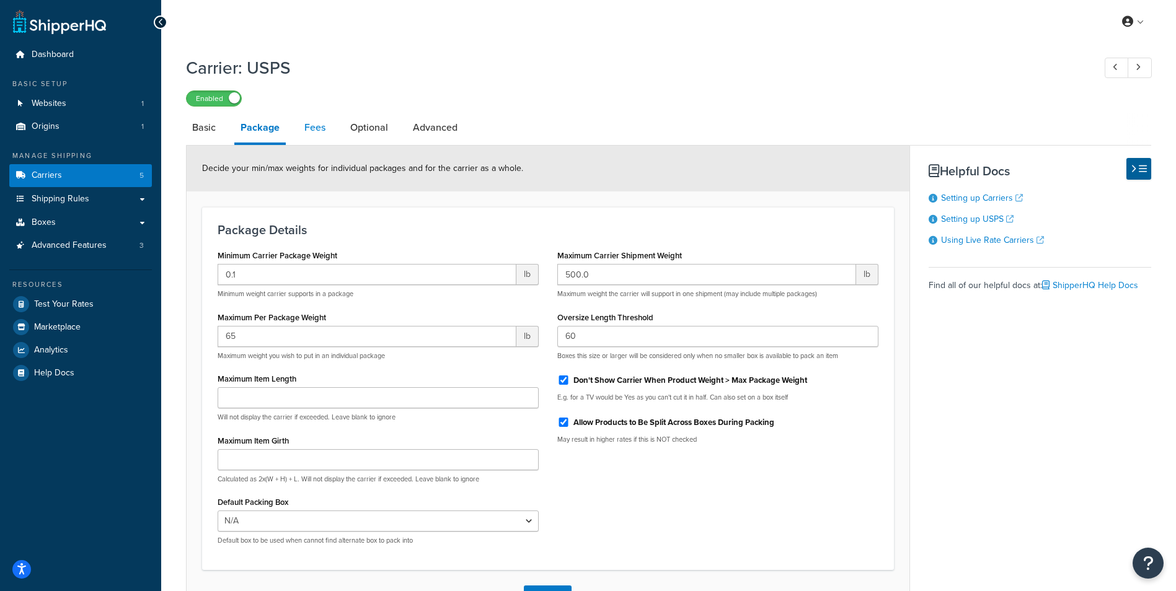
click at [312, 128] on link "Fees" at bounding box center [314, 128] width 33 height 30
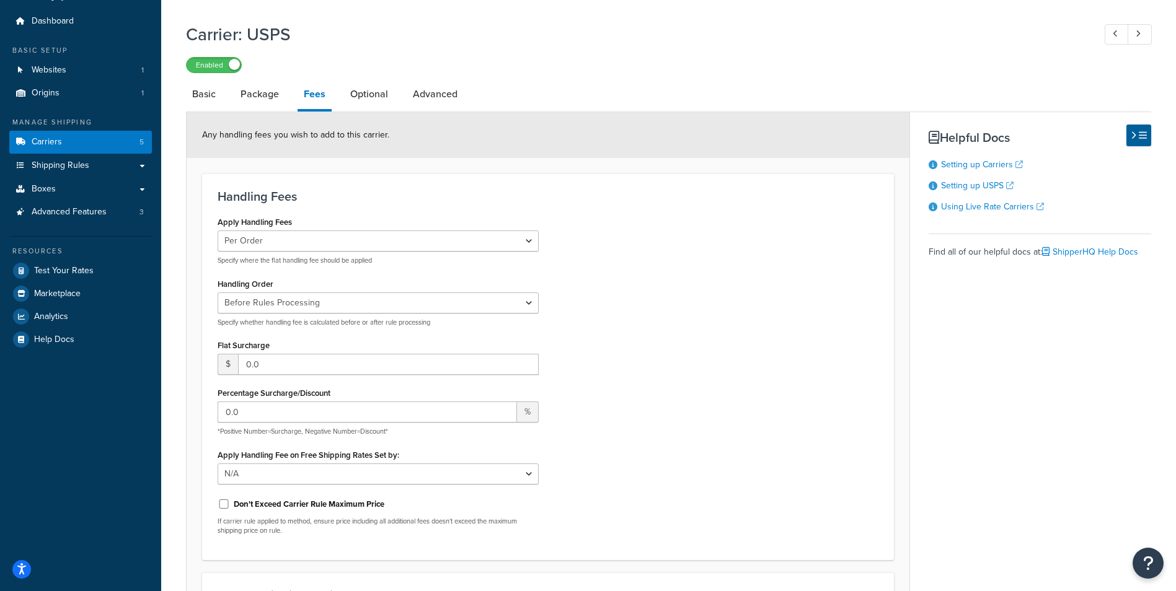
scroll to position [62, 0]
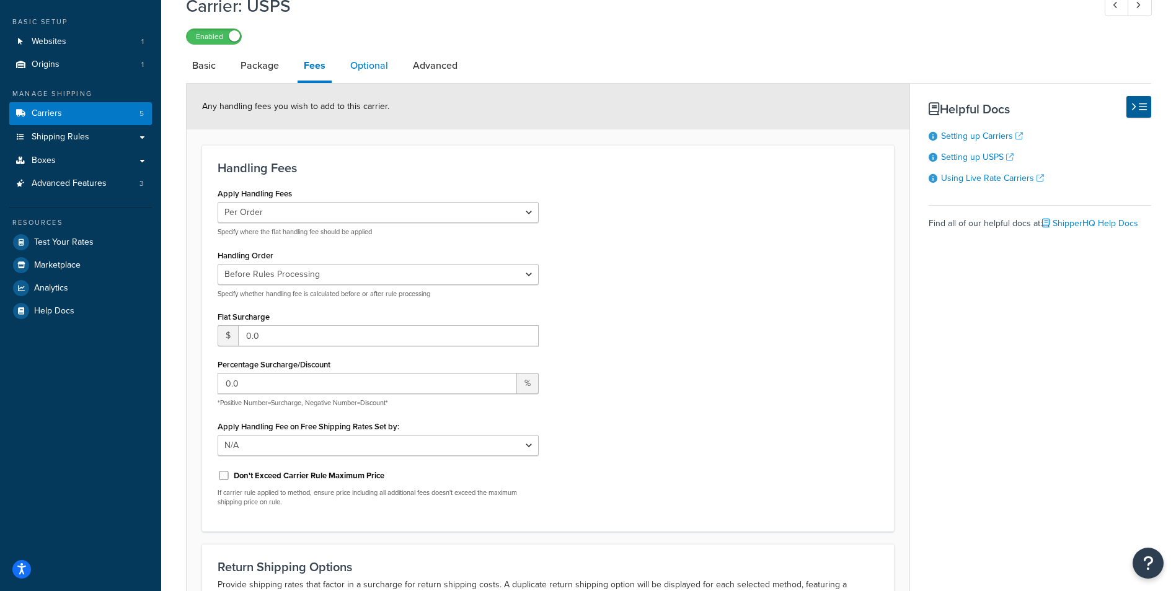
click at [358, 69] on link "Optional" at bounding box center [369, 66] width 50 height 30
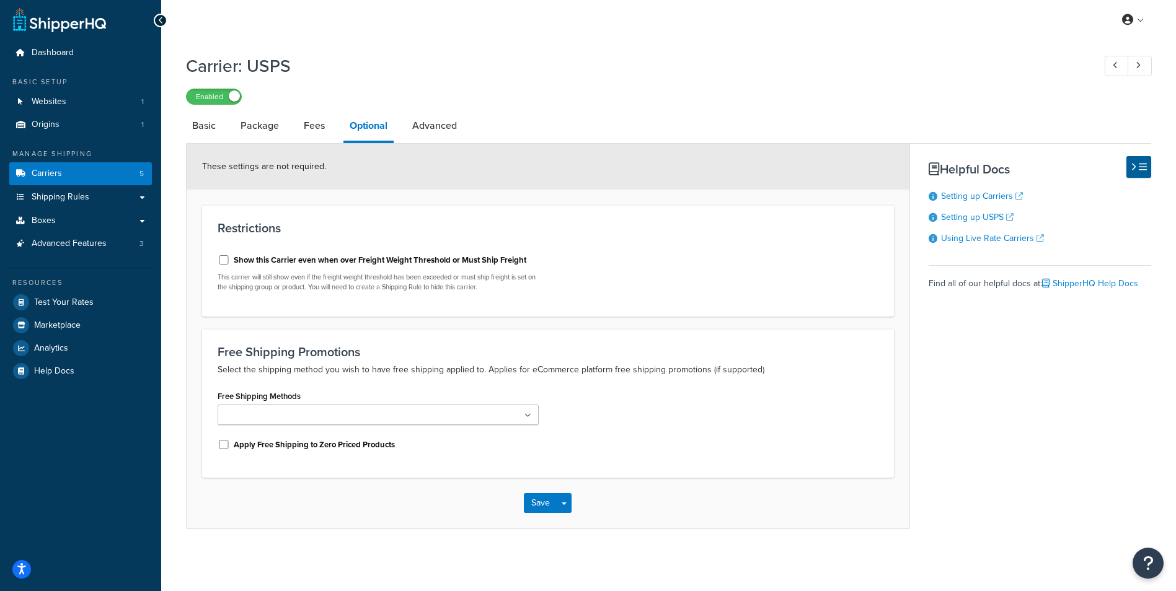
scroll to position [3, 0]
click at [212, 126] on link "Basic" at bounding box center [204, 126] width 36 height 30
select select "usps"
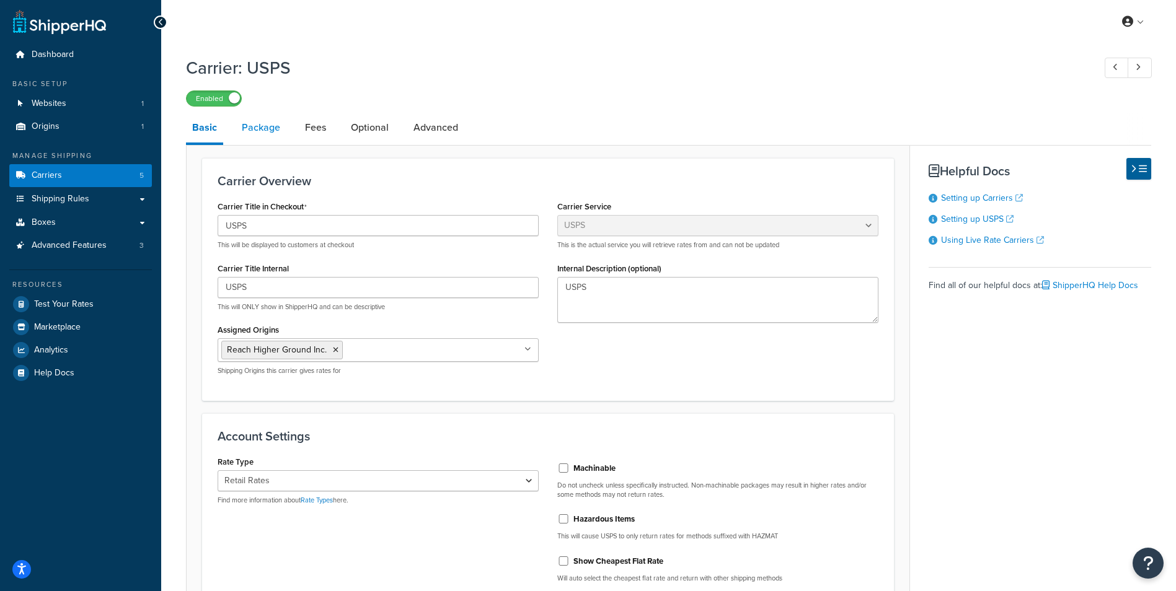
click at [268, 125] on link "Package" at bounding box center [261, 128] width 51 height 30
